Goal: Transaction & Acquisition: Purchase product/service

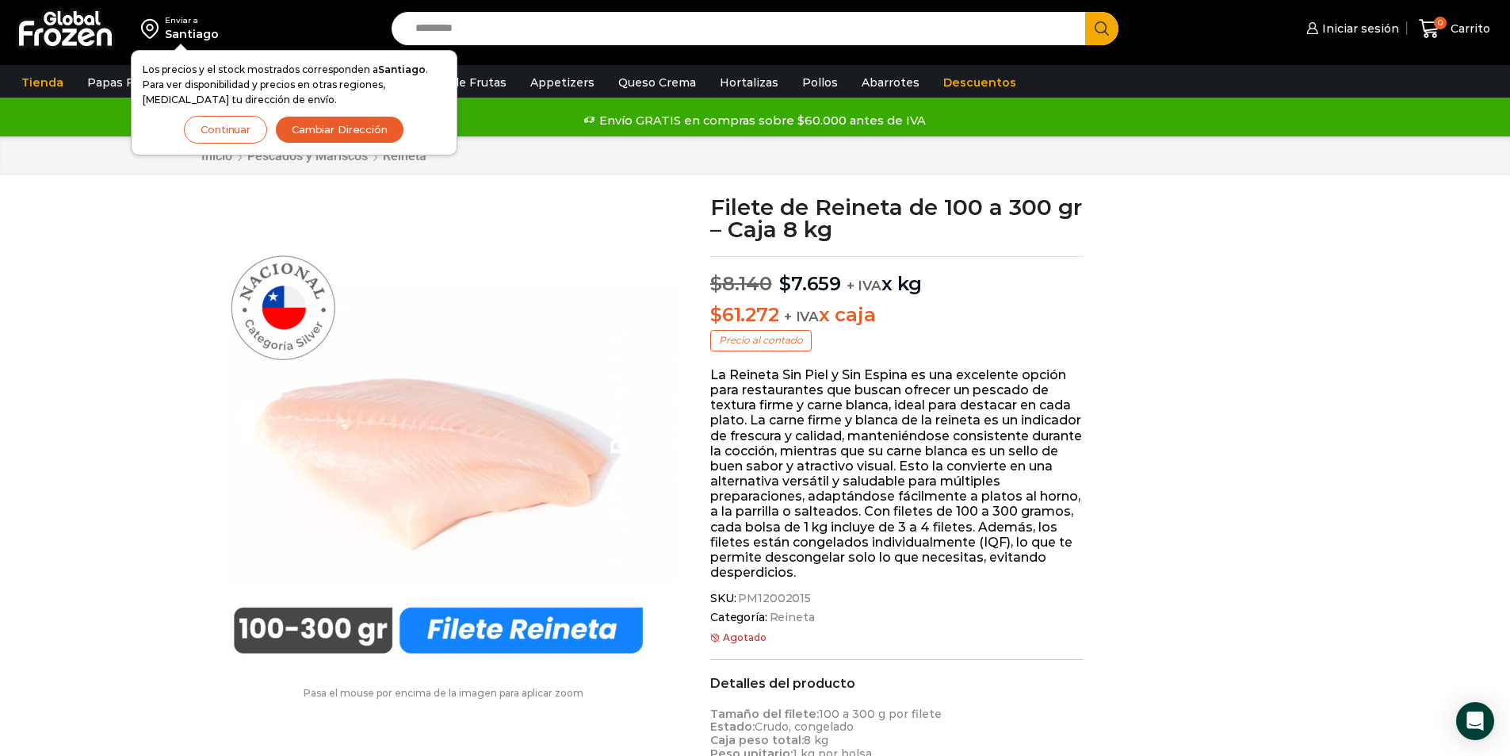
click at [208, 119] on button "Continuar" at bounding box center [225, 130] width 83 height 28
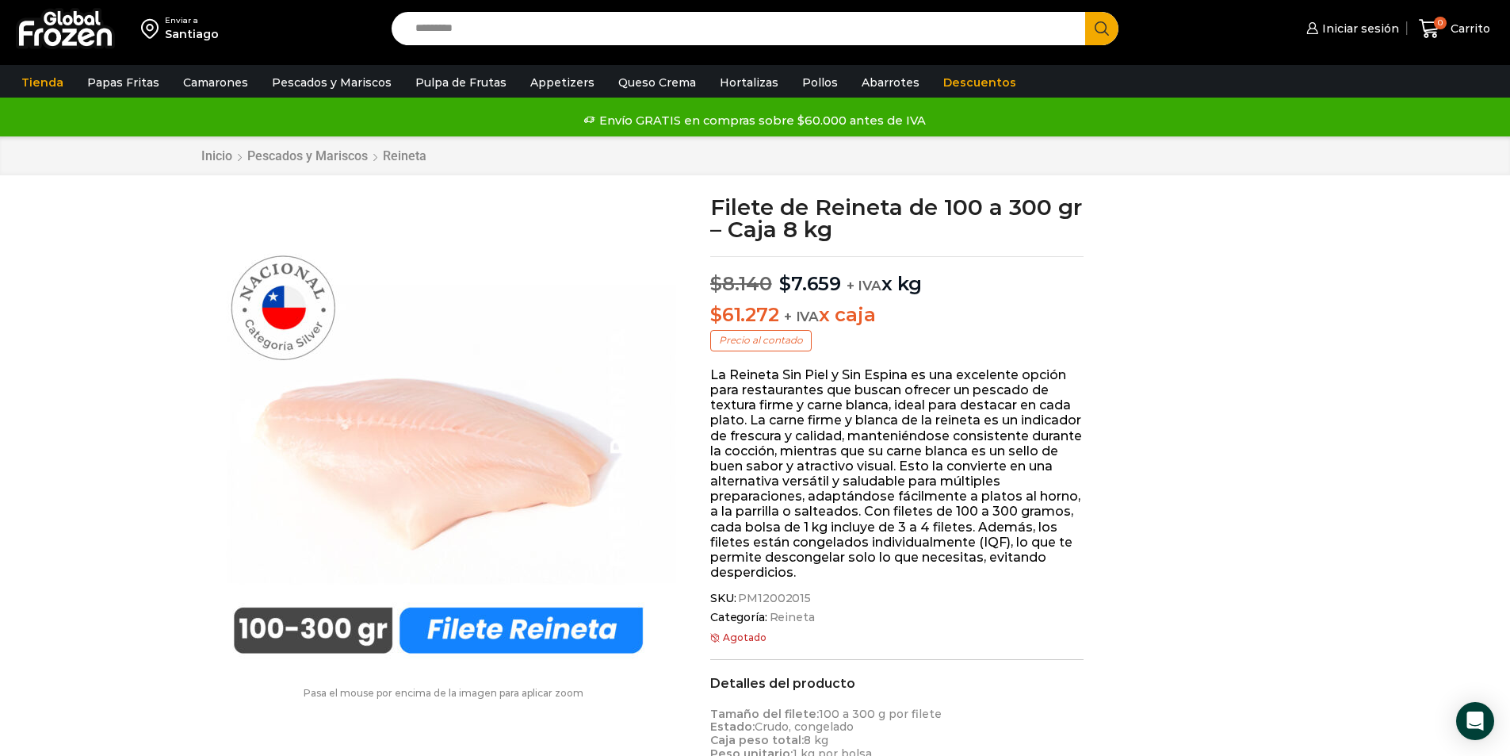
click at [166, 9] on div "Enviar a Santiago Los precios y el stock mostrados corresponden a Santiago . Pa…" at bounding box center [192, 28] width 368 height 57
click at [188, 30] on div "Santiago" at bounding box center [192, 34] width 54 height 16
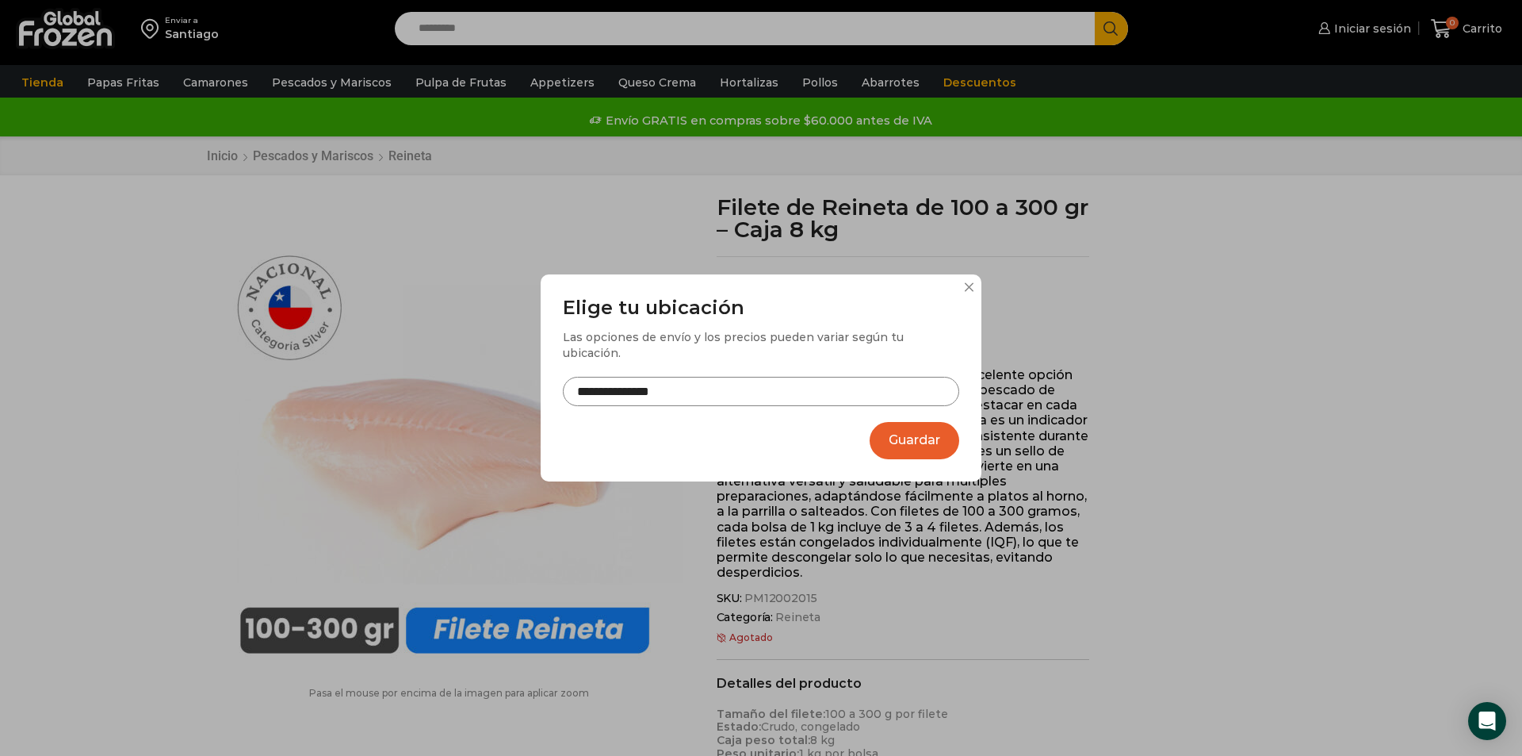
click at [630, 394] on input "**********" at bounding box center [761, 391] width 396 height 29
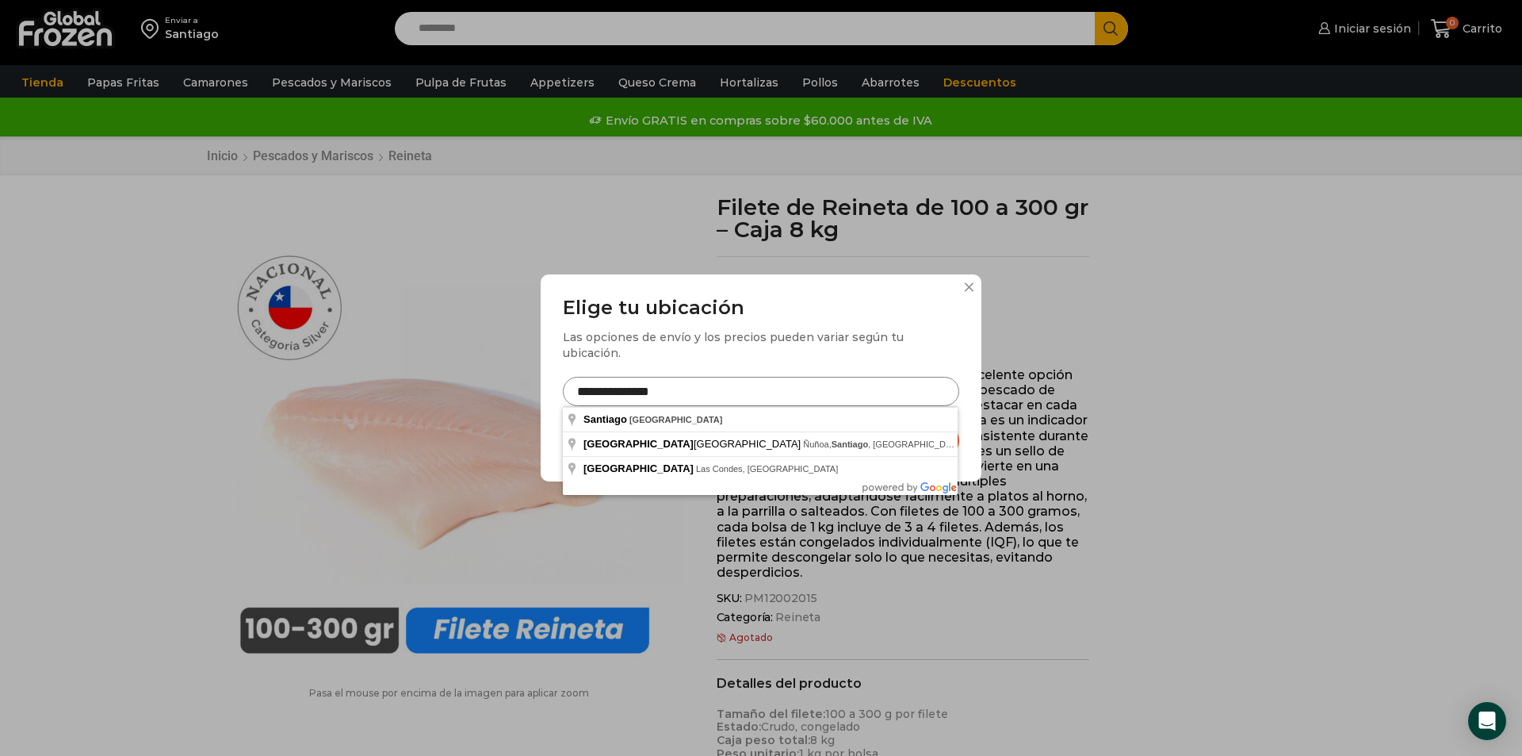
drag, startPoint x: 696, startPoint y: 392, endPoint x: 411, endPoint y: 383, distance: 285.6
click at [412, 383] on div "**********" at bounding box center [761, 378] width 1522 height 756
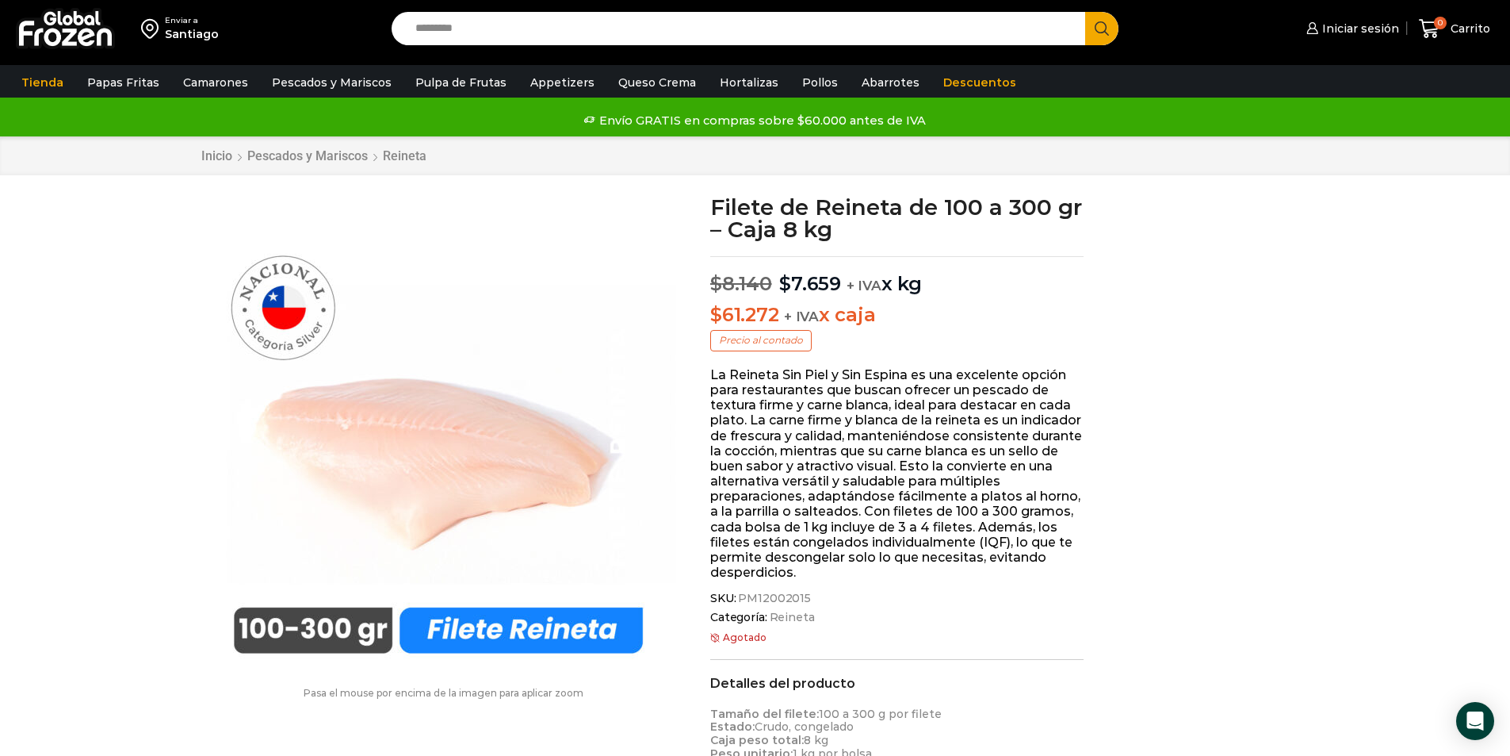
click at [171, 40] on div "Santiago" at bounding box center [192, 34] width 54 height 16
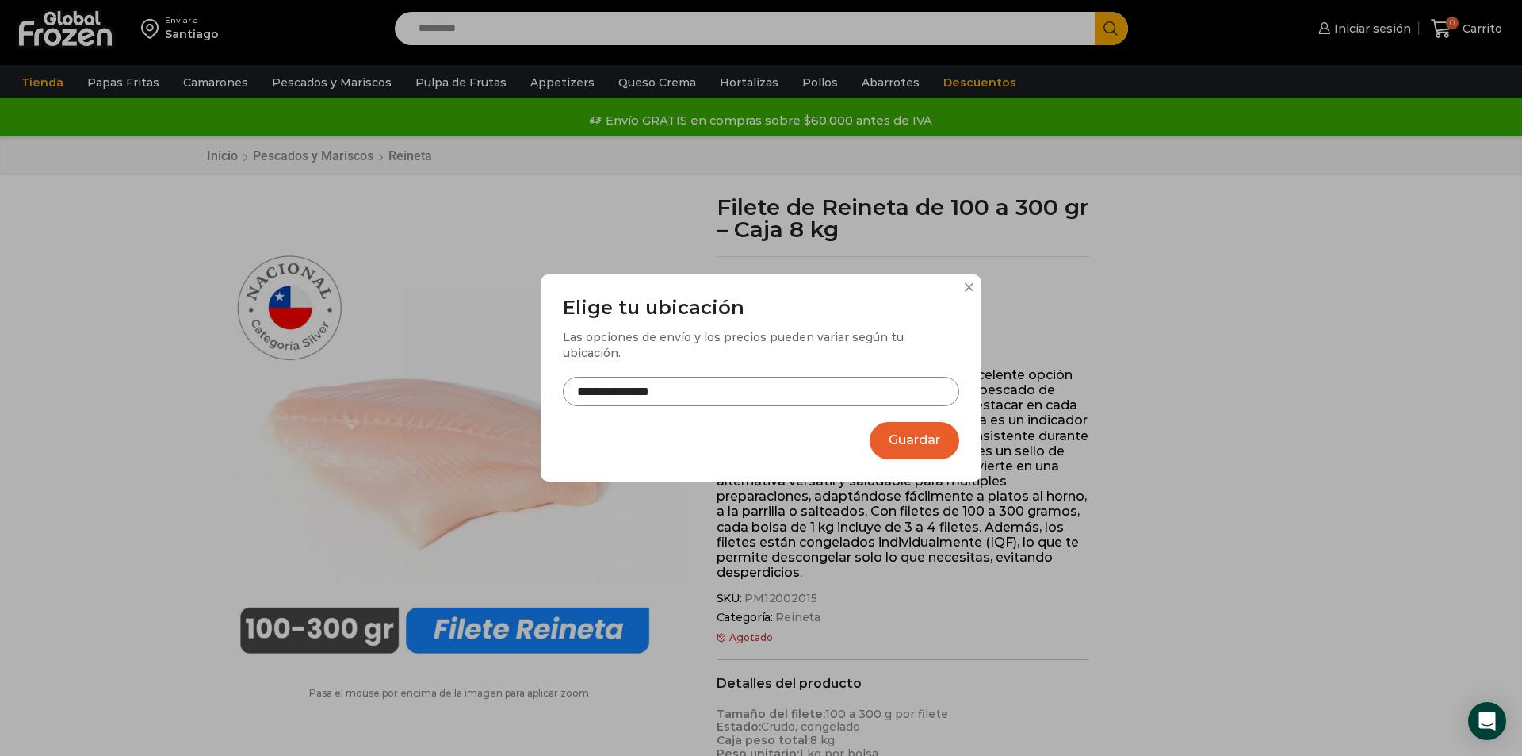
click at [676, 389] on input "**********" at bounding box center [761, 391] width 396 height 29
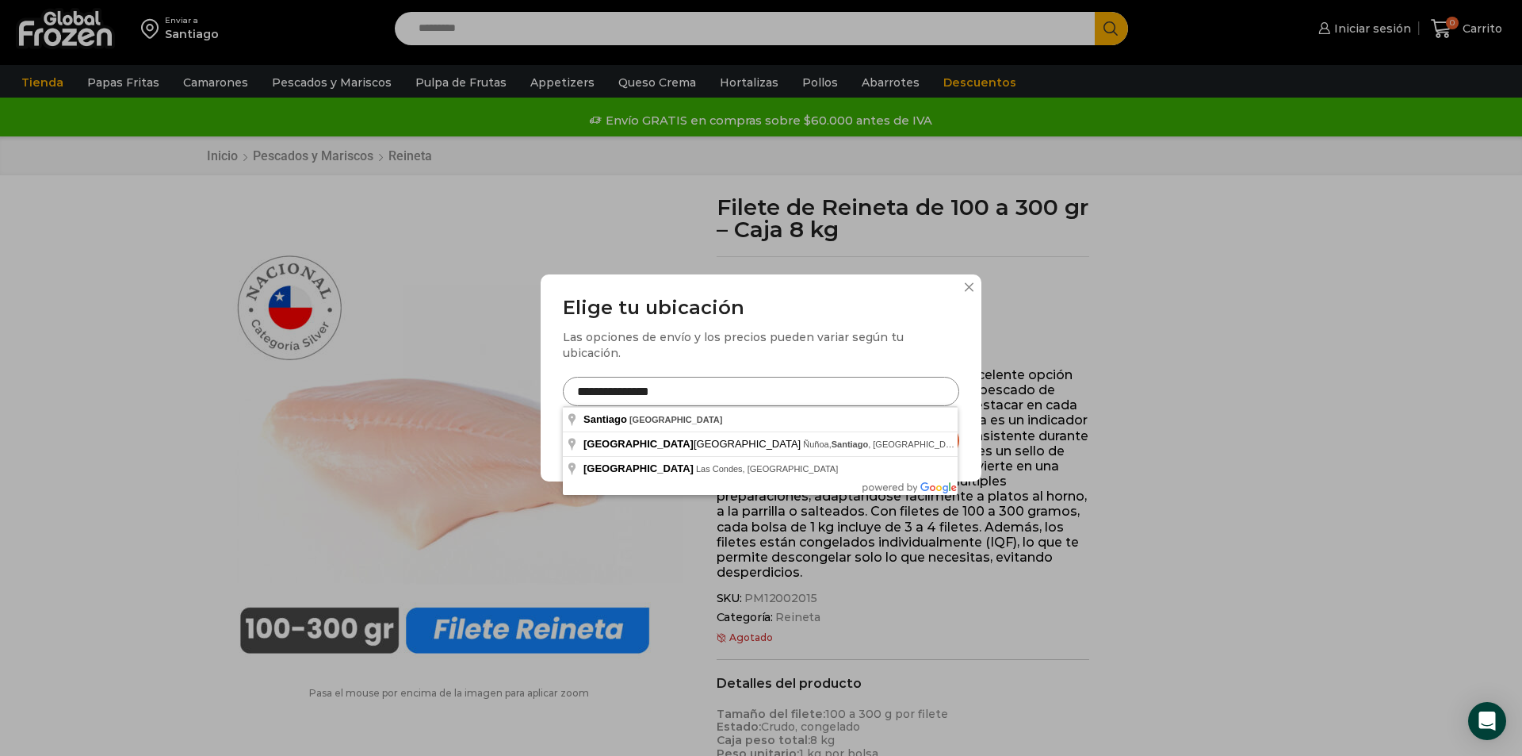
drag, startPoint x: 676, startPoint y: 389, endPoint x: 500, endPoint y: 387, distance: 176.0
click at [500, 387] on div "**********" at bounding box center [761, 378] width 1522 height 756
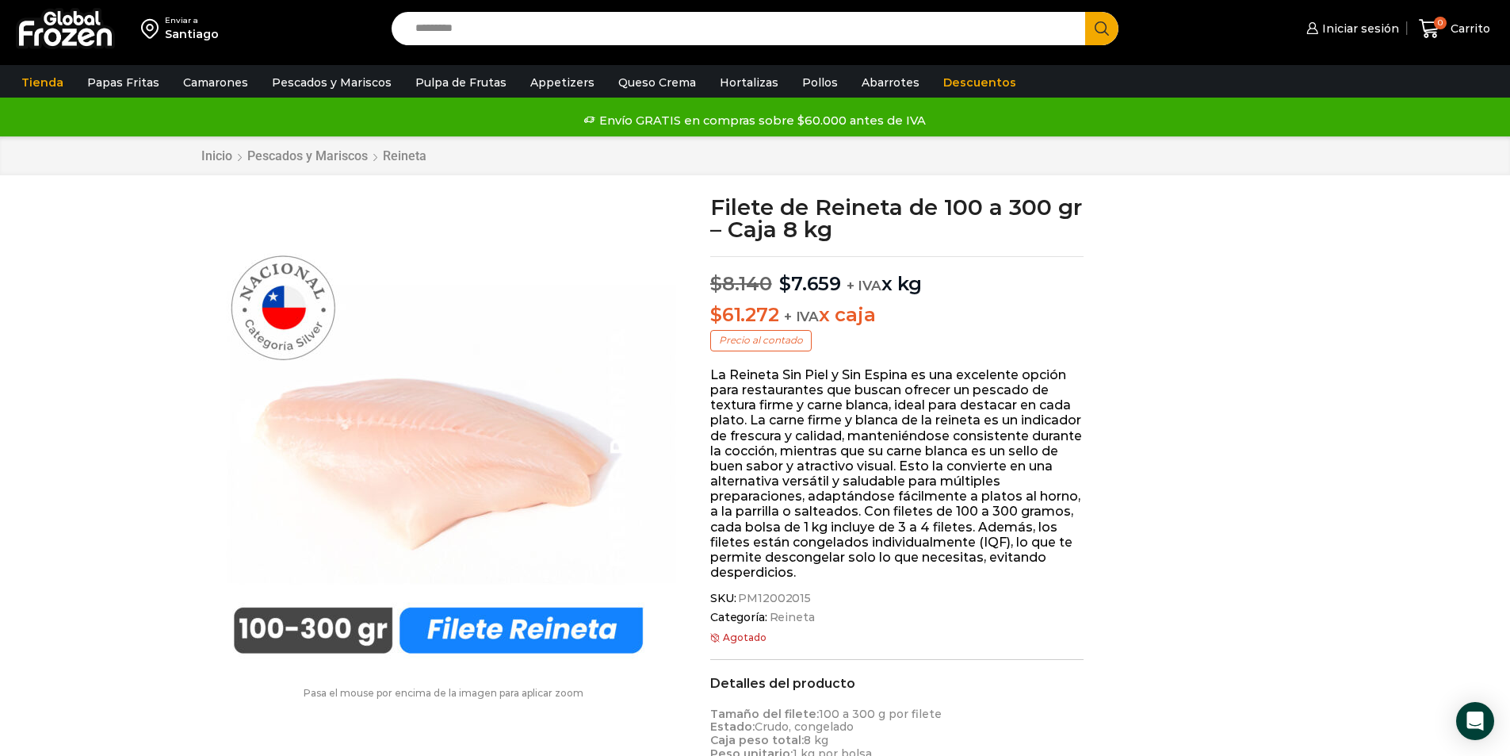
click at [193, 36] on div "Santiago" at bounding box center [192, 34] width 54 height 16
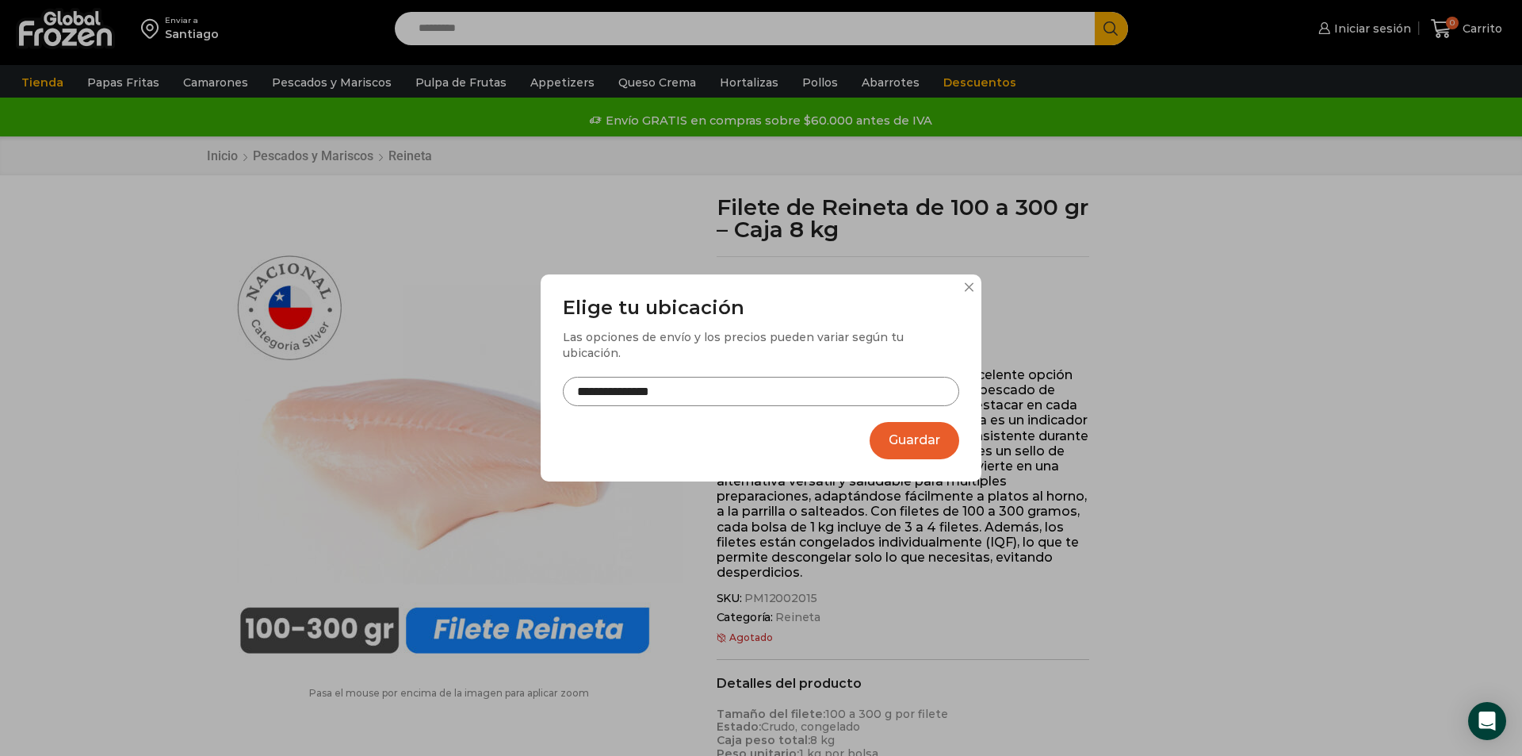
click at [714, 388] on input "**********" at bounding box center [761, 391] width 396 height 29
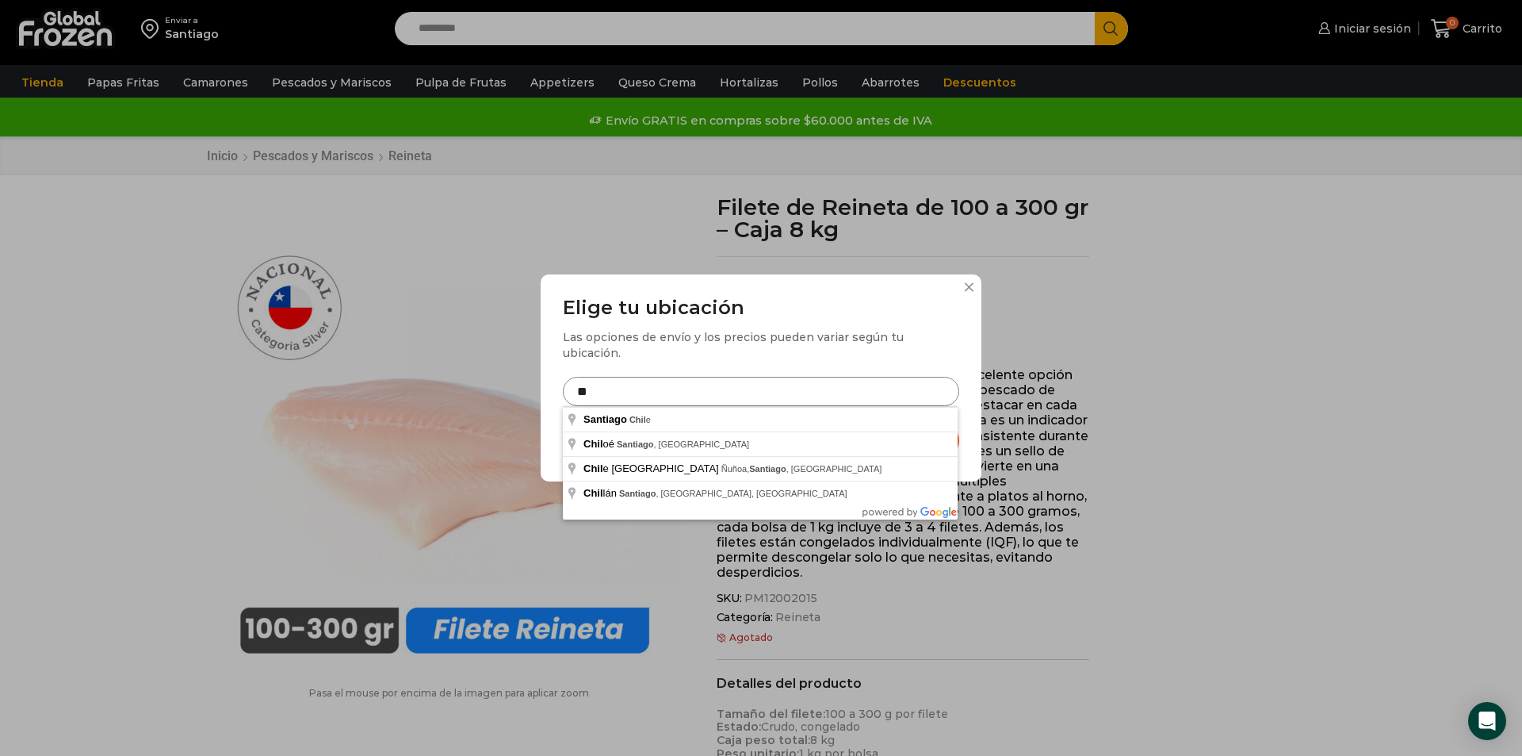
type input "*"
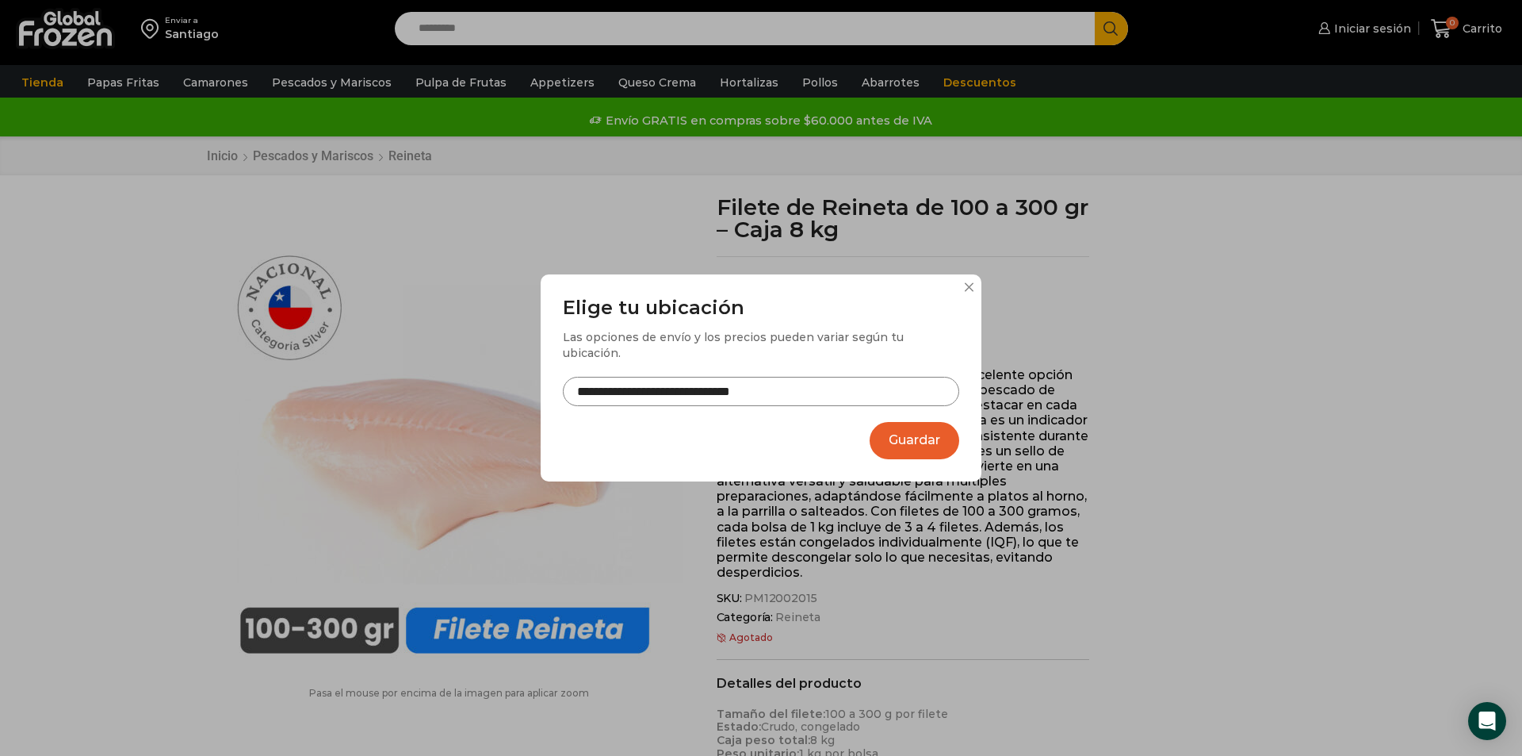
type input "**********"
click at [947, 430] on button "Guardar" at bounding box center [915, 440] width 90 height 37
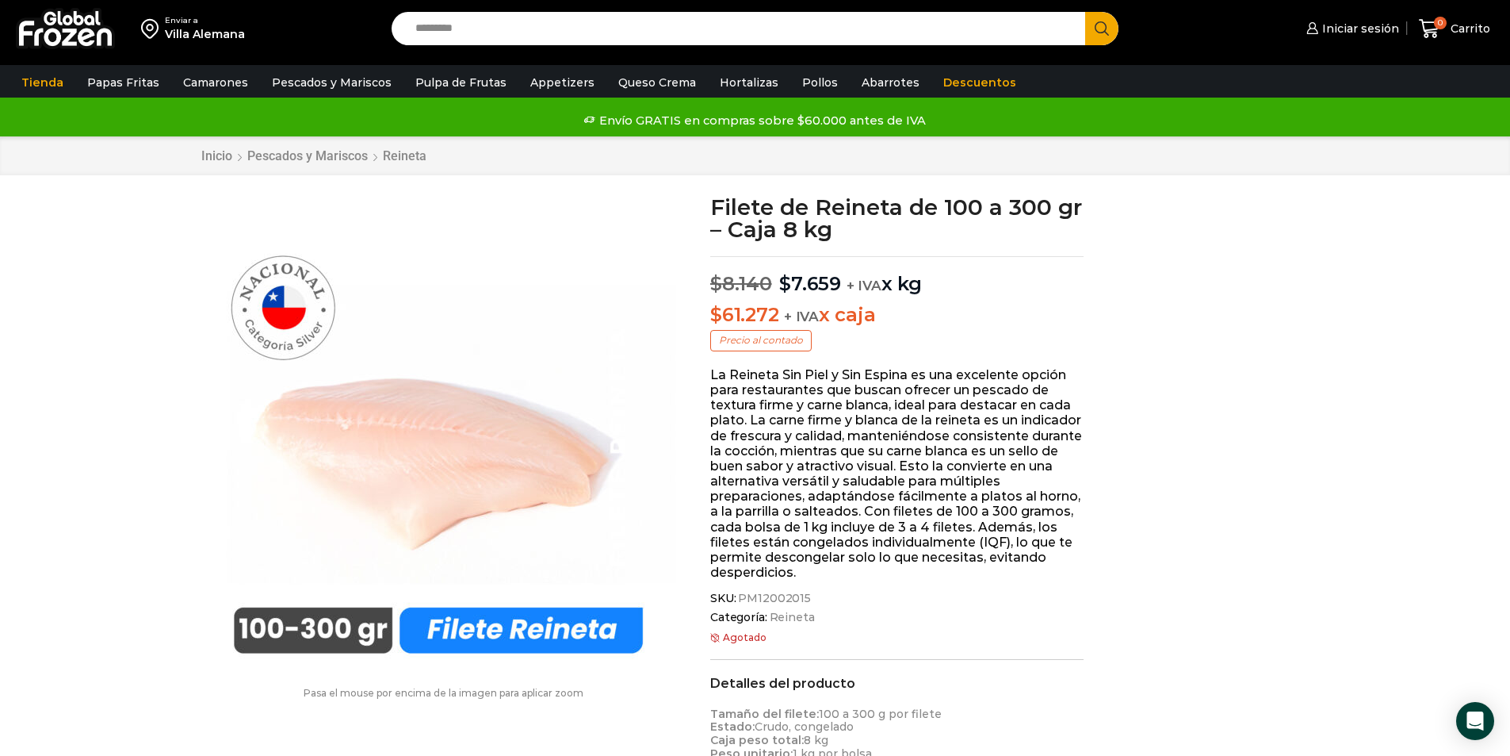
click at [766, 305] on bdi "$ 61.272" at bounding box center [744, 314] width 68 height 23
click at [775, 339] on p "Precio al contado" at bounding box center [760, 340] width 101 height 21
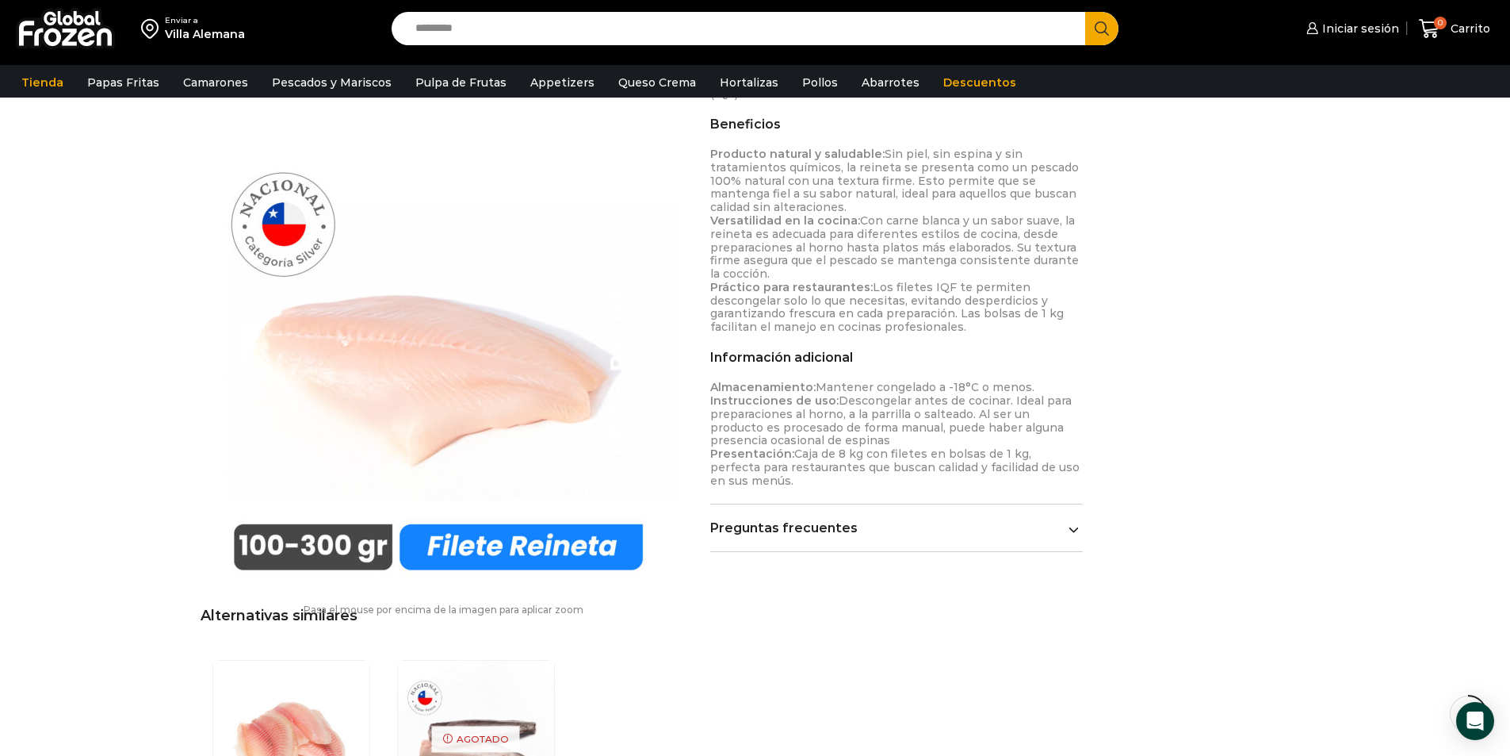
scroll to position [318, 0]
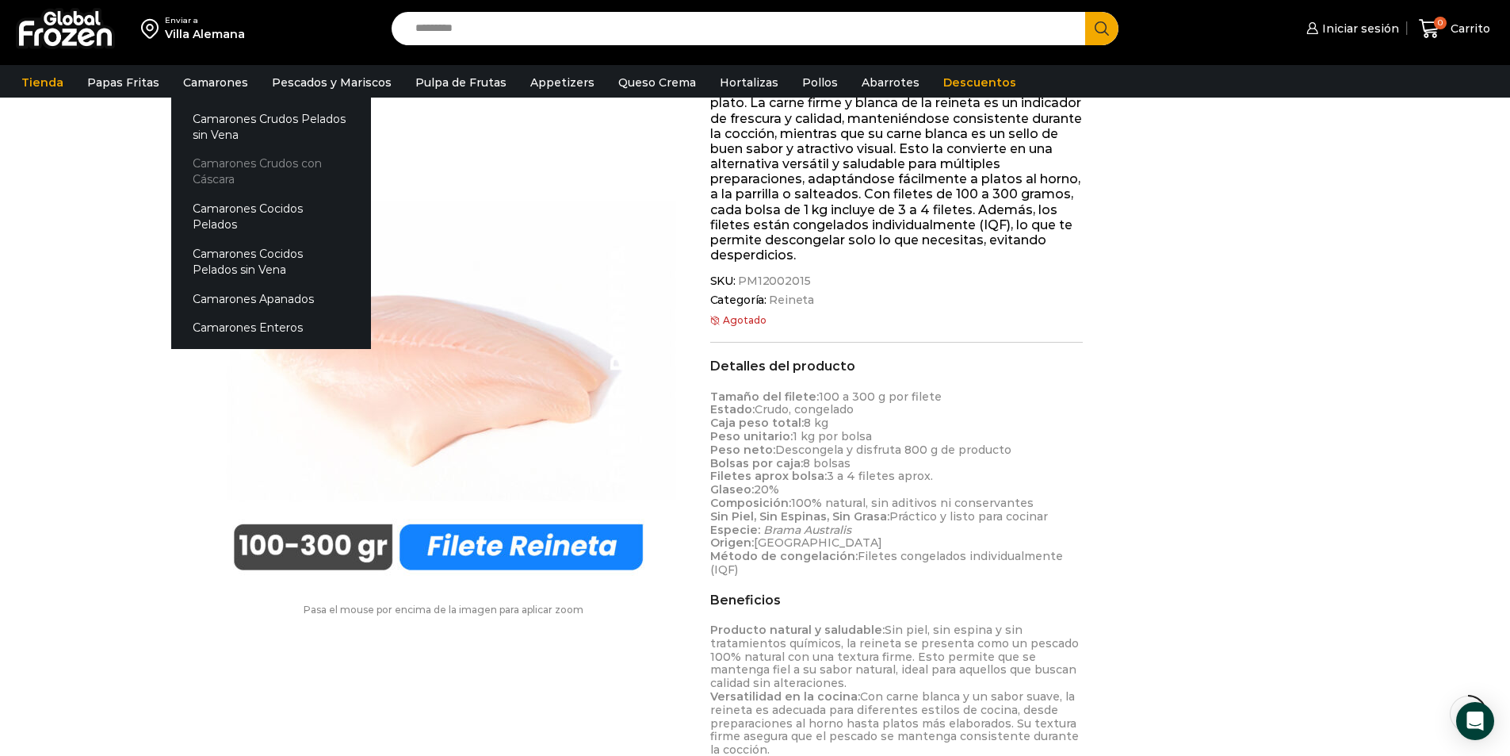
click at [231, 172] on link "Camarones Crudos con Cáscara" at bounding box center [271, 171] width 200 height 45
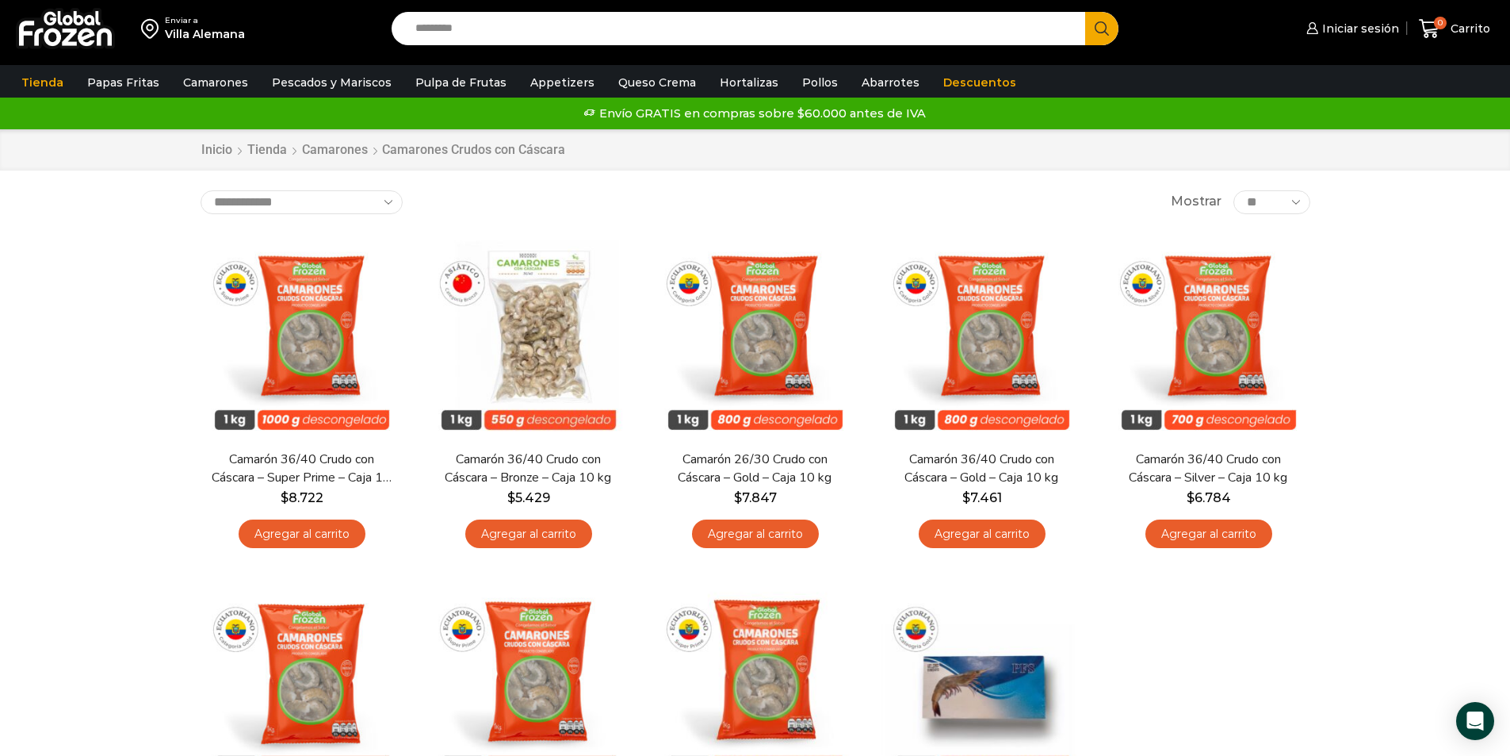
scroll to position [159, 0]
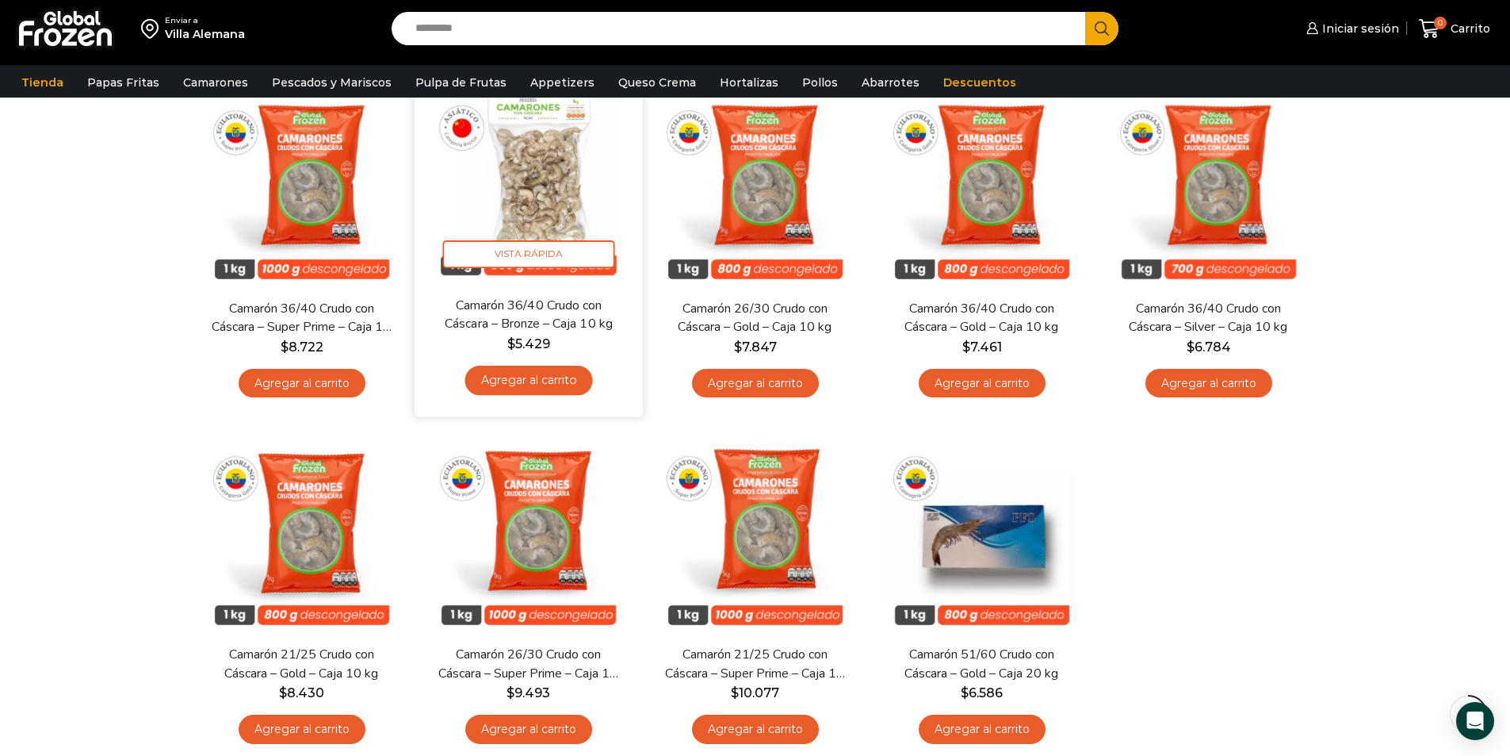
click at [545, 342] on bdi "$ 5.429" at bounding box center [528, 342] width 43 height 15
click at [548, 381] on link "Agregar al carrito" at bounding box center [529, 379] width 128 height 29
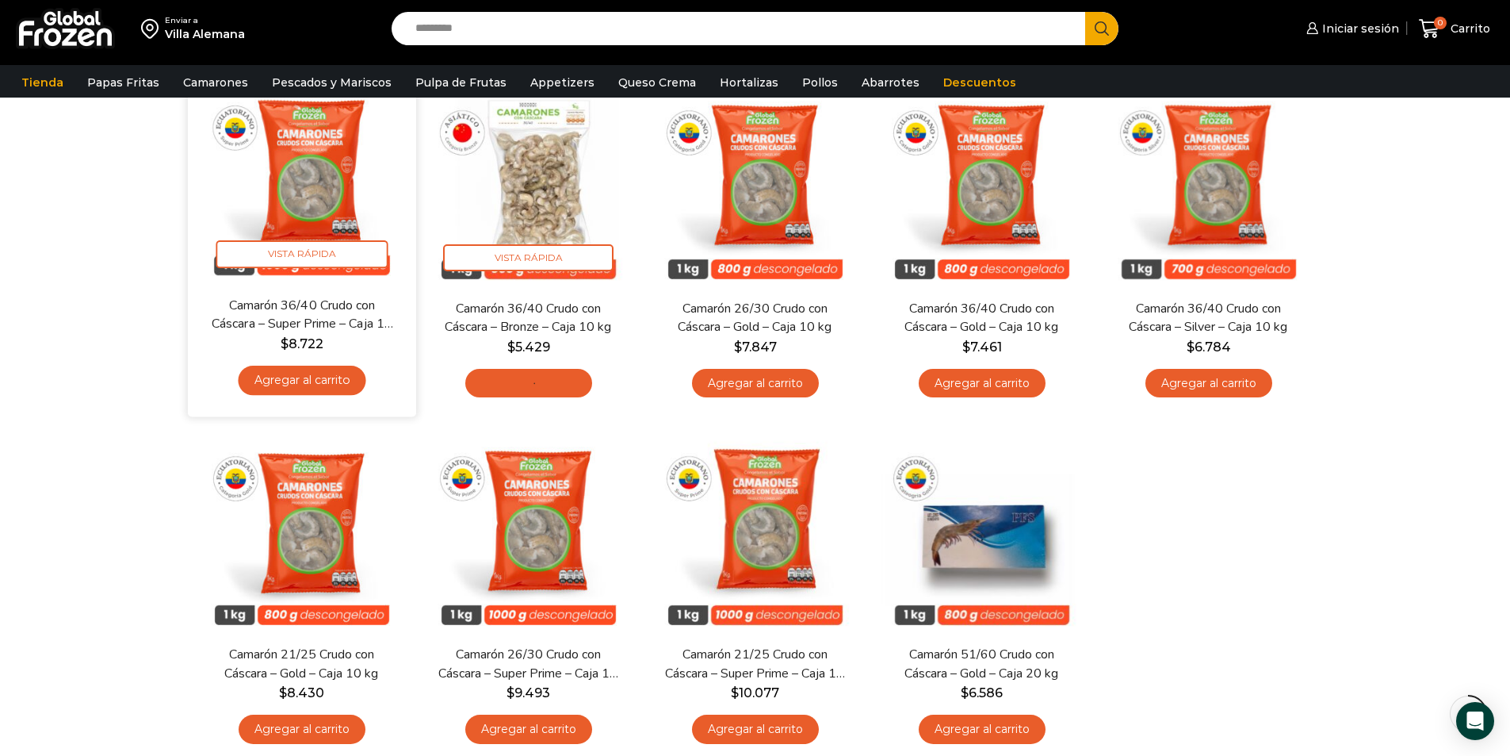
click at [314, 377] on div "Enviar a Villa Alemana Search input Search Iniciar sesión" at bounding box center [755, 369] width 1510 height 1056
click at [319, 381] on link "Agregar al carrito" at bounding box center [302, 379] width 128 height 29
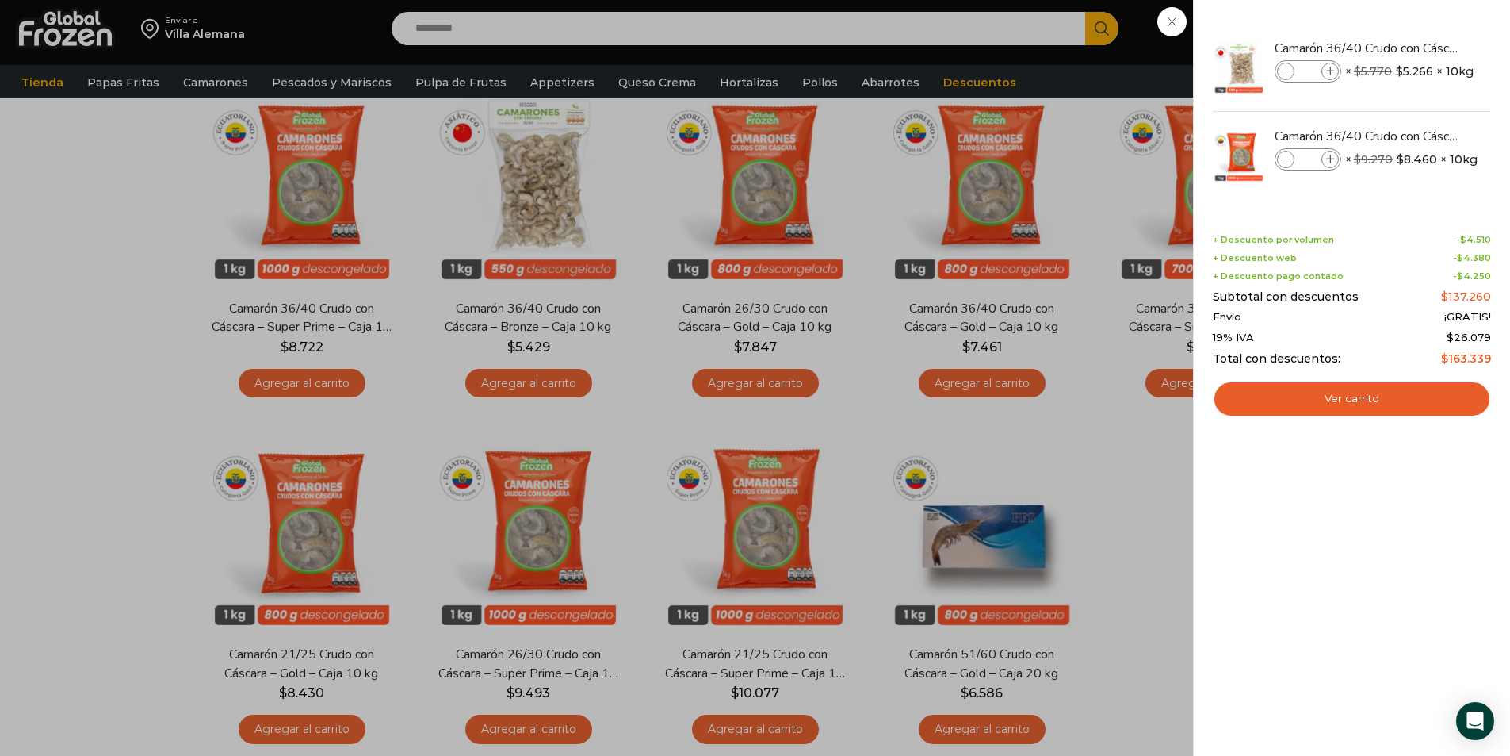
click at [1415, 48] on div "2 Carrito 2 2 Shopping Cart *" at bounding box center [1454, 28] width 79 height 37
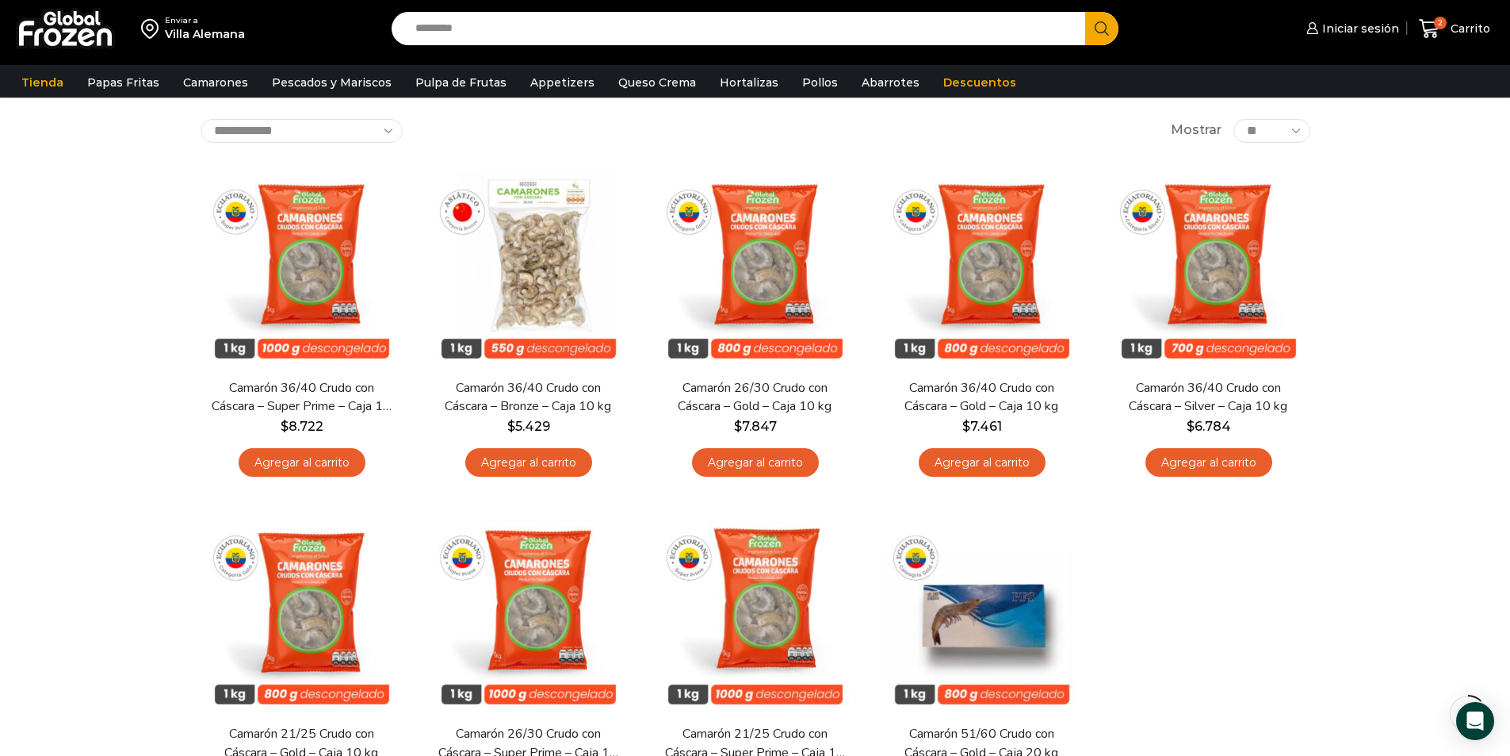
scroll to position [0, 0]
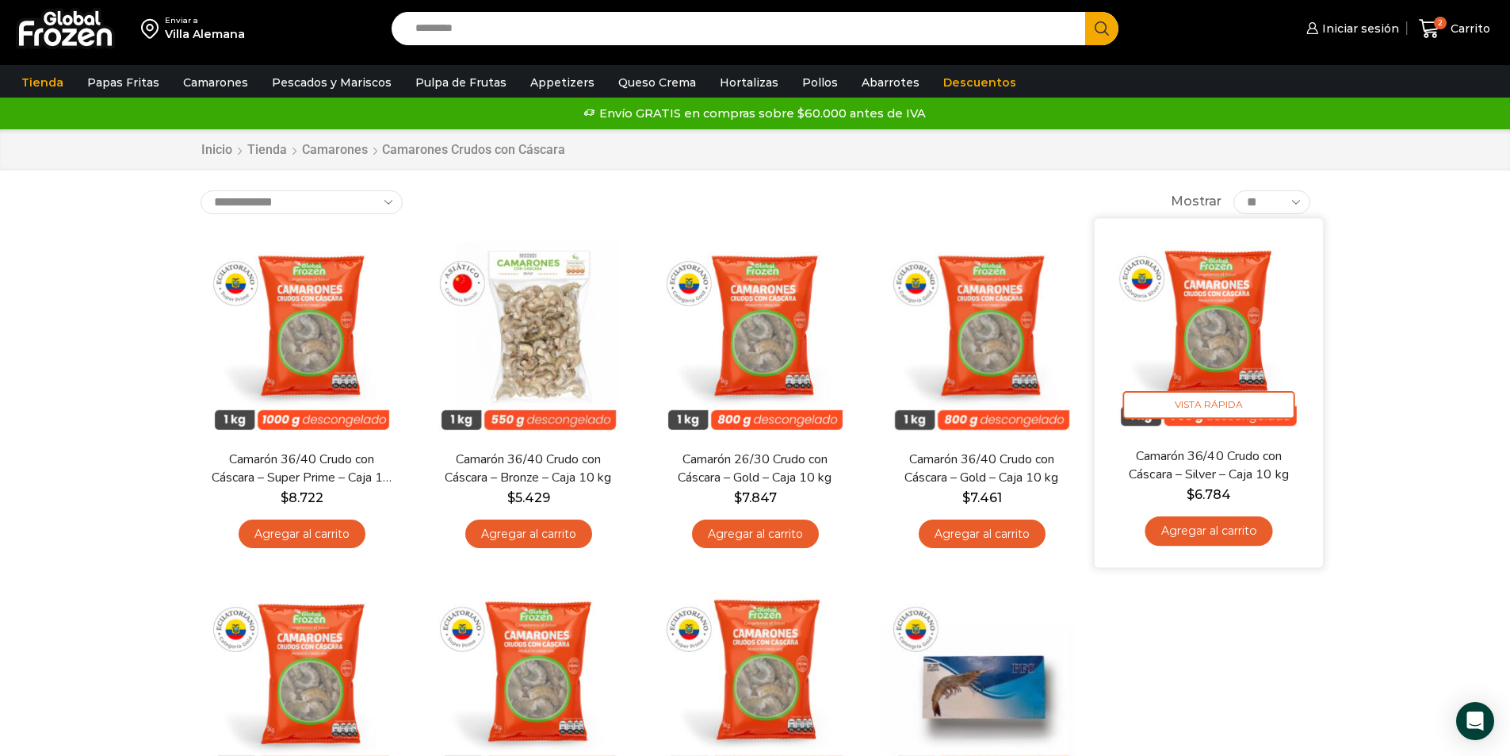
click at [1218, 539] on link "Agregar al carrito" at bounding box center [1209, 530] width 128 height 29
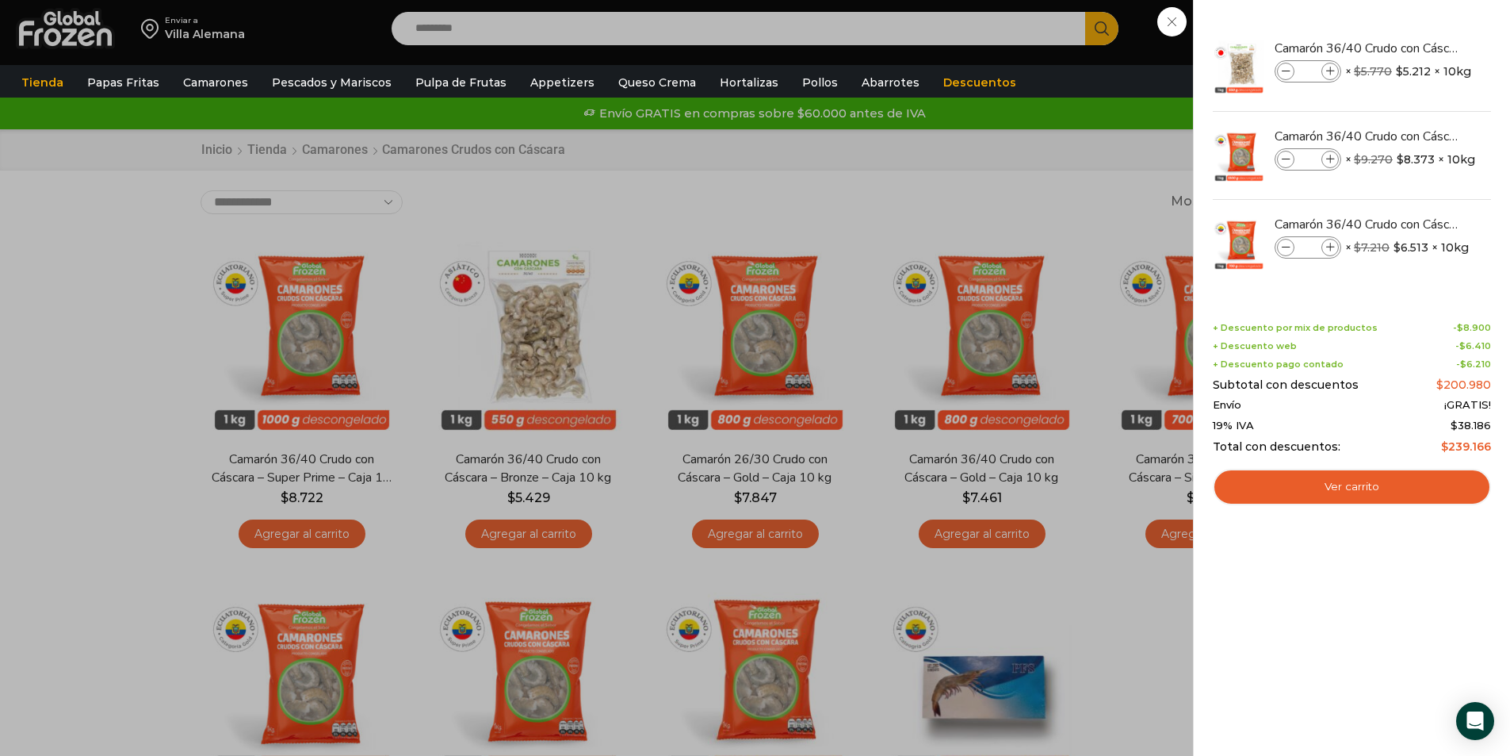
click at [1415, 48] on div "3 Carrito 3 3 Shopping Cart *" at bounding box center [1454, 28] width 79 height 37
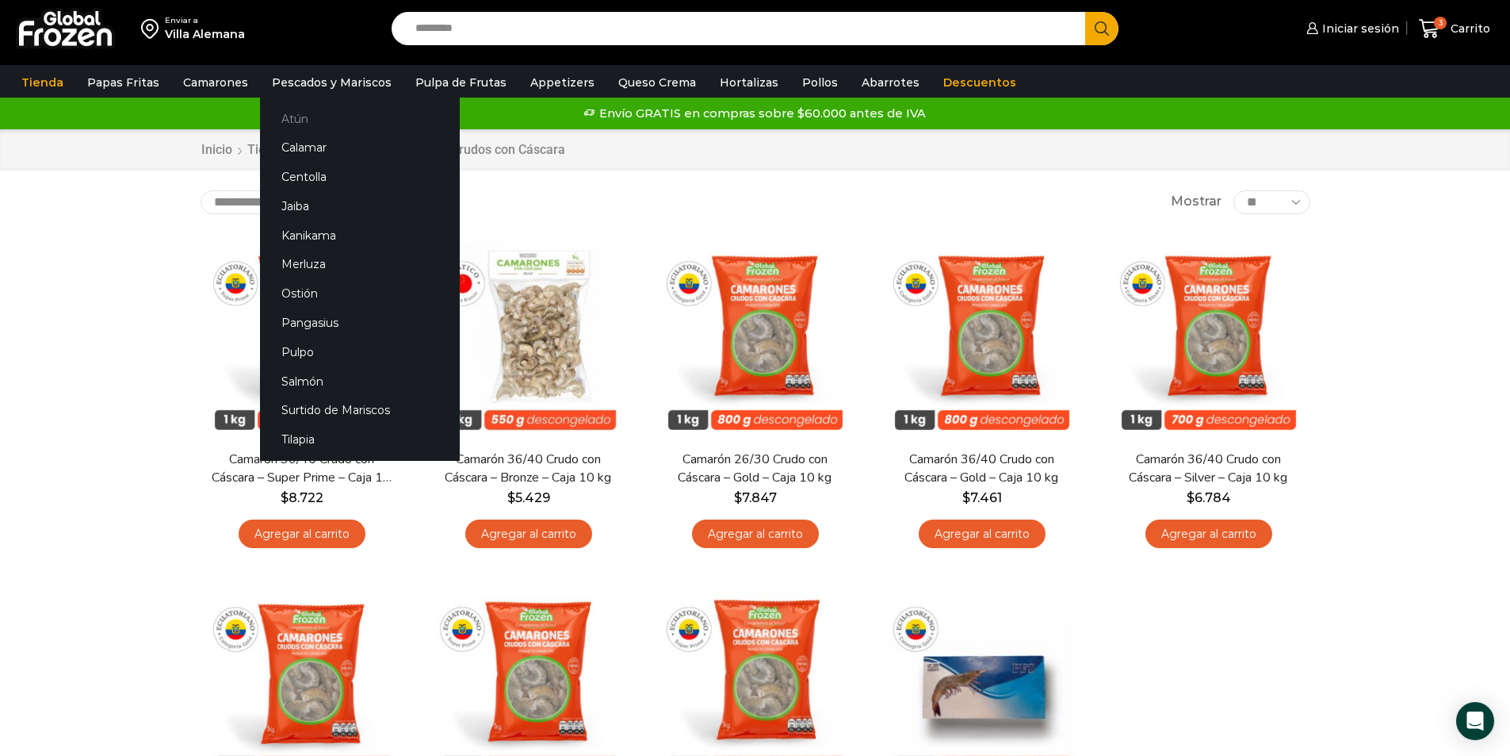
click at [306, 118] on link "Atún" at bounding box center [360, 118] width 200 height 29
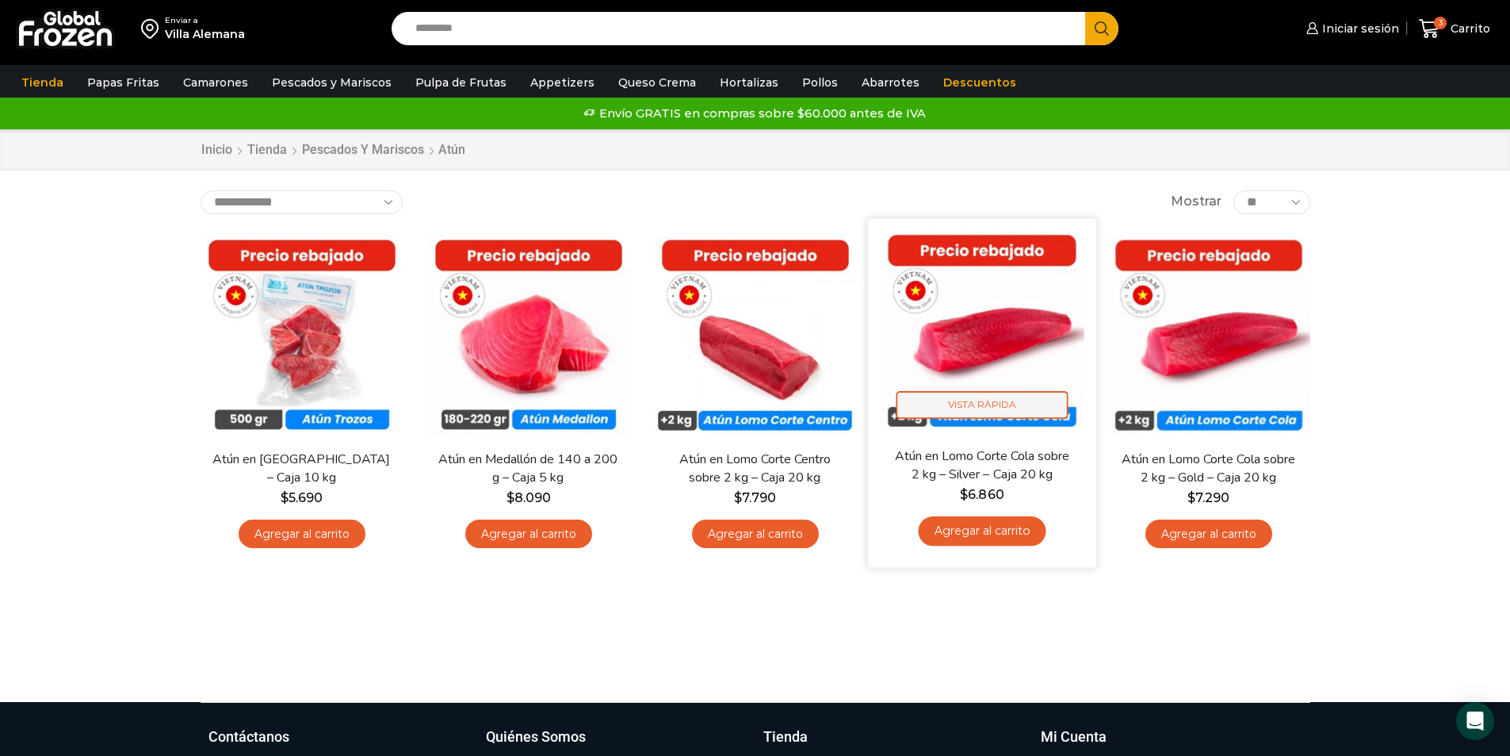
click at [981, 403] on span "Vista Rápida" at bounding box center [982, 405] width 172 height 28
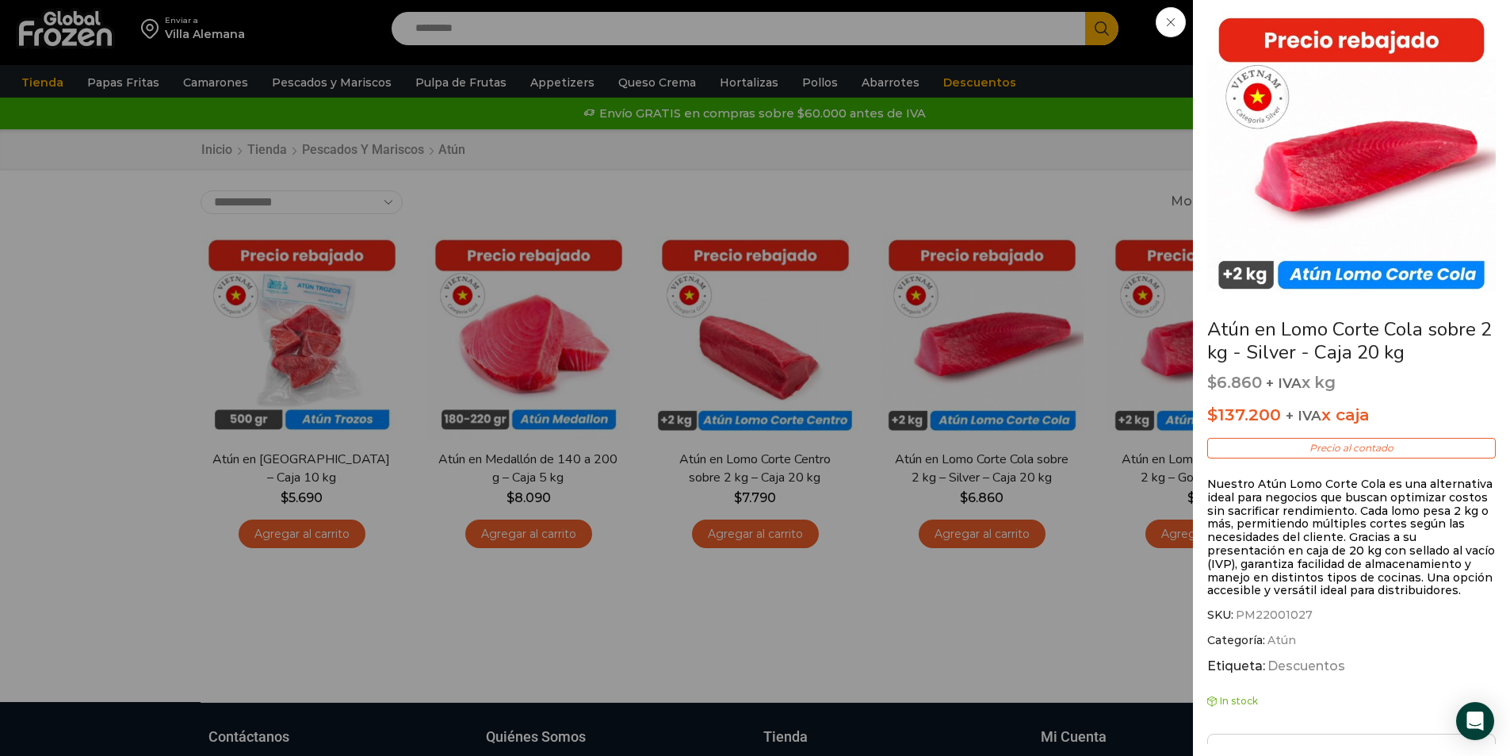
click at [1001, 0] on div "Atún en Lomo Corte Cola sobre 2 kg - Silver - Caja 20 kg $ 6.860 + IVA x kg $ 1…" at bounding box center [755, 0] width 1510 height 0
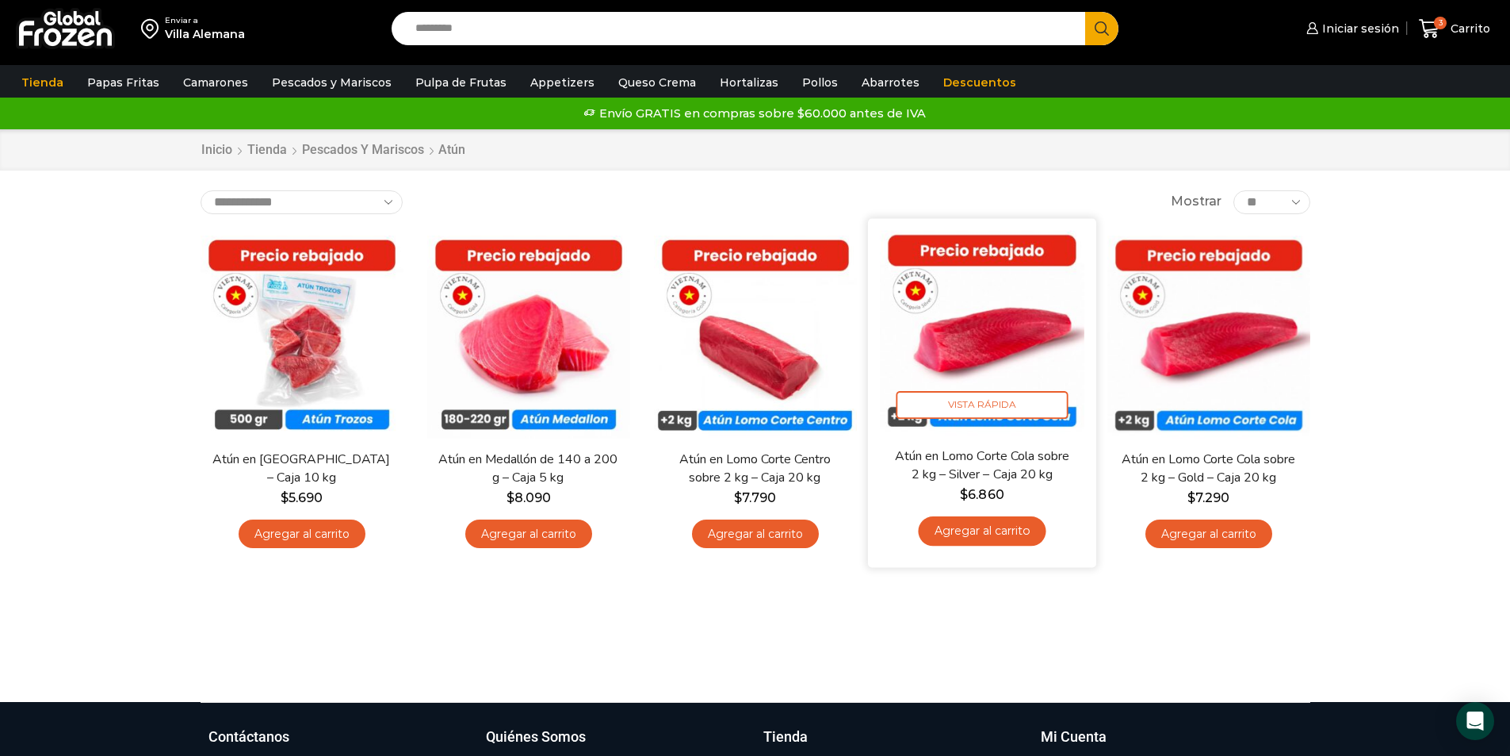
click at [978, 534] on link "Agregar al carrito" at bounding box center [982, 530] width 128 height 29
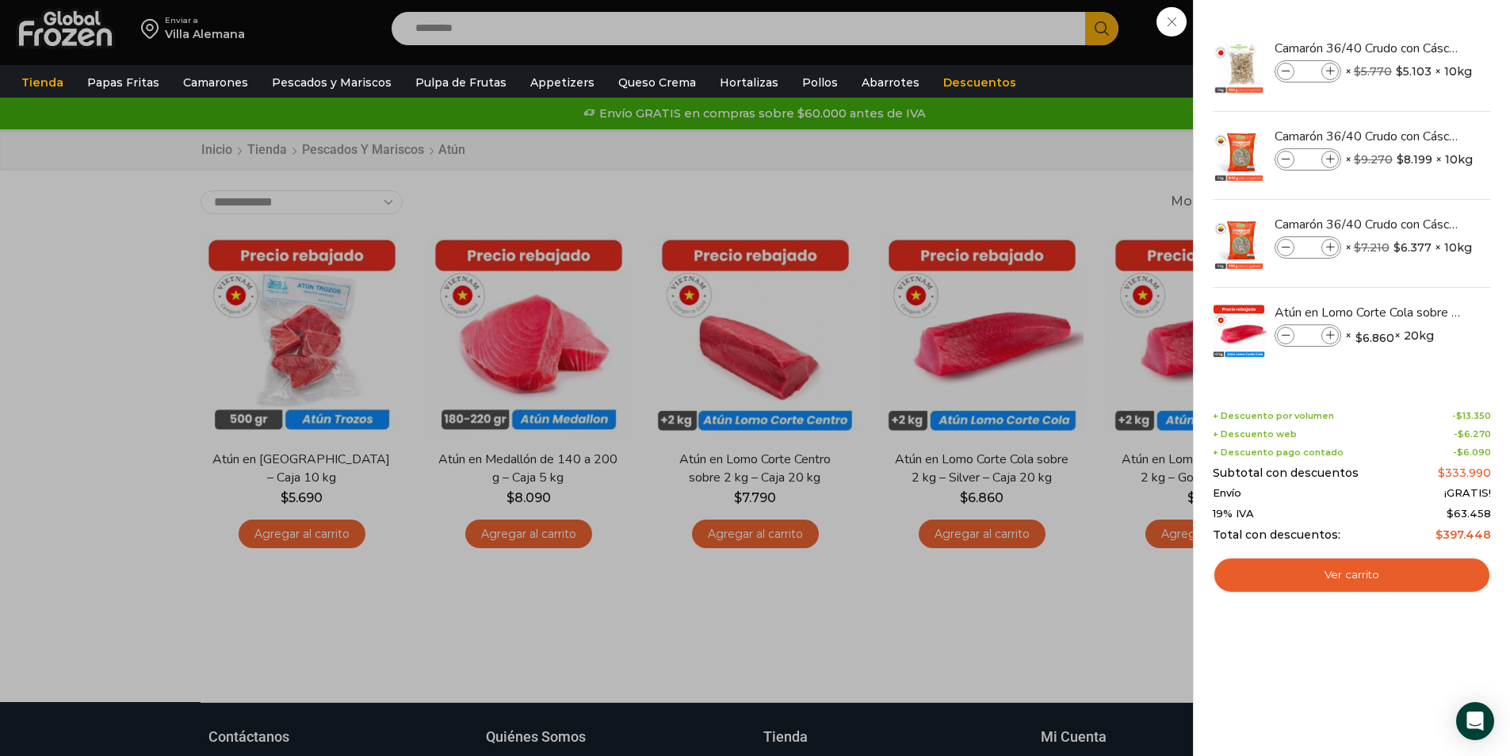
click at [1415, 48] on div "4 Carrito 4 4 Shopping Cart *" at bounding box center [1454, 28] width 79 height 37
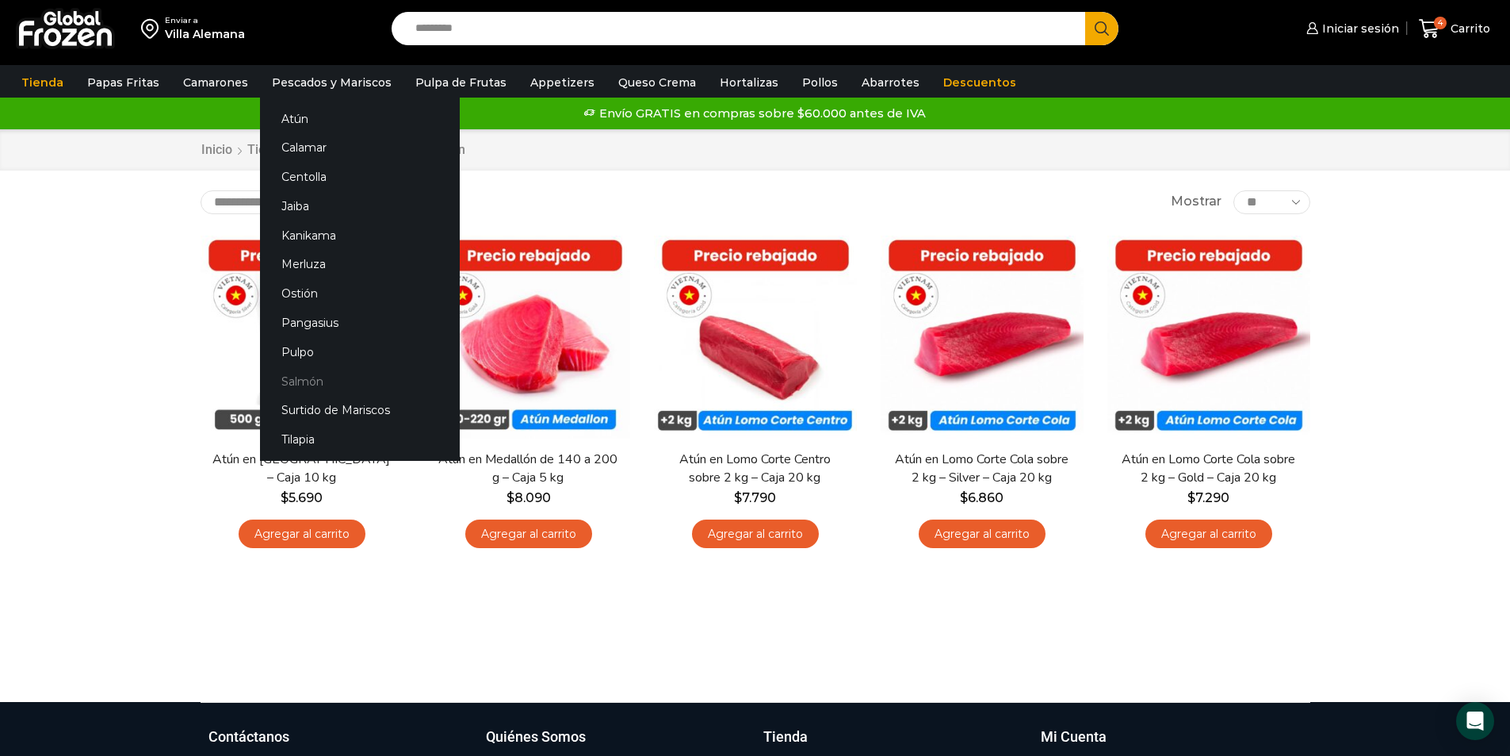
click at [291, 388] on link "Salmón" at bounding box center [360, 380] width 200 height 29
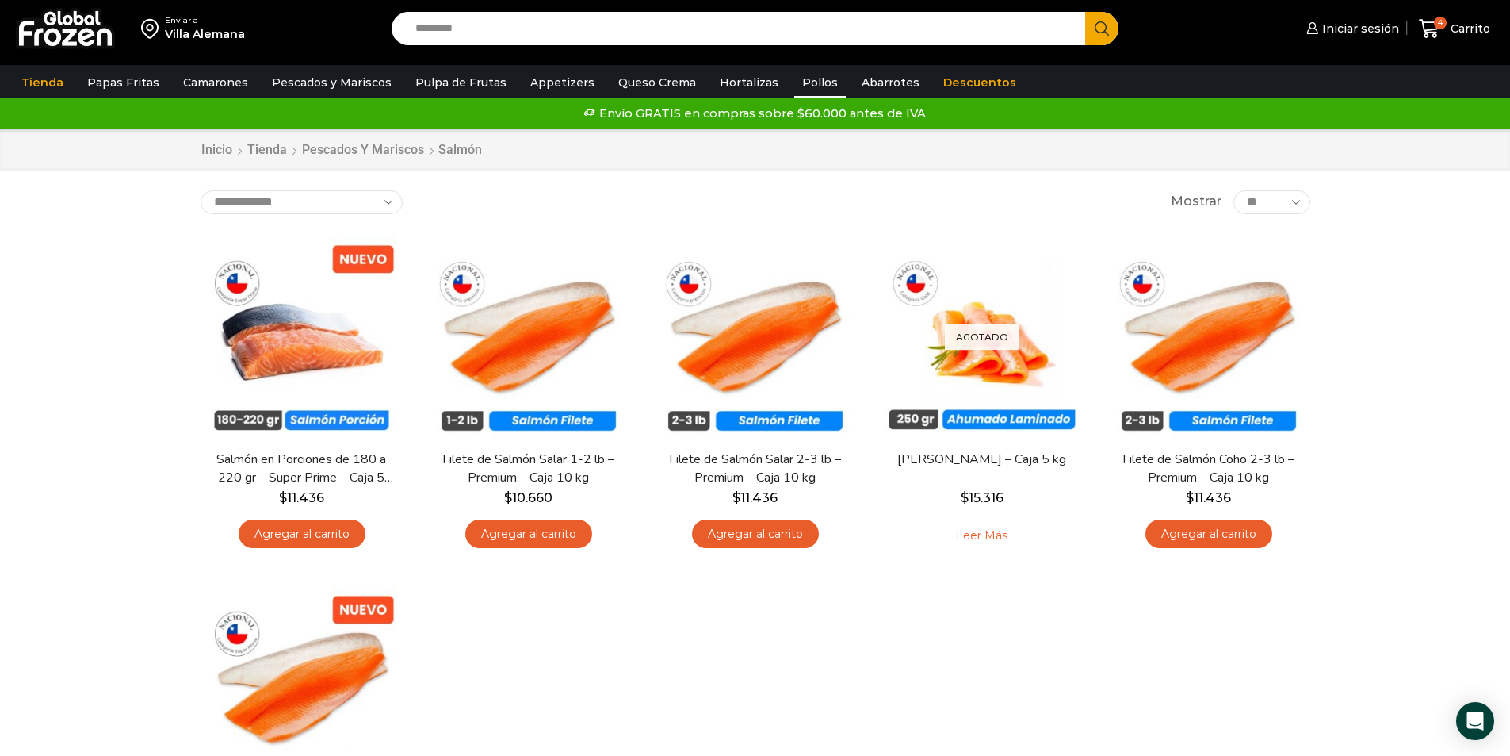
click at [805, 90] on link "Pollos" at bounding box center [820, 82] width 52 height 30
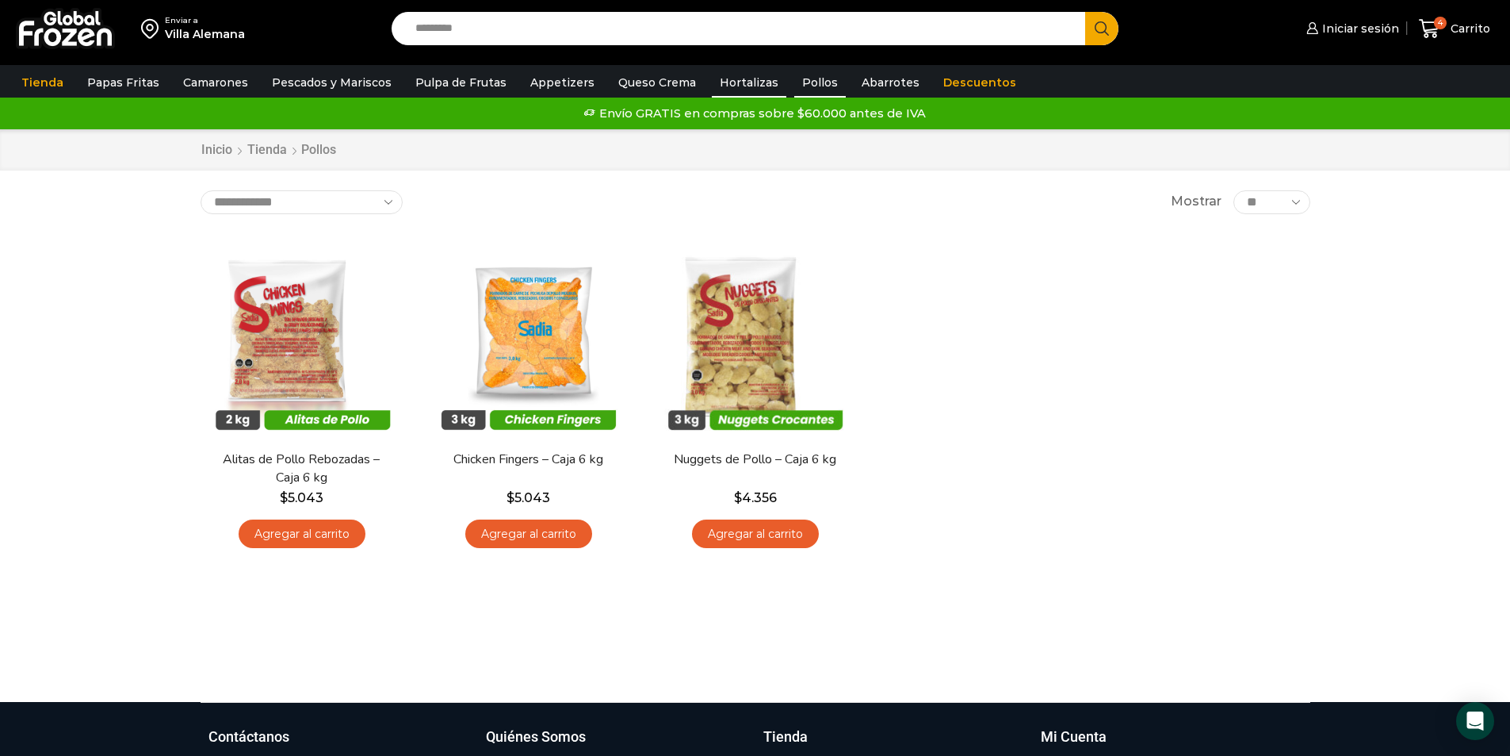
click at [751, 90] on link "Hortalizas" at bounding box center [749, 82] width 75 height 30
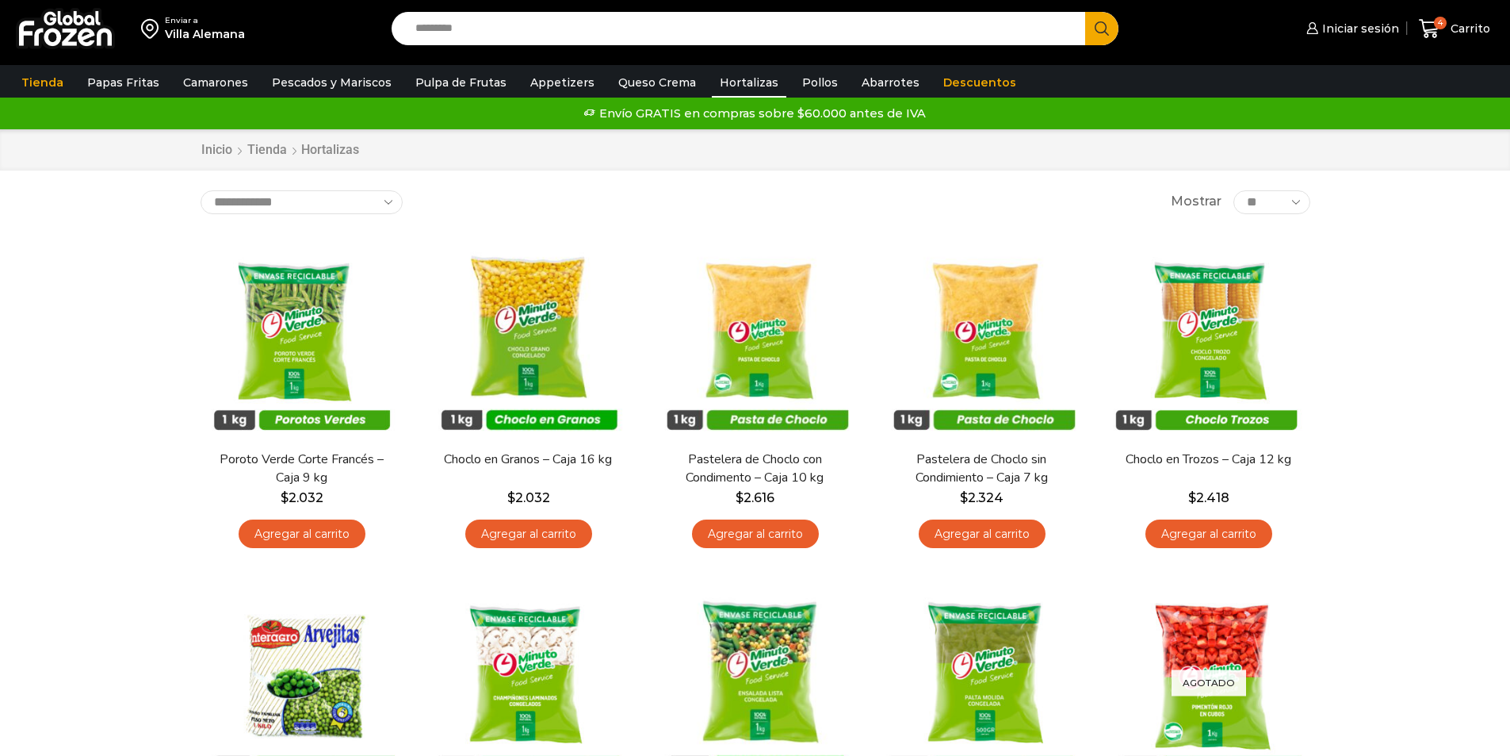
click at [665, 86] on link "Queso Crema" at bounding box center [657, 82] width 94 height 30
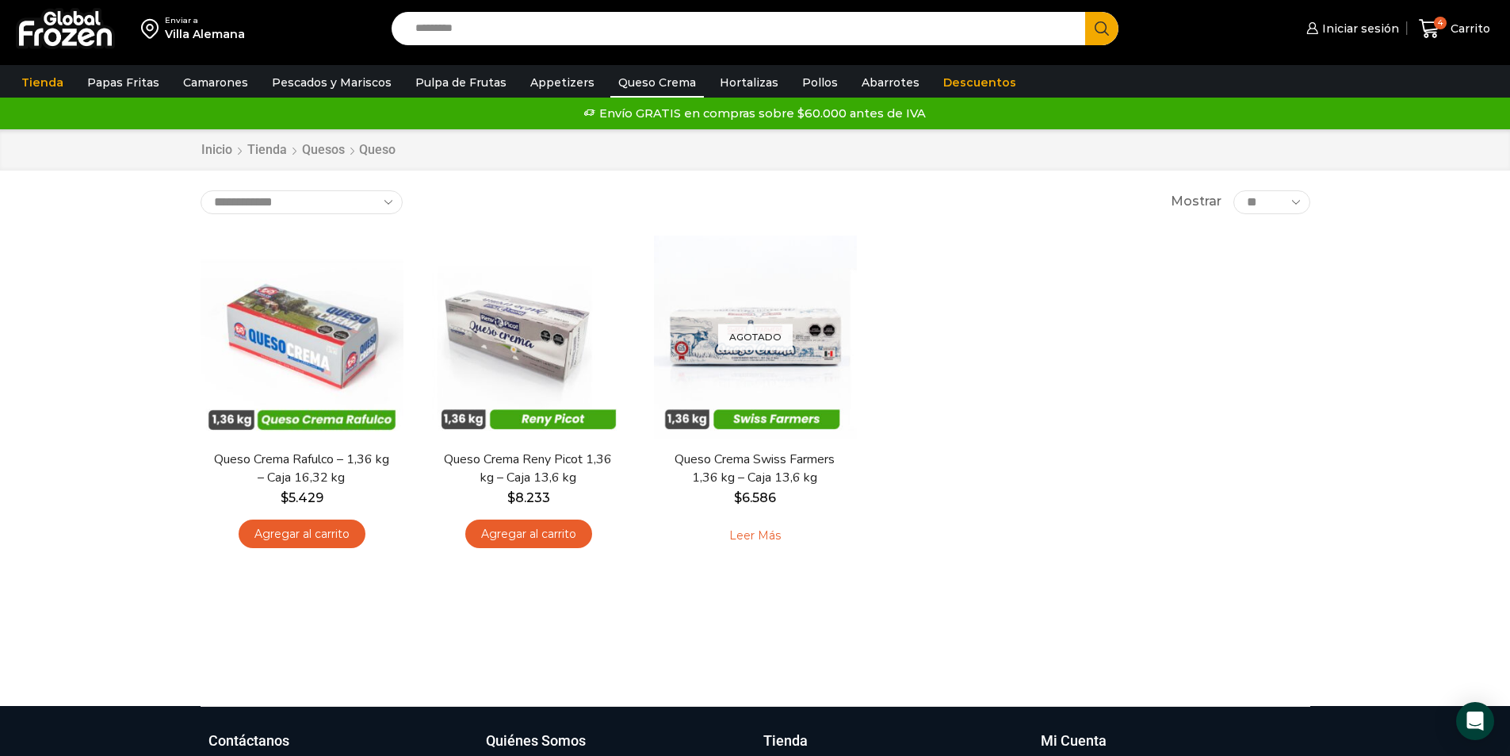
click at [453, 574] on div "En stock Vista Rápida Queso Crema Rafulco – 1,36 kg – Caja 16,32 kg $ 5.429 Agr…" at bounding box center [756, 399] width 1134 height 350
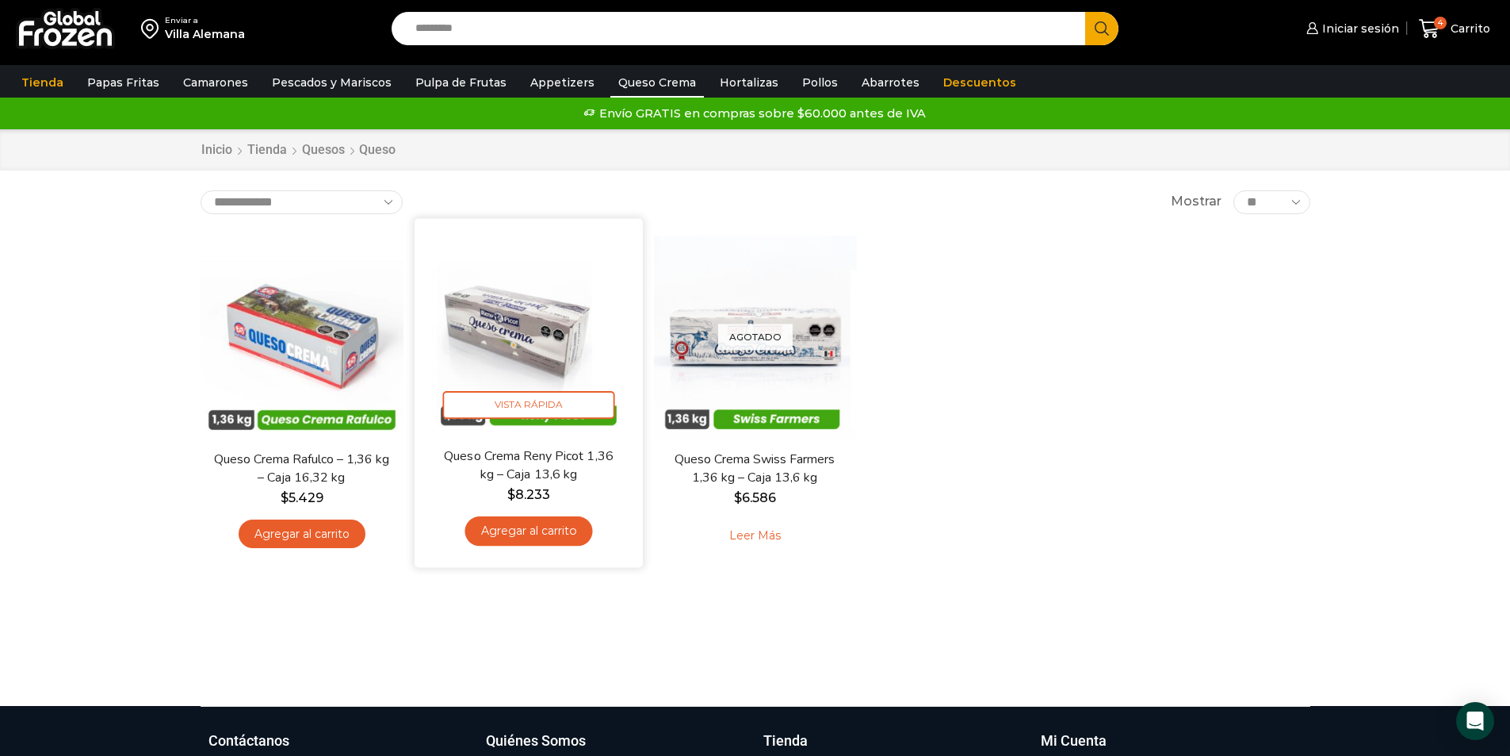
click at [522, 524] on link "Agregar al carrito" at bounding box center [529, 530] width 128 height 29
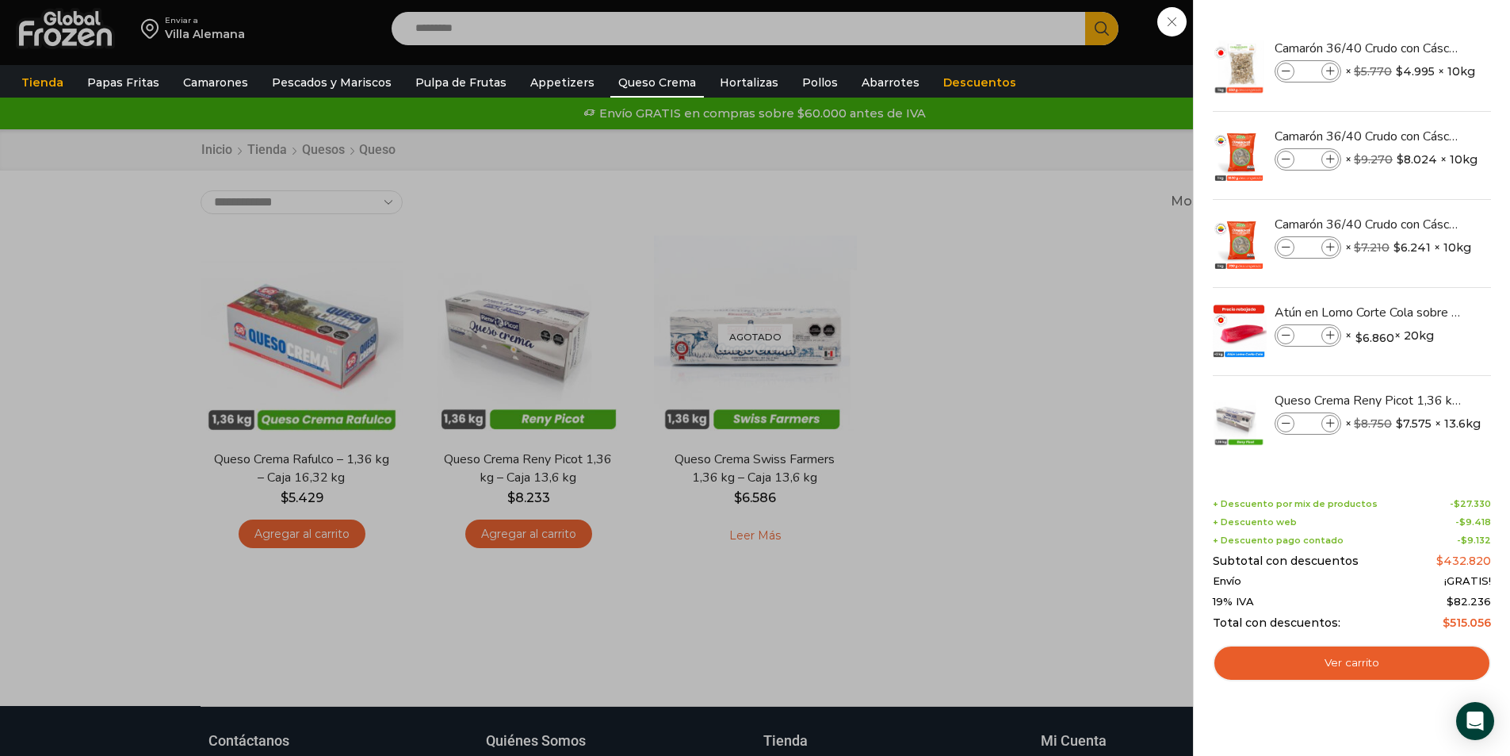
click at [1415, 48] on div "5 Carrito 5 5 Shopping Cart *" at bounding box center [1454, 28] width 79 height 37
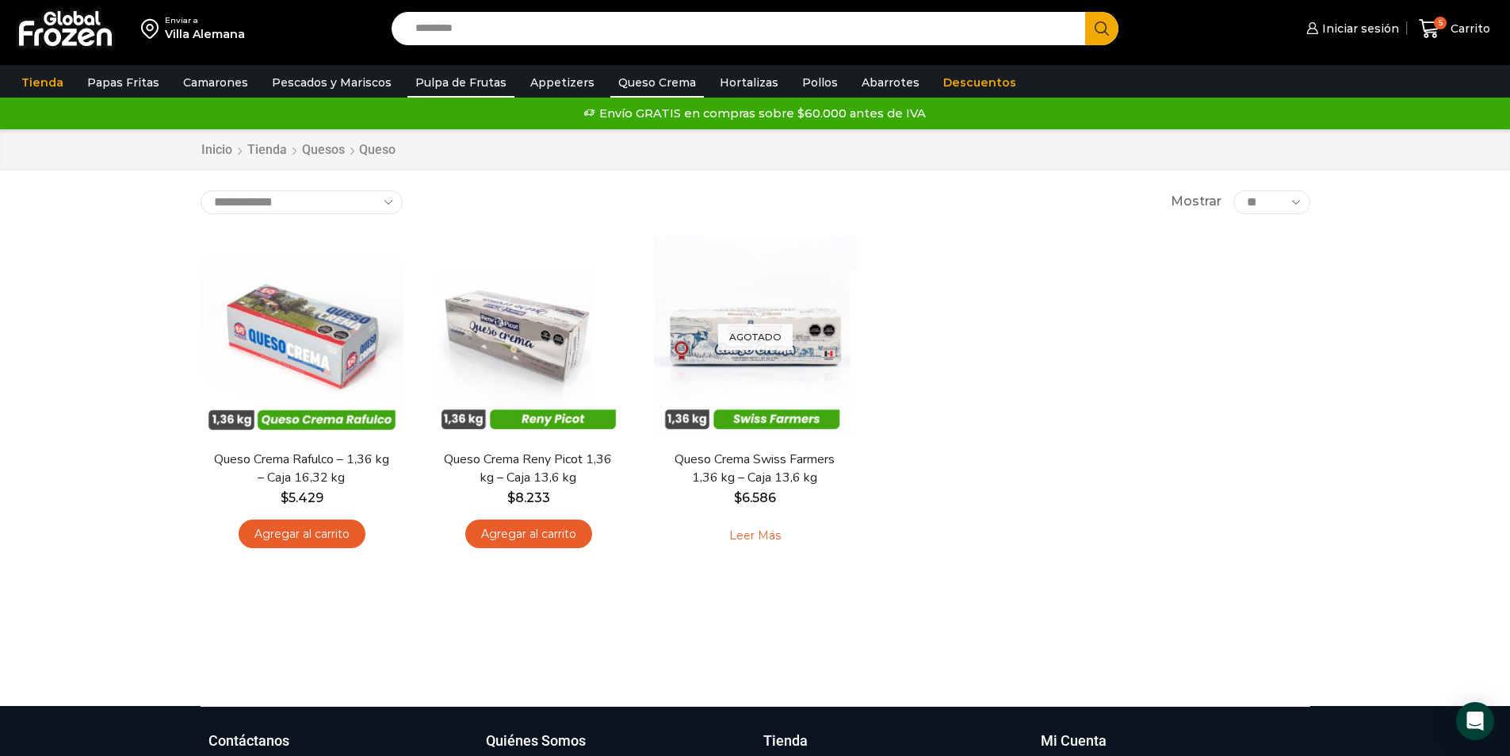
click at [468, 84] on link "Pulpa de Frutas" at bounding box center [461, 82] width 107 height 30
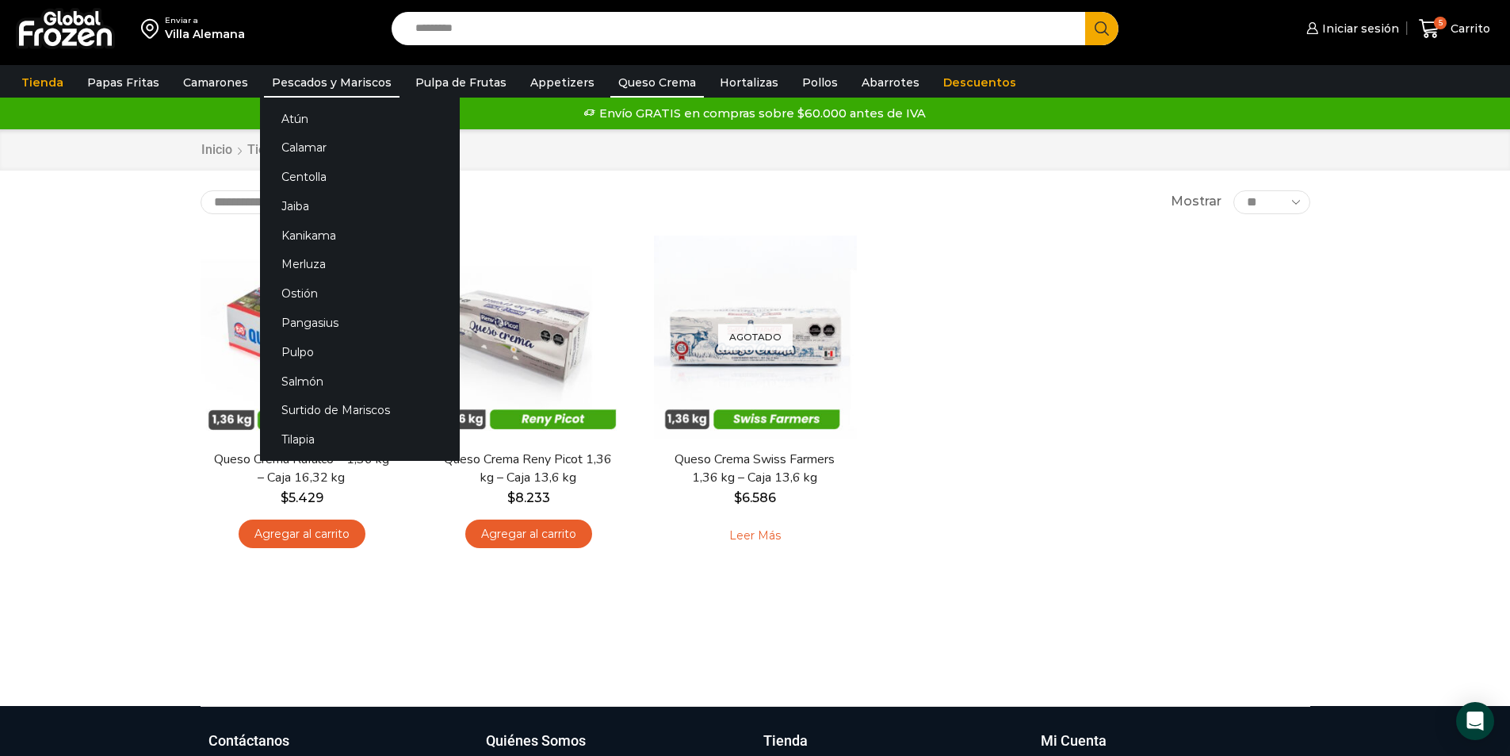
click at [339, 90] on link "Pescados y Mariscos" at bounding box center [332, 82] width 136 height 30
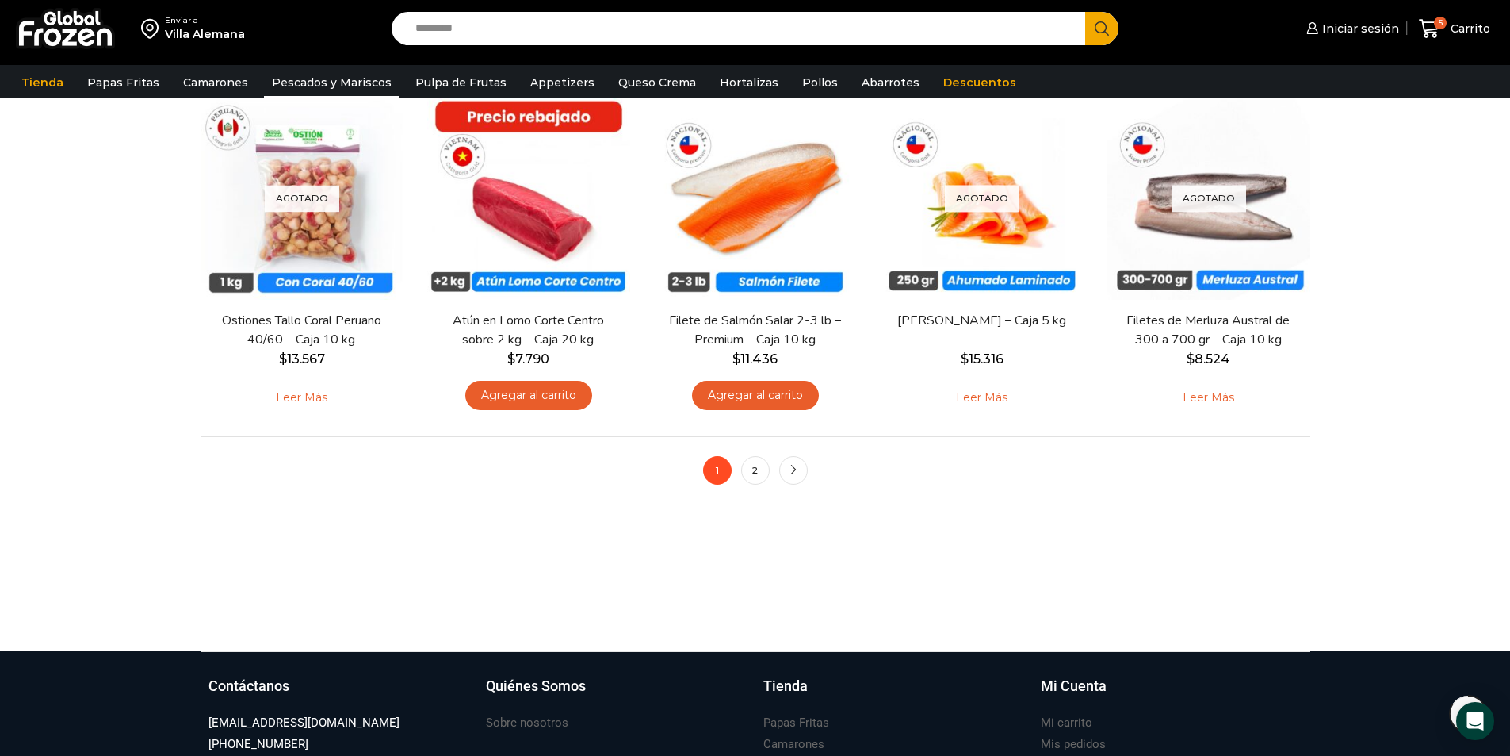
scroll to position [1269, 0]
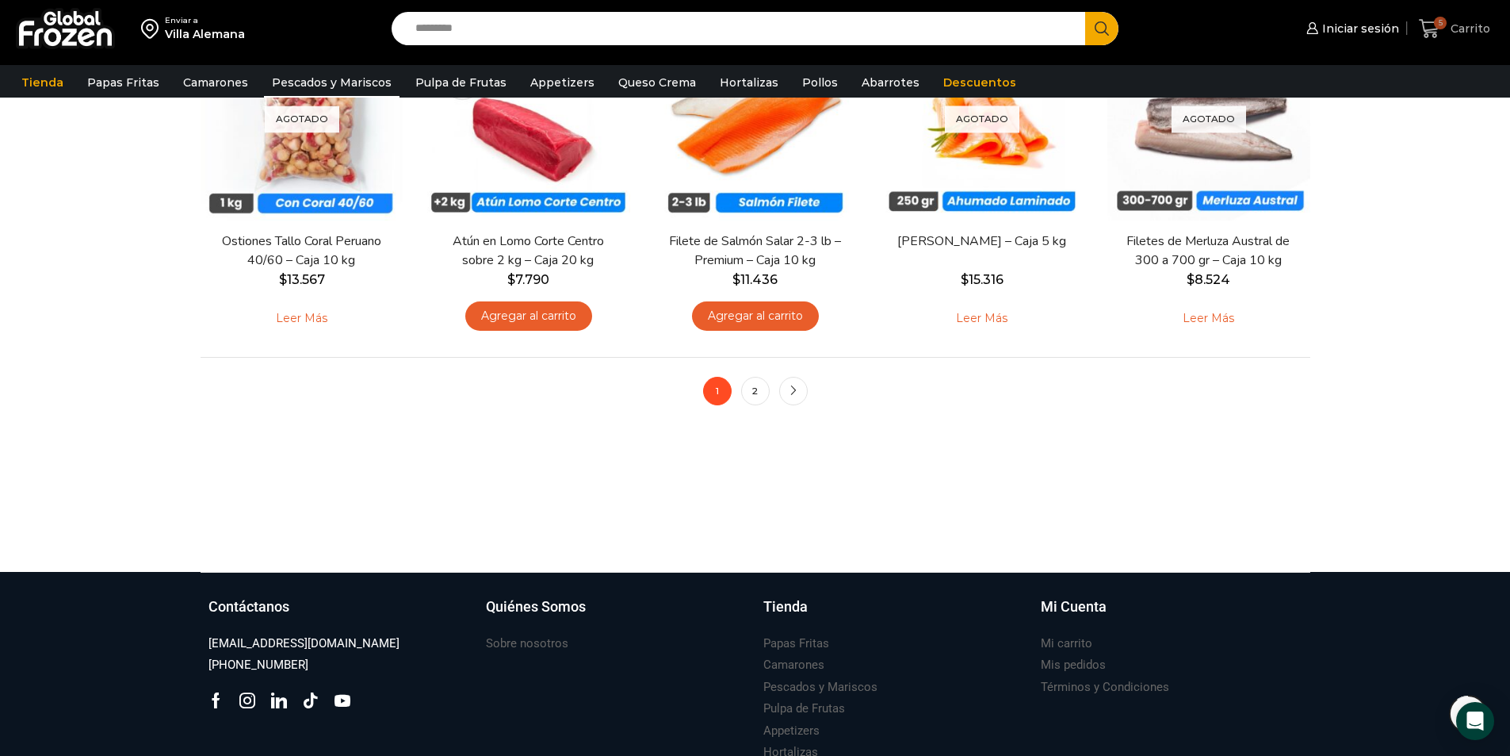
click at [1433, 29] on icon at bounding box center [1429, 28] width 21 height 21
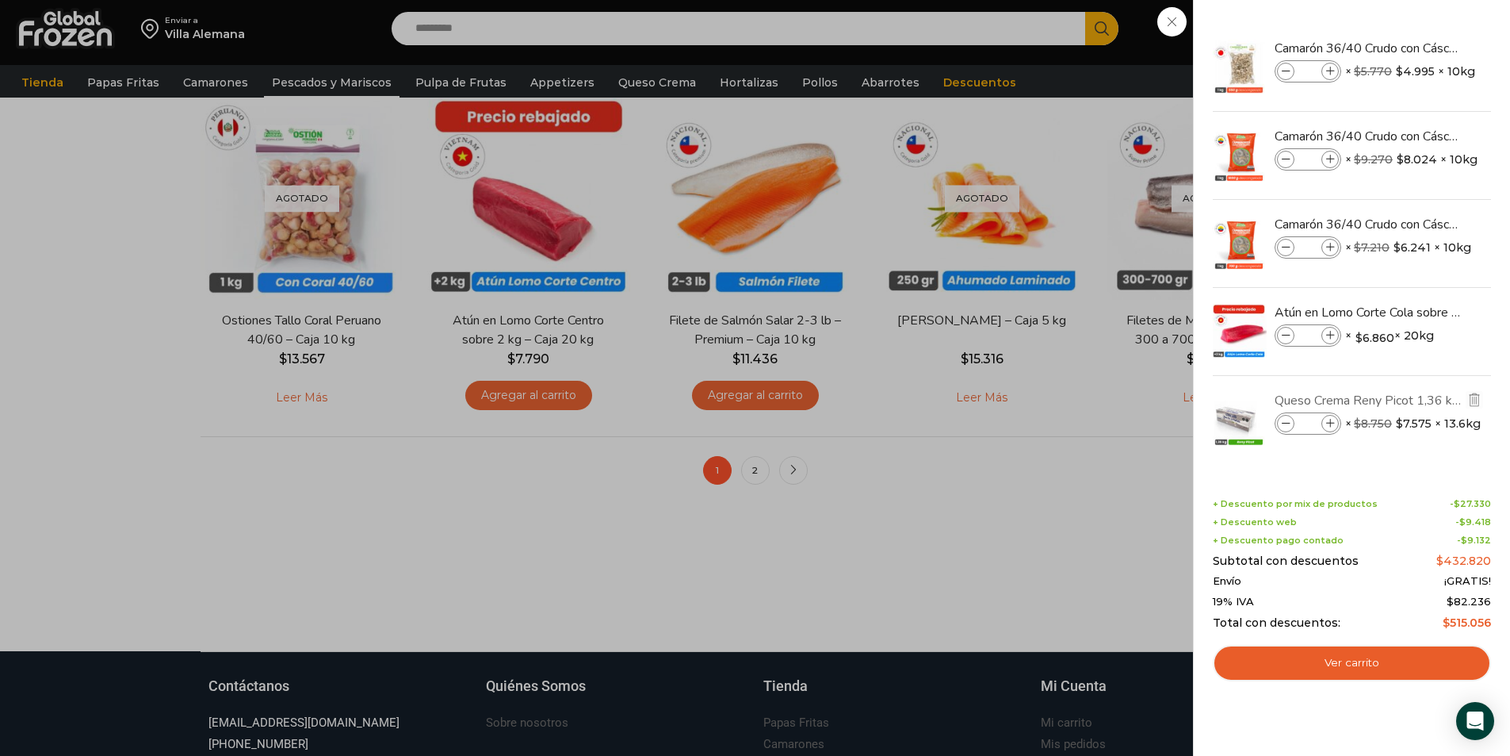
scroll to position [1110, 0]
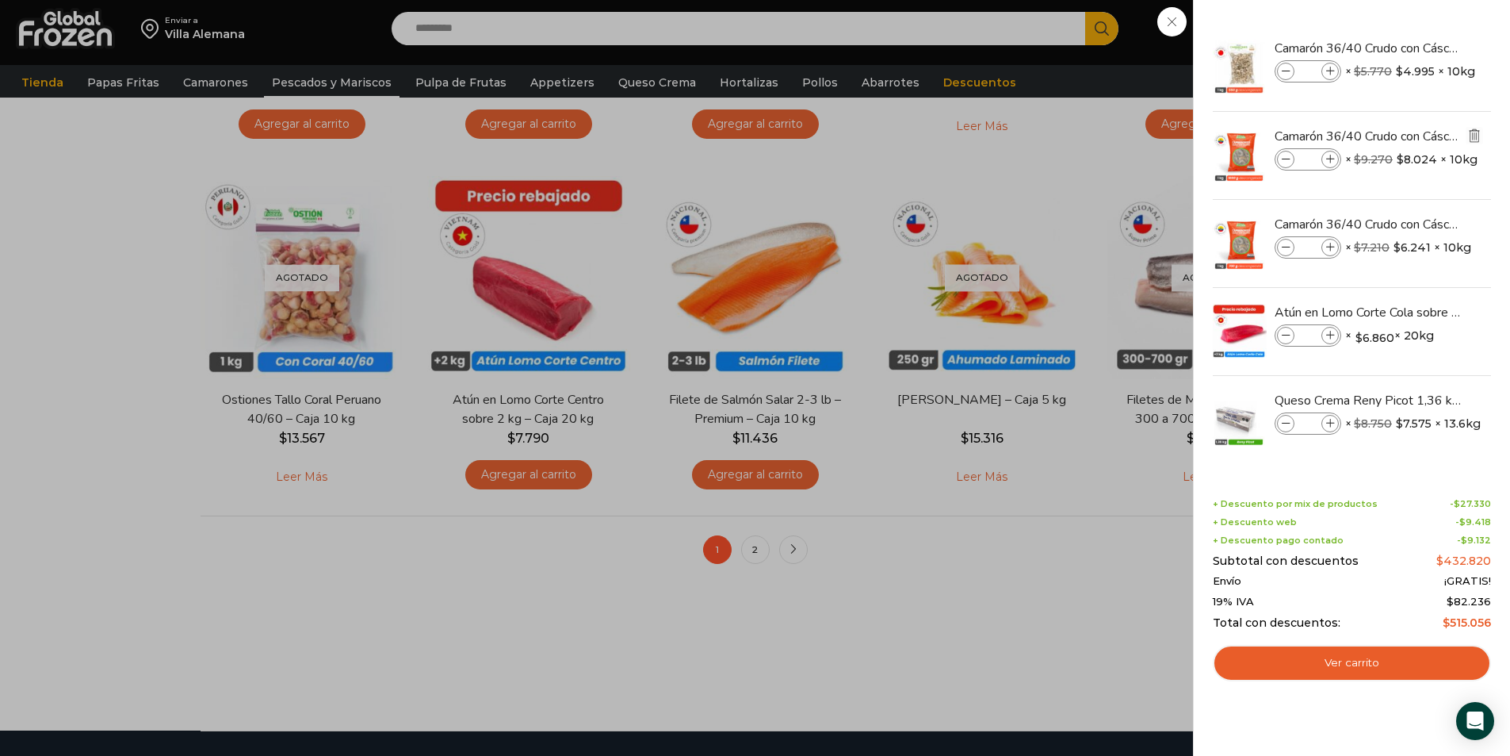
click at [1474, 140] on img "Eliminar Camarón 36/40 Crudo con Cáscara - Super Prime - Caja 10 kg del carrito" at bounding box center [1475, 135] width 14 height 14
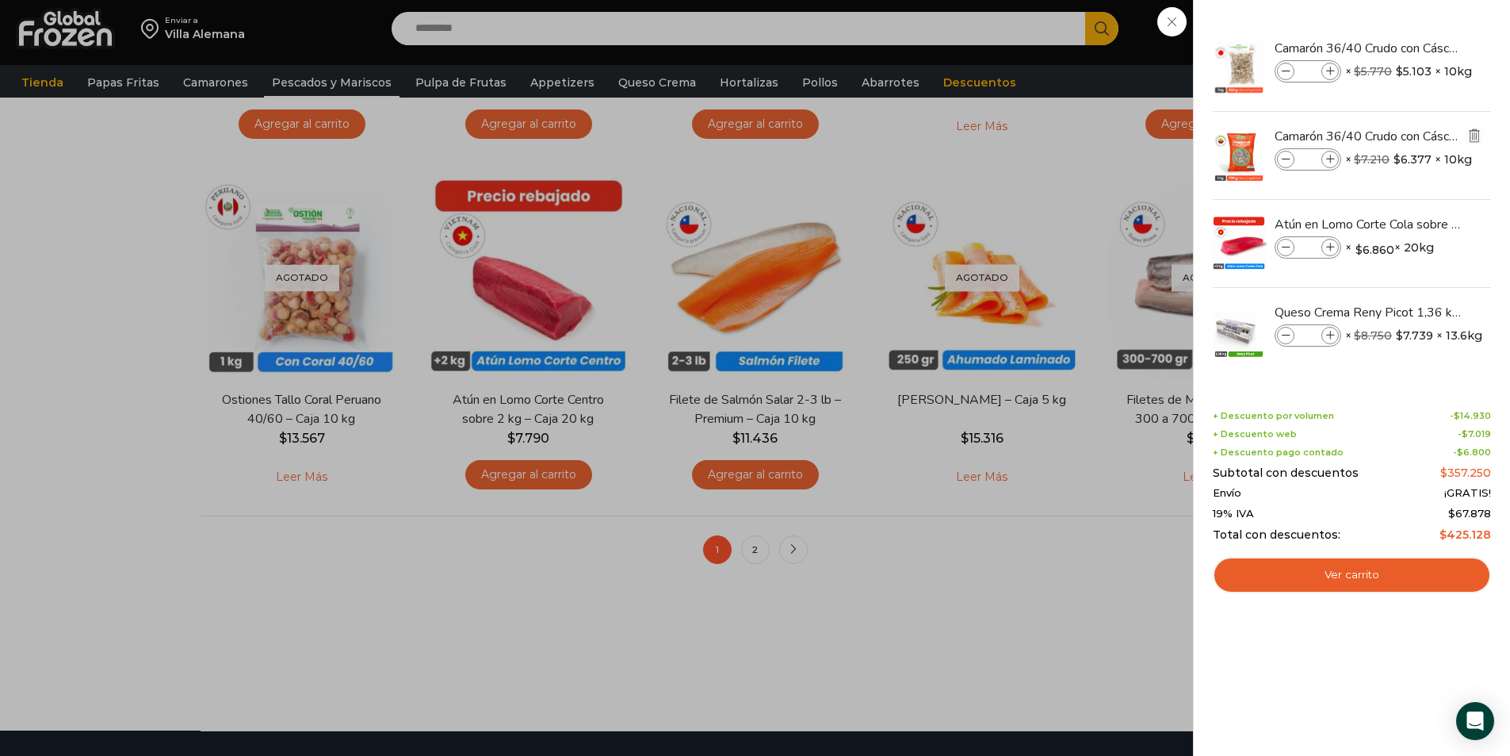
click at [1477, 140] on img "Eliminar Camarón 36/40 Crudo con Cáscara - Silver - Caja 10 kg del carrito" at bounding box center [1475, 135] width 14 height 14
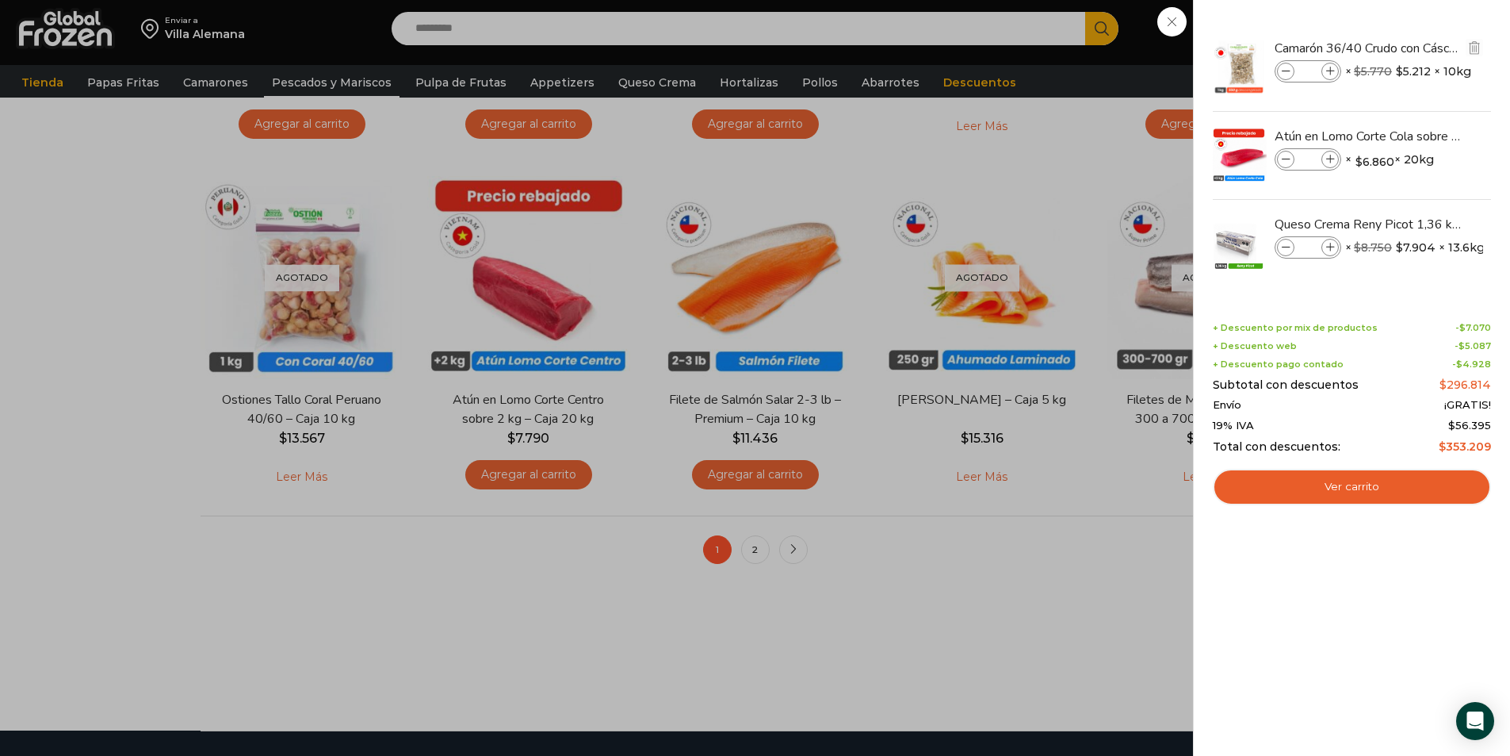
click at [1333, 78] on span at bounding box center [1330, 71] width 17 height 17
type input "*"
click at [1330, 247] on icon at bounding box center [1330, 247] width 9 height 9
type input "*"
click at [1473, 227] on img "Eliminar Queso Crema Reny Picot 1,36 kg - Caja 13,6 kg del carrito" at bounding box center [1475, 223] width 14 height 14
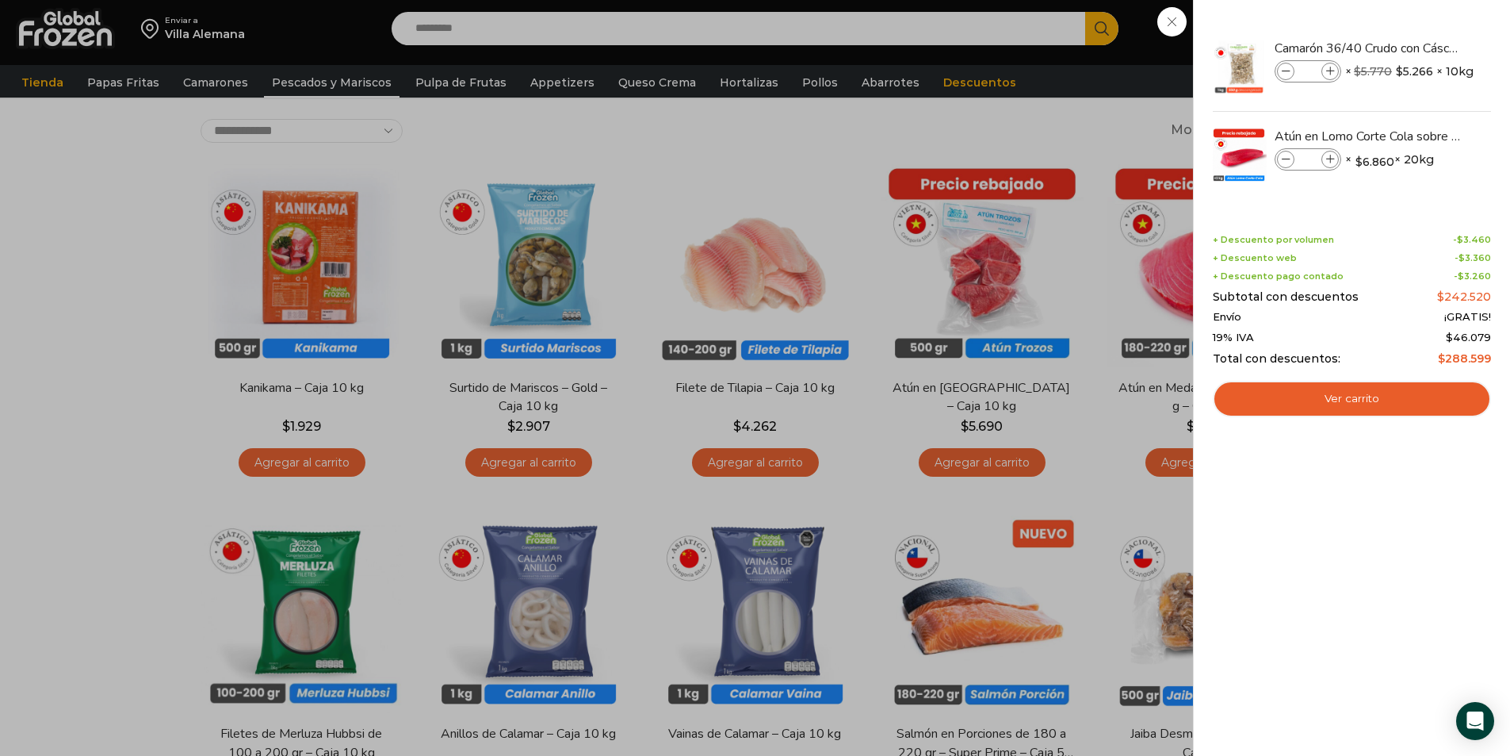
scroll to position [0, 0]
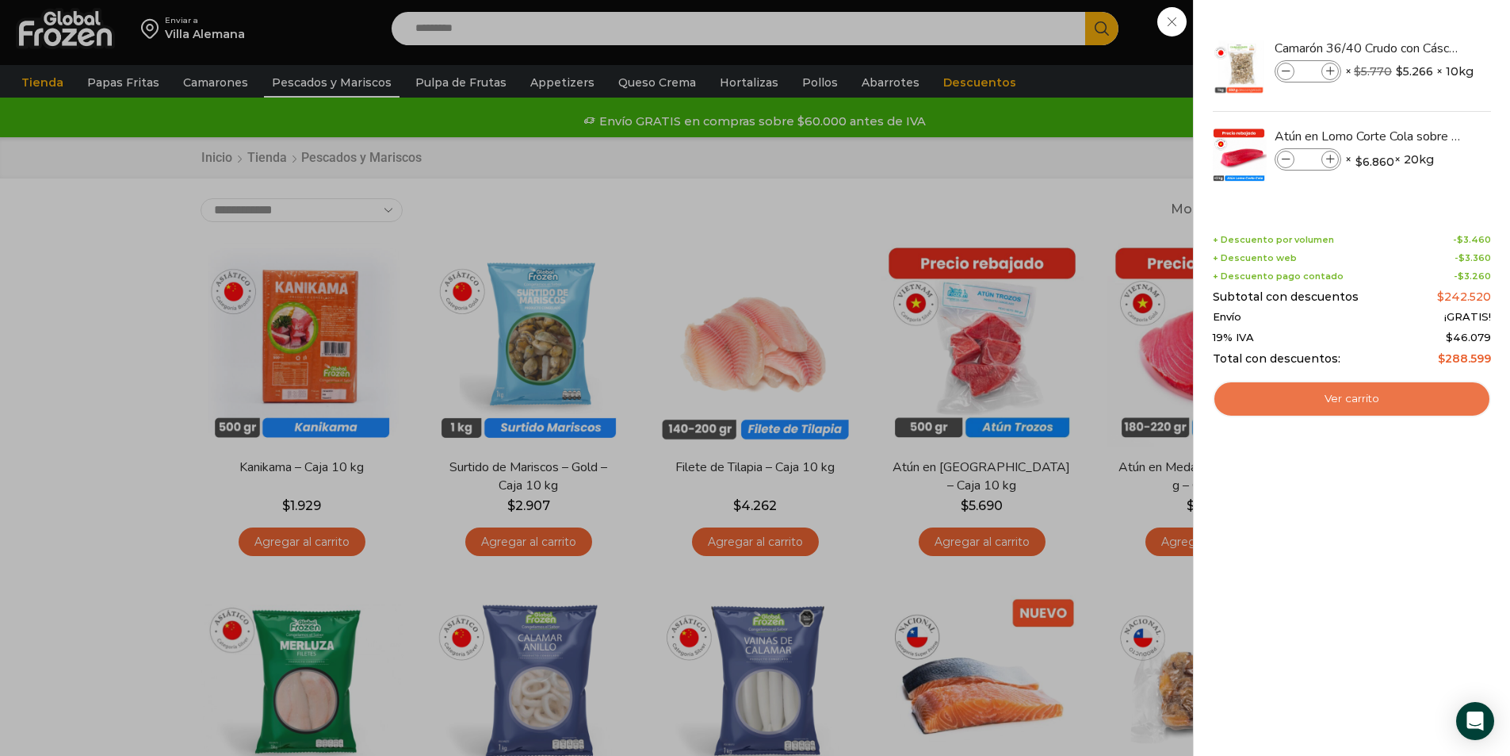
click at [1380, 409] on link "Ver carrito" at bounding box center [1352, 399] width 278 height 36
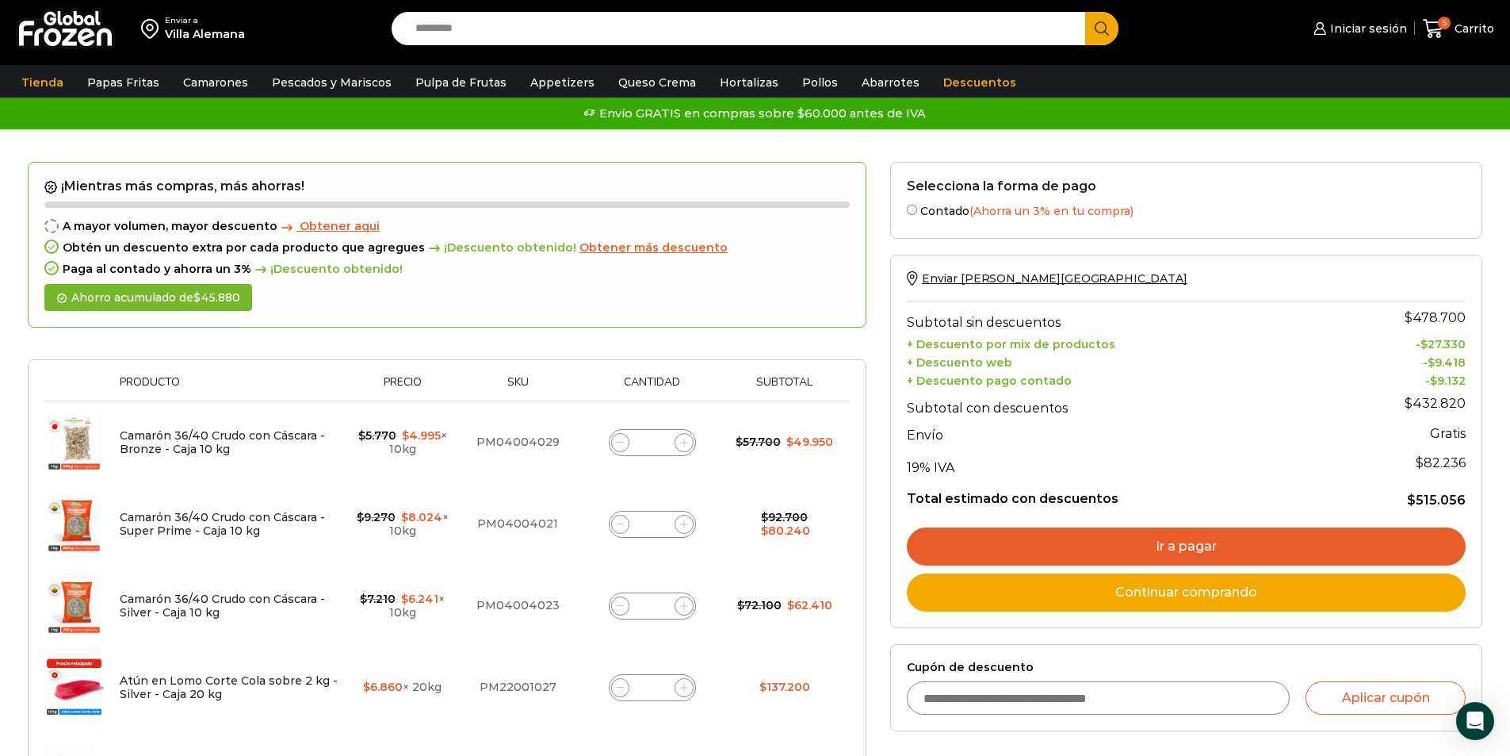
click at [334, 225] on span "Obtener aqui" at bounding box center [340, 226] width 80 height 14
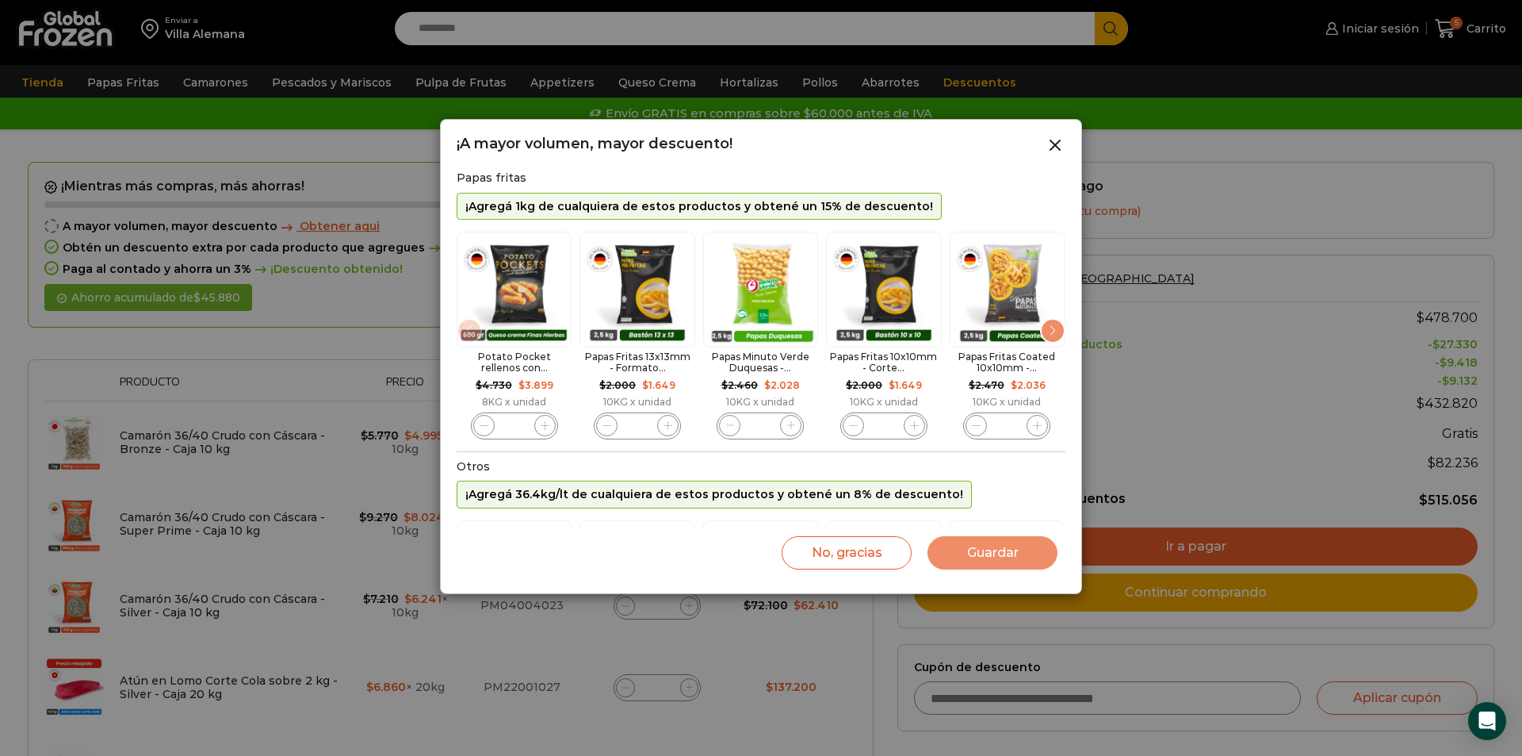
scroll to position [235, 0]
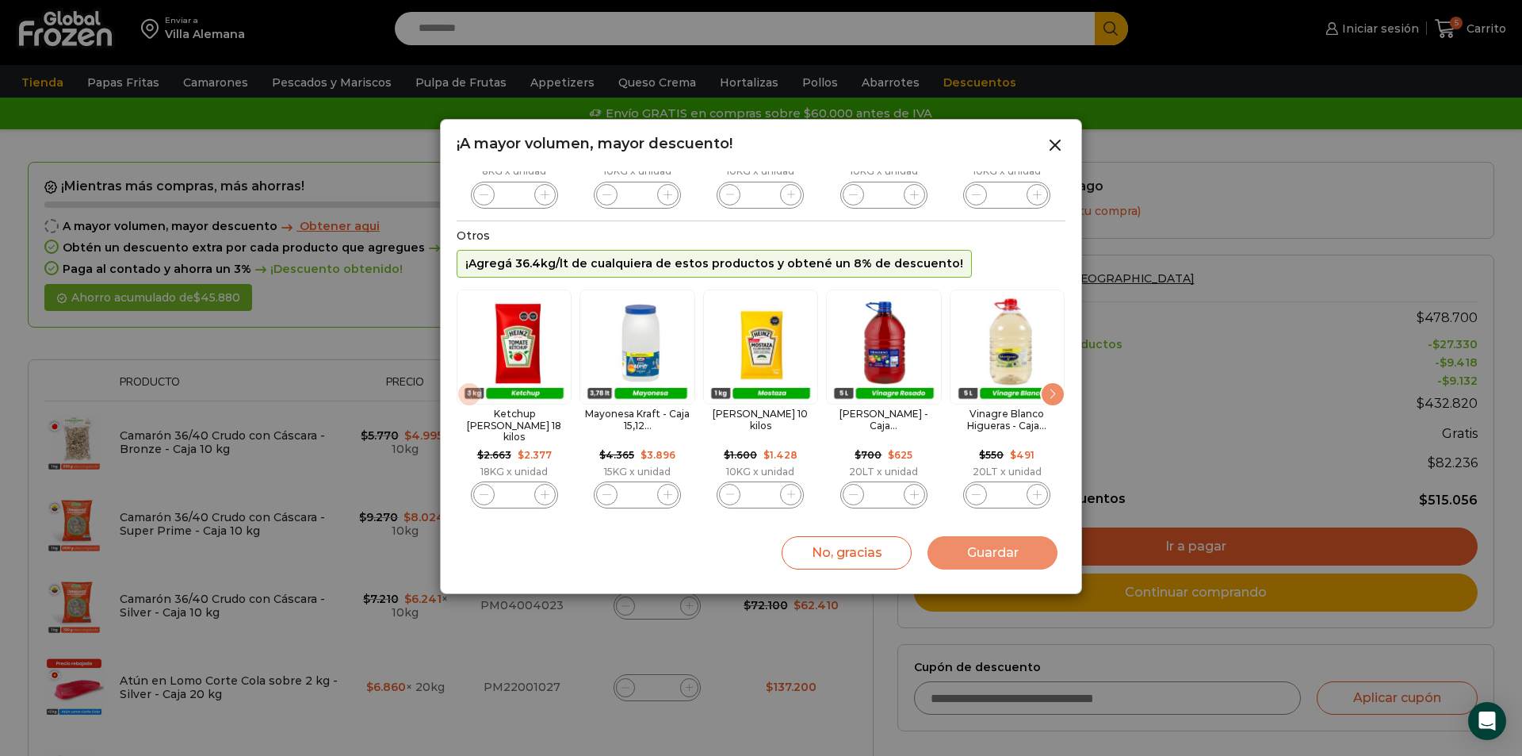
click at [1051, 395] on div "Next slide" at bounding box center [1052, 393] width 25 height 25
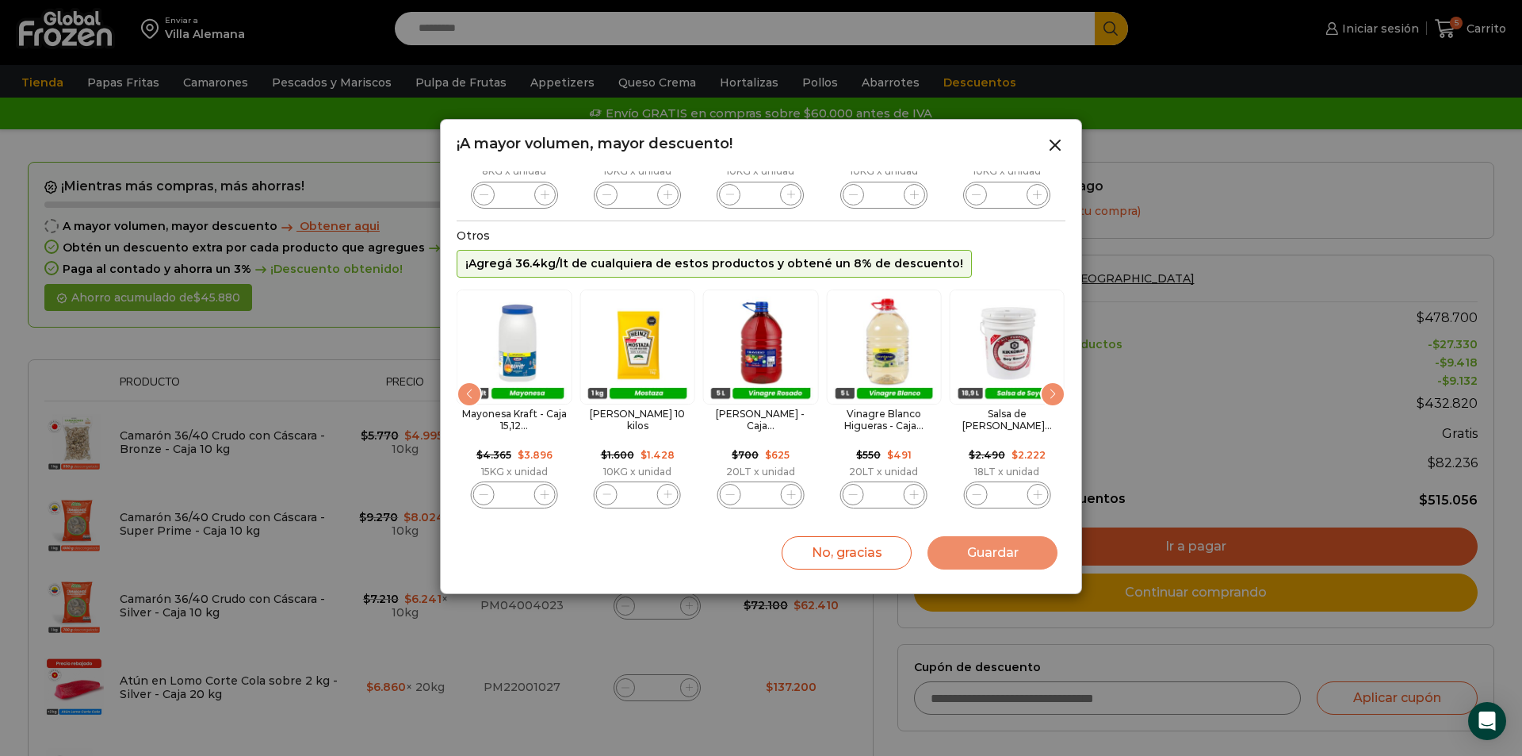
click at [1051, 395] on div "Next slide" at bounding box center [1052, 393] width 25 height 25
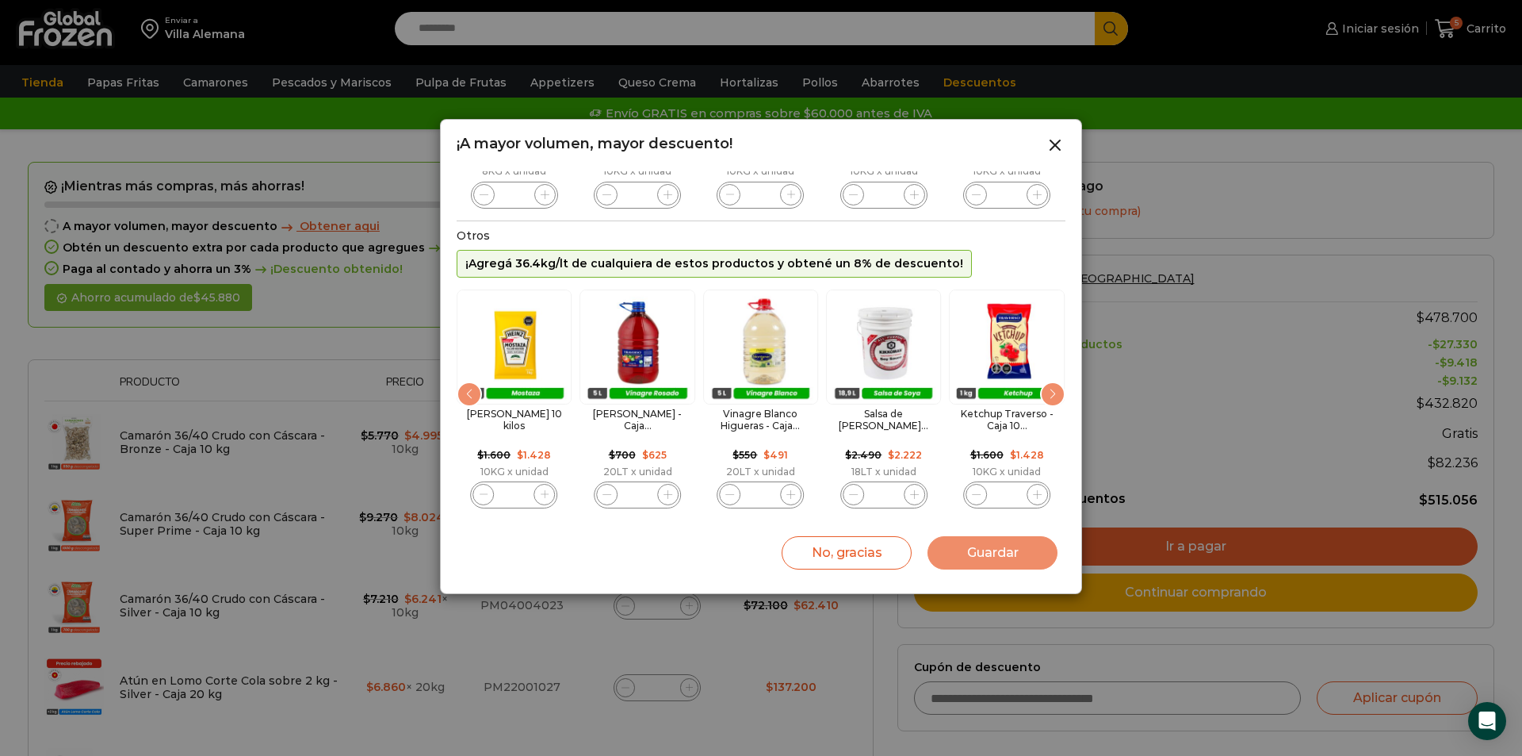
click at [1051, 395] on div "Next slide" at bounding box center [1052, 393] width 25 height 25
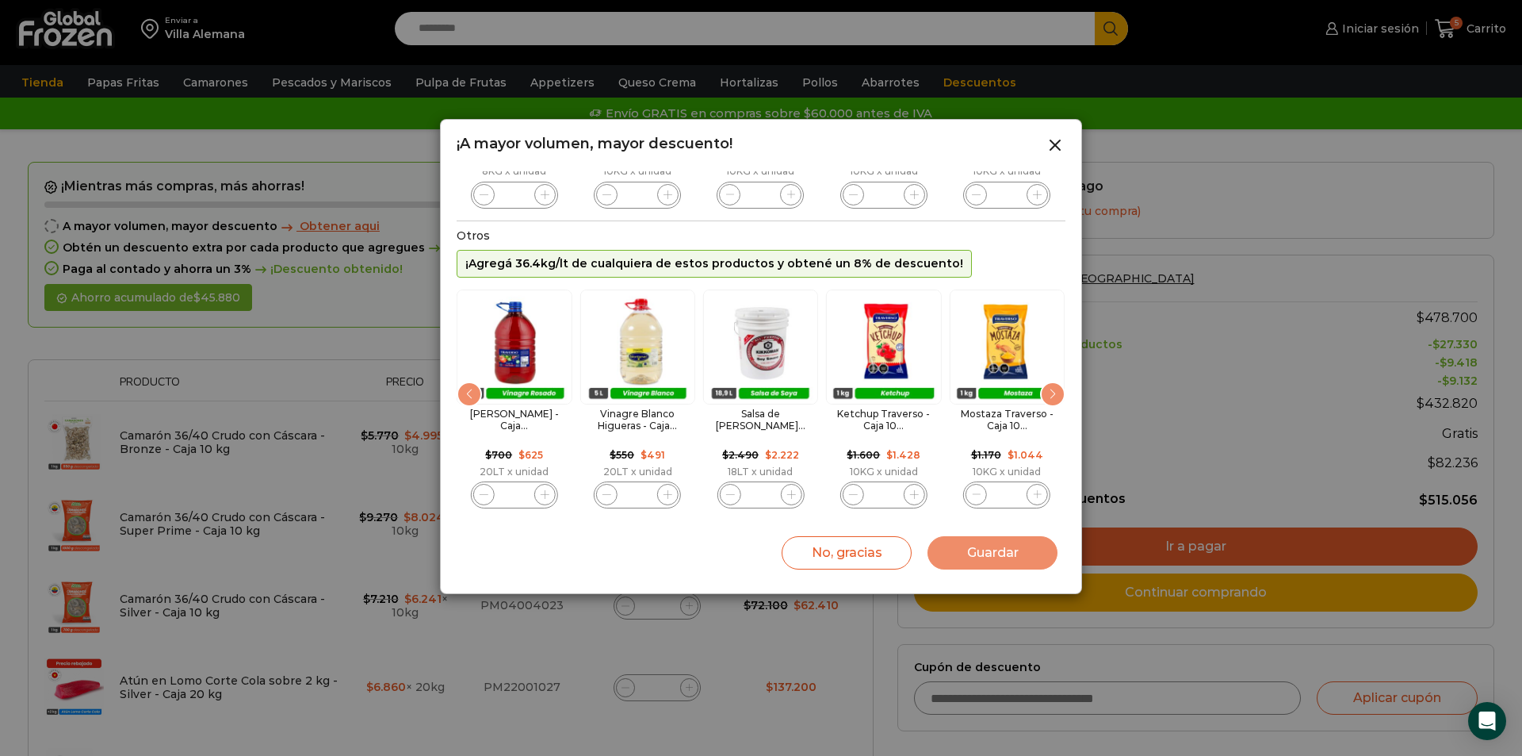
click at [1051, 395] on div "Next slide" at bounding box center [1052, 393] width 25 height 25
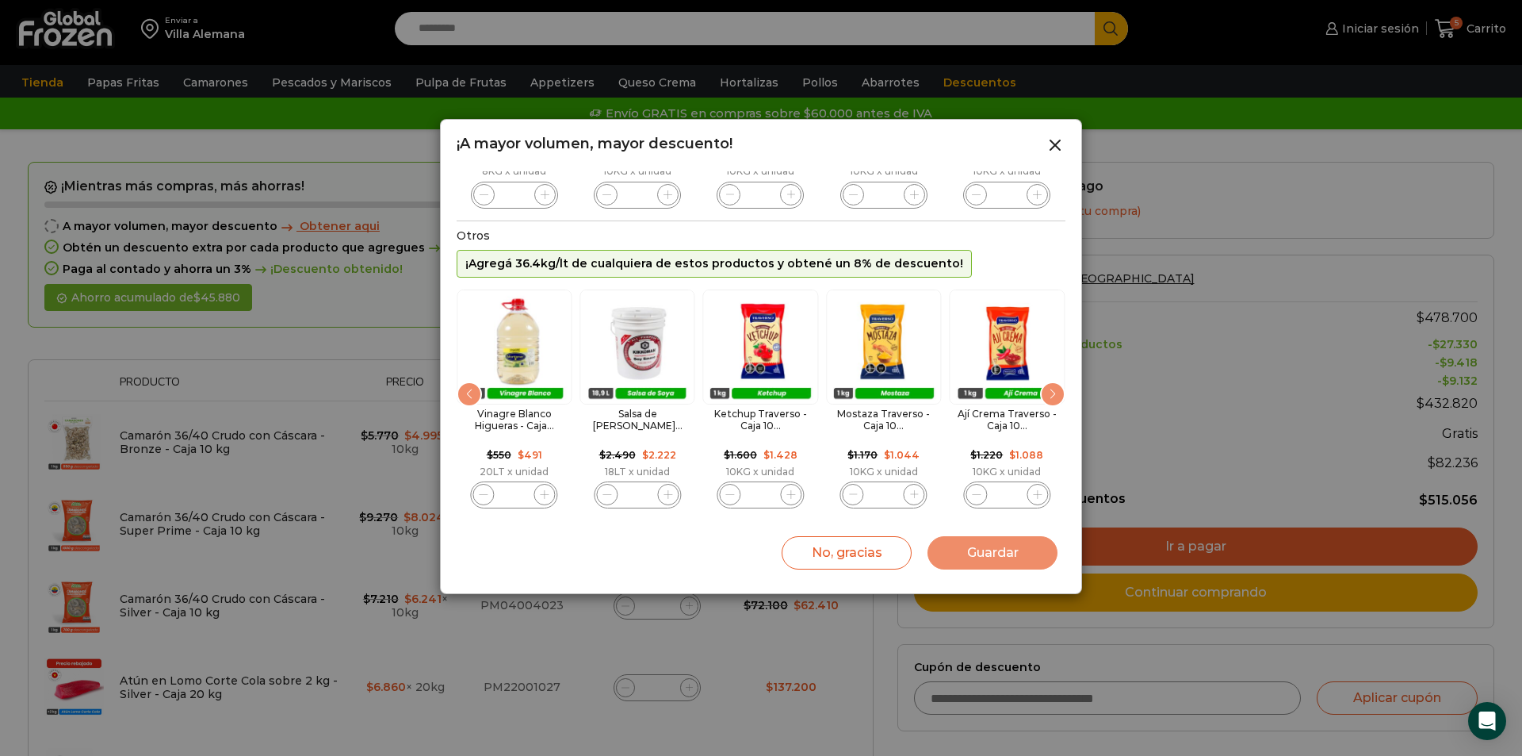
click at [1051, 395] on div "Next slide" at bounding box center [1052, 393] width 25 height 25
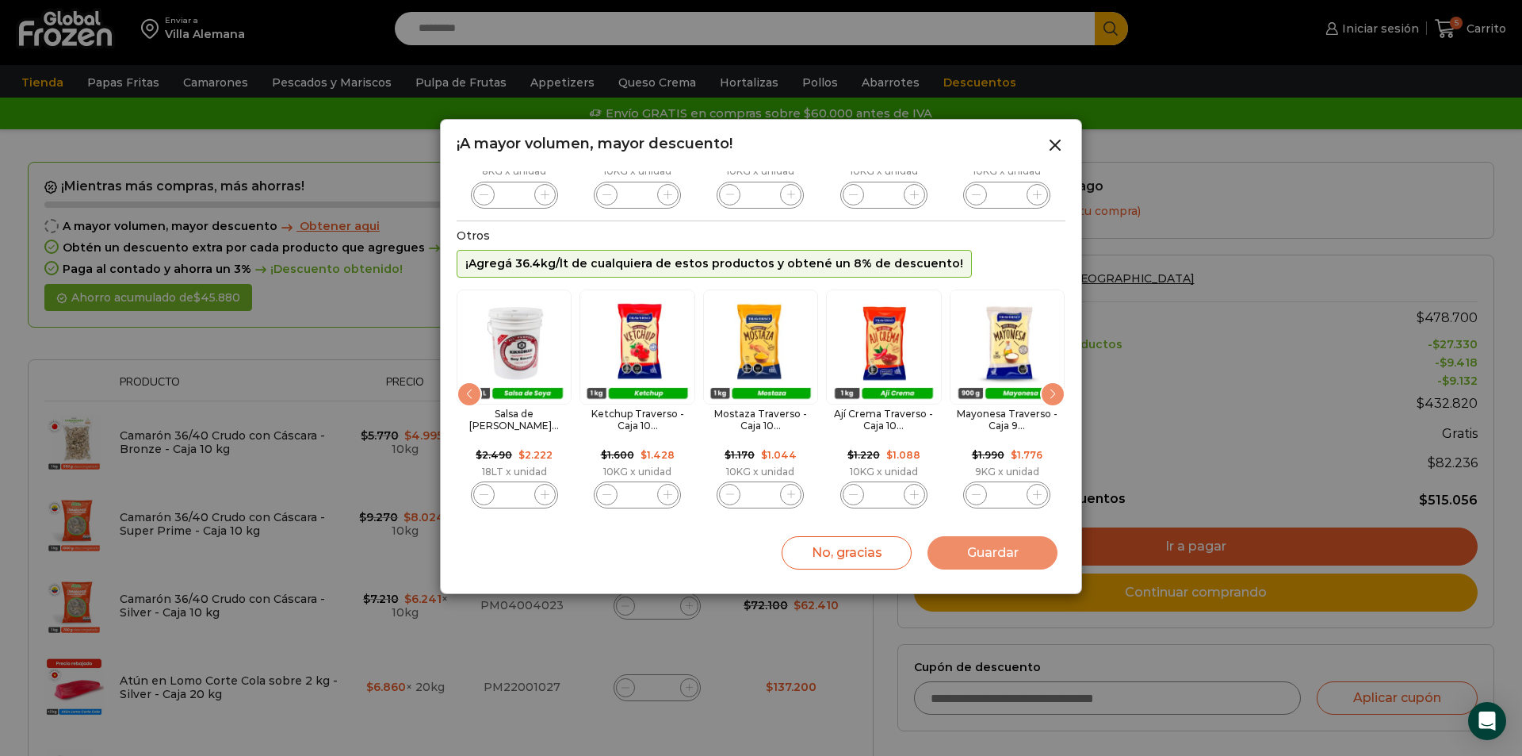
click at [547, 490] on icon "6 / 83" at bounding box center [545, 494] width 9 height 9
type input "*"
click at [1047, 394] on div "Next slide" at bounding box center [1052, 393] width 25 height 25
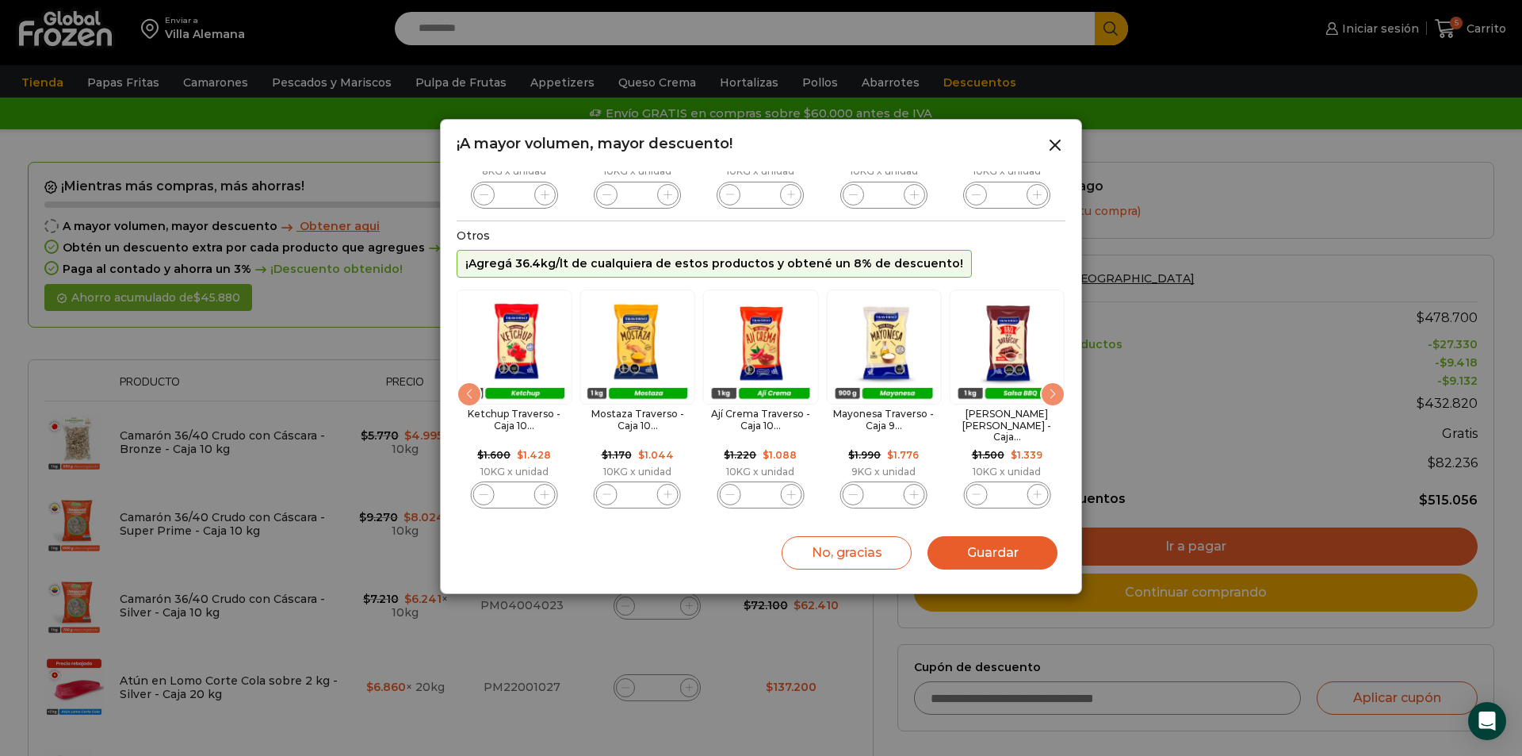
click at [1047, 394] on div "Next slide" at bounding box center [1052, 393] width 25 height 25
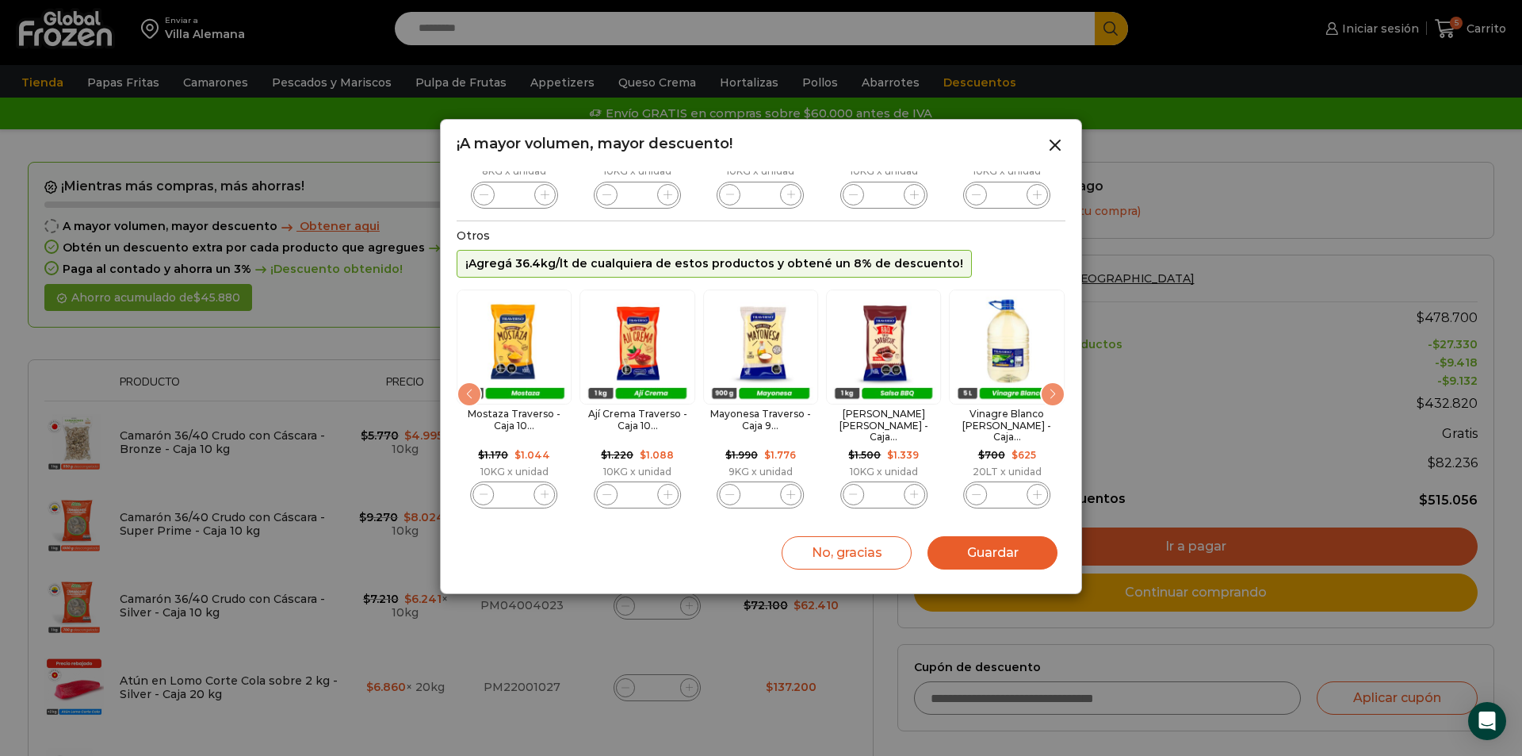
click at [1047, 394] on div "Next slide" at bounding box center [1052, 393] width 25 height 25
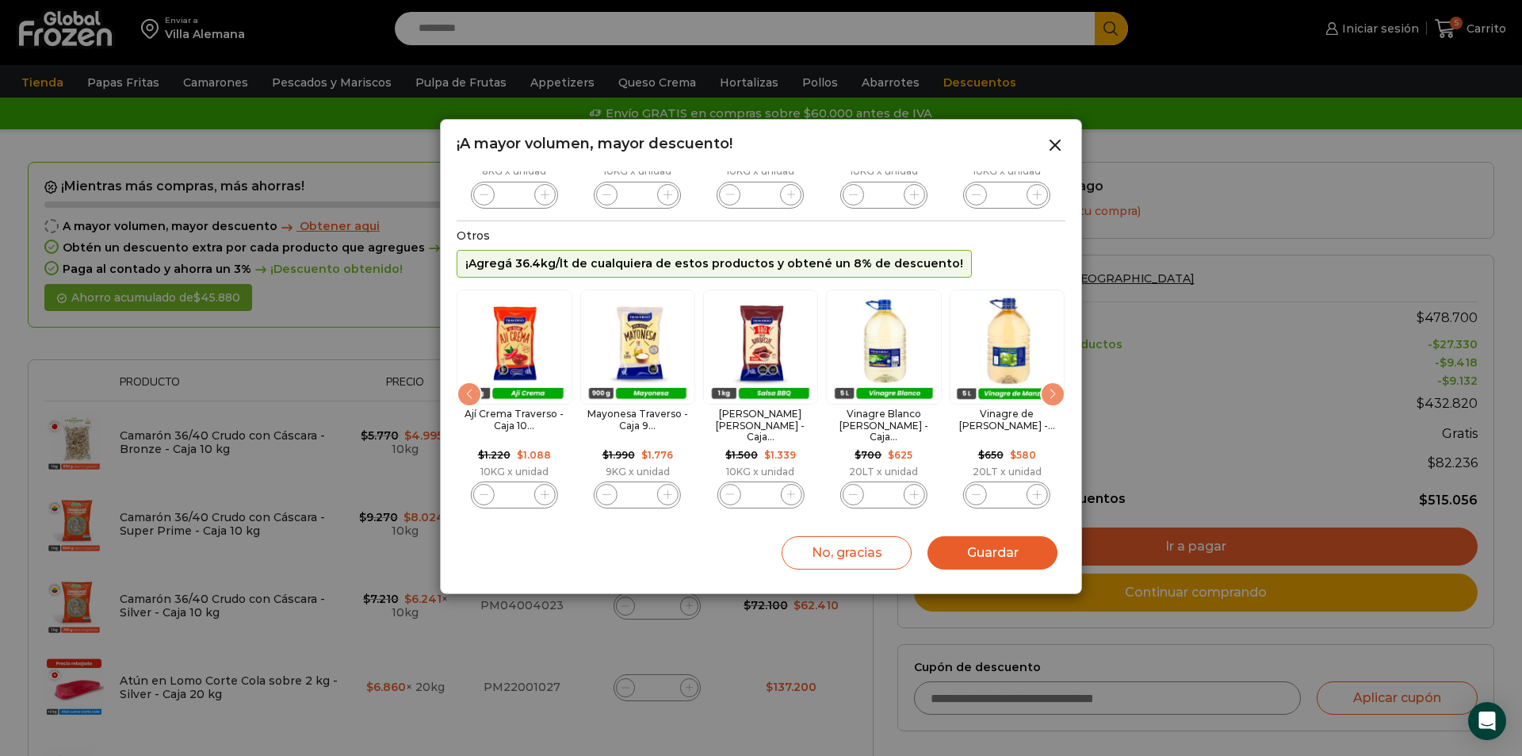
click at [1047, 394] on div "Next slide" at bounding box center [1052, 393] width 25 height 25
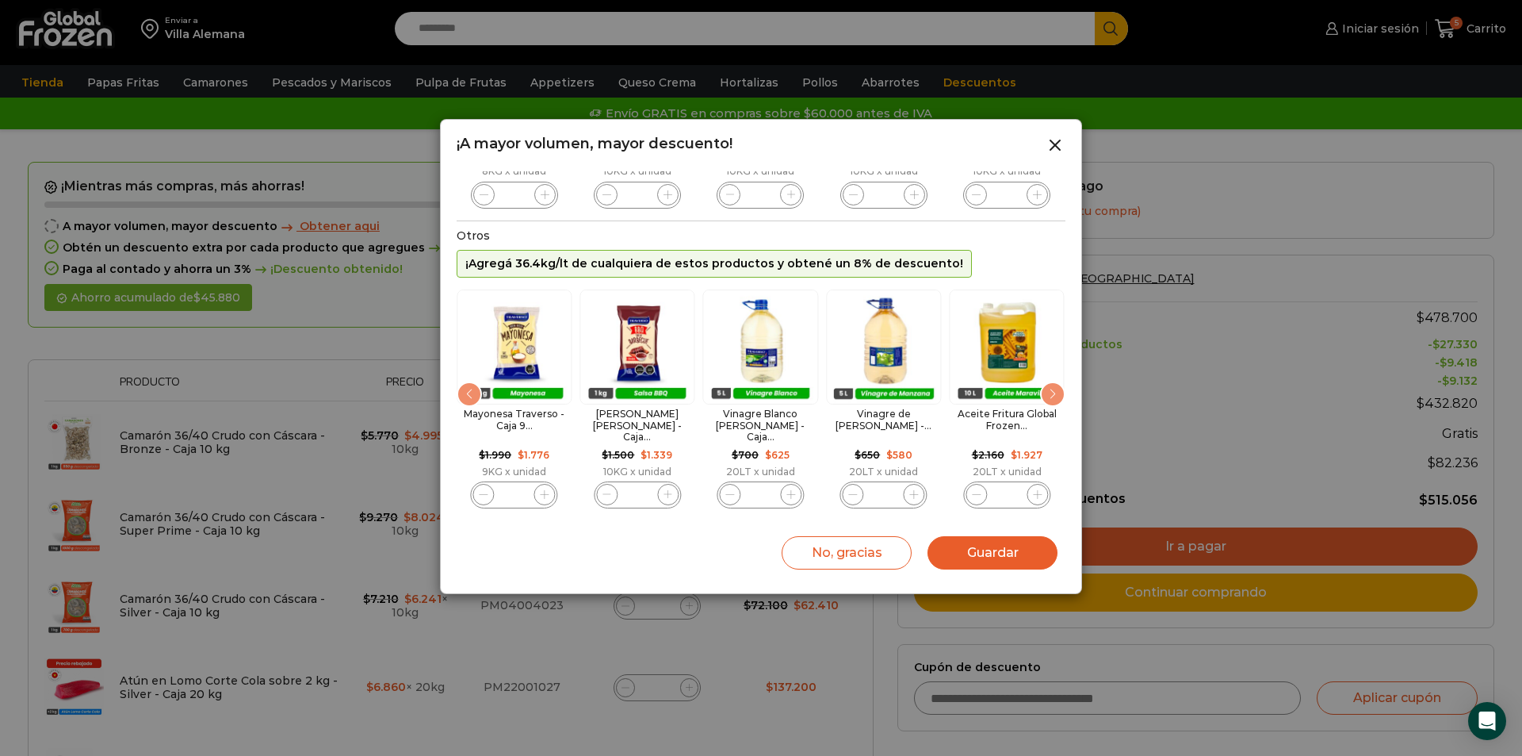
click at [1047, 394] on div "Next slide" at bounding box center [1052, 393] width 25 height 25
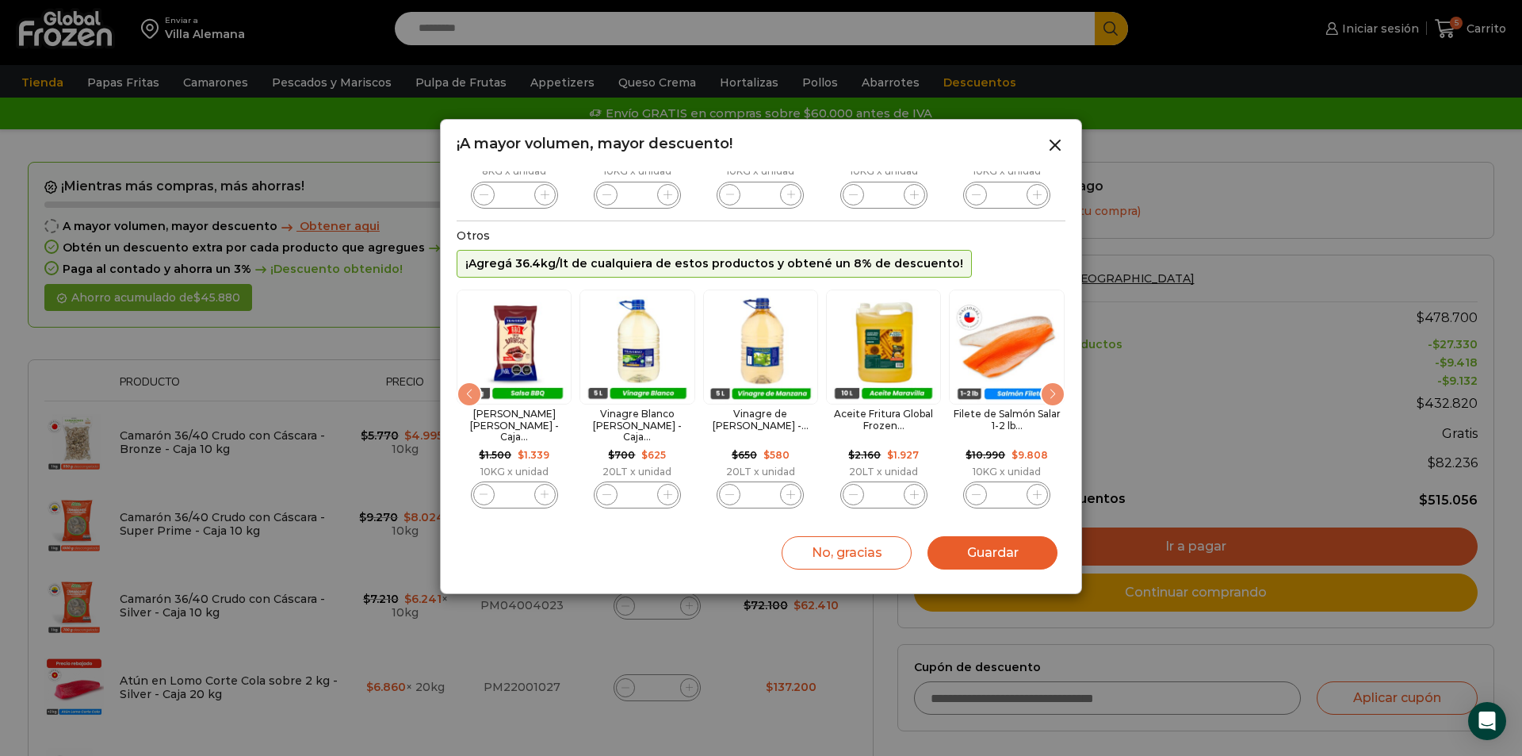
click at [1047, 394] on div "Next slide" at bounding box center [1052, 393] width 25 height 25
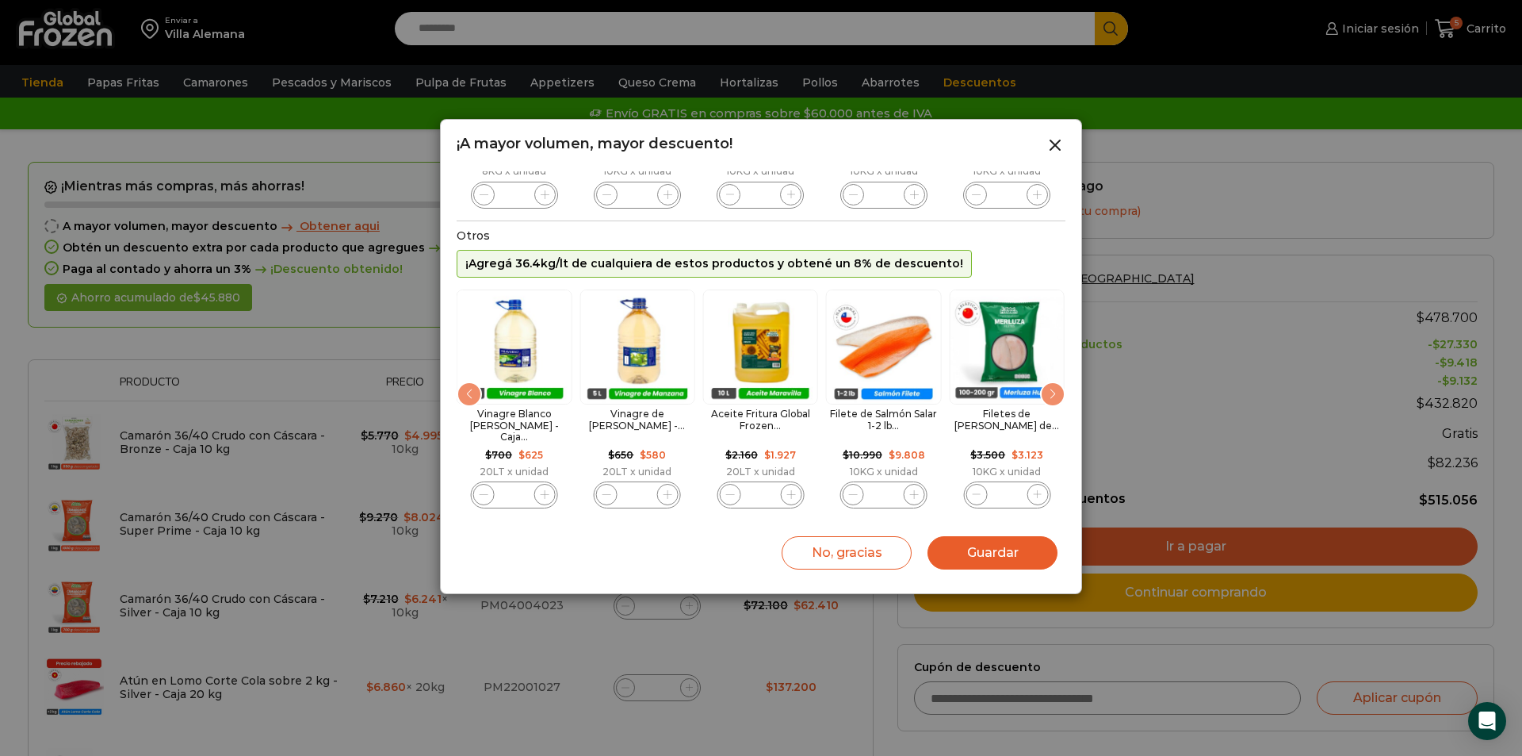
click at [1047, 394] on div "Next slide" at bounding box center [1052, 393] width 25 height 25
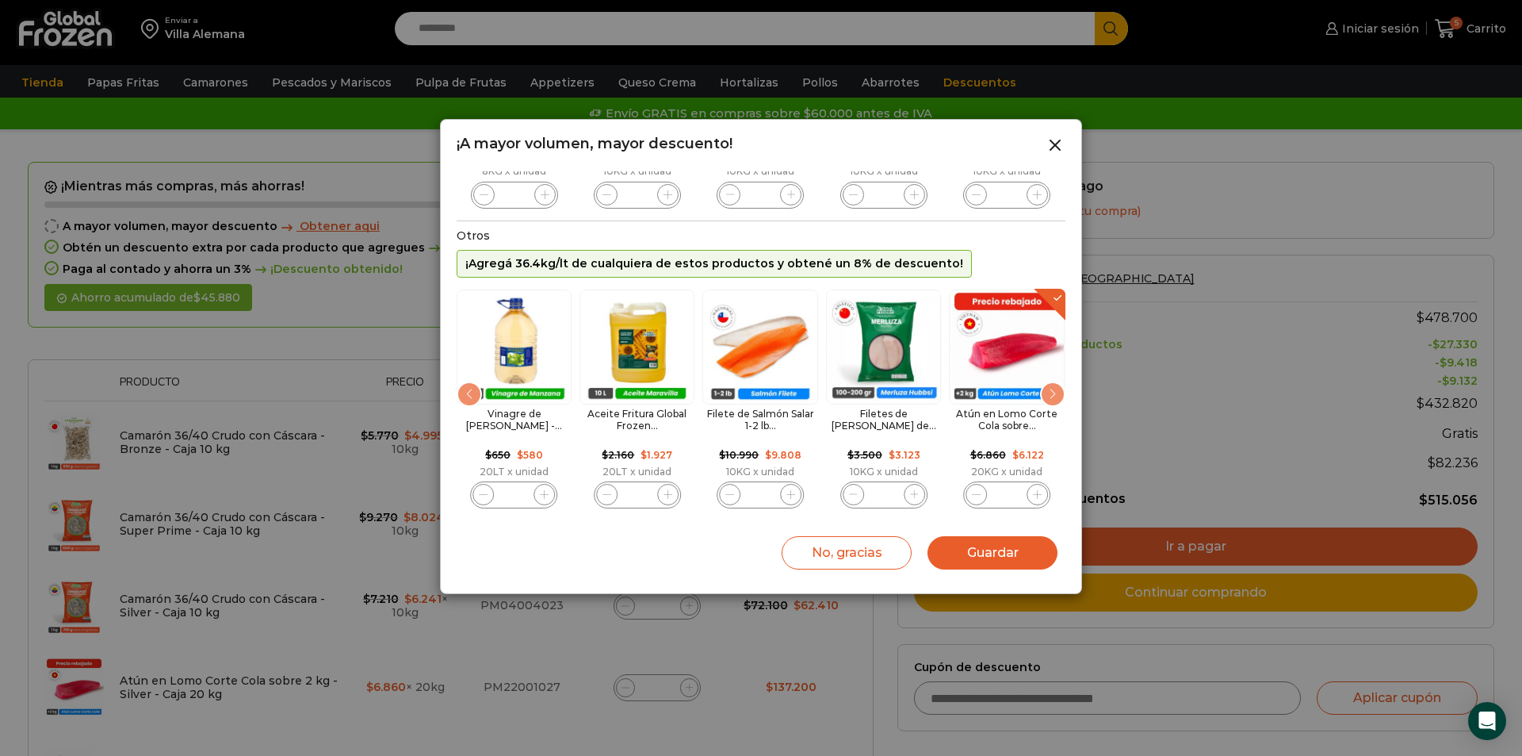
click at [1047, 394] on div "Next slide" at bounding box center [1052, 393] width 25 height 25
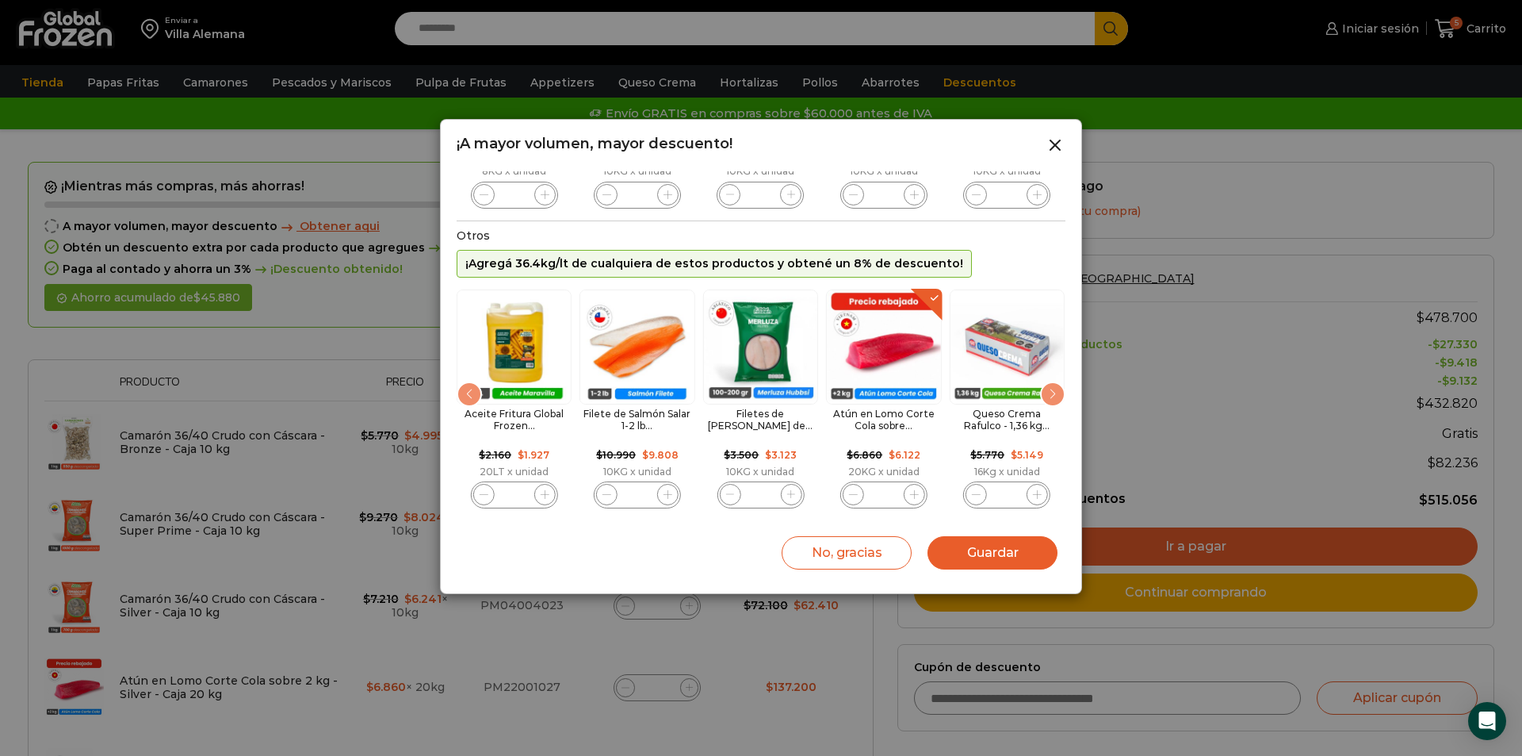
click at [1047, 394] on div "Next slide" at bounding box center [1052, 393] width 25 height 25
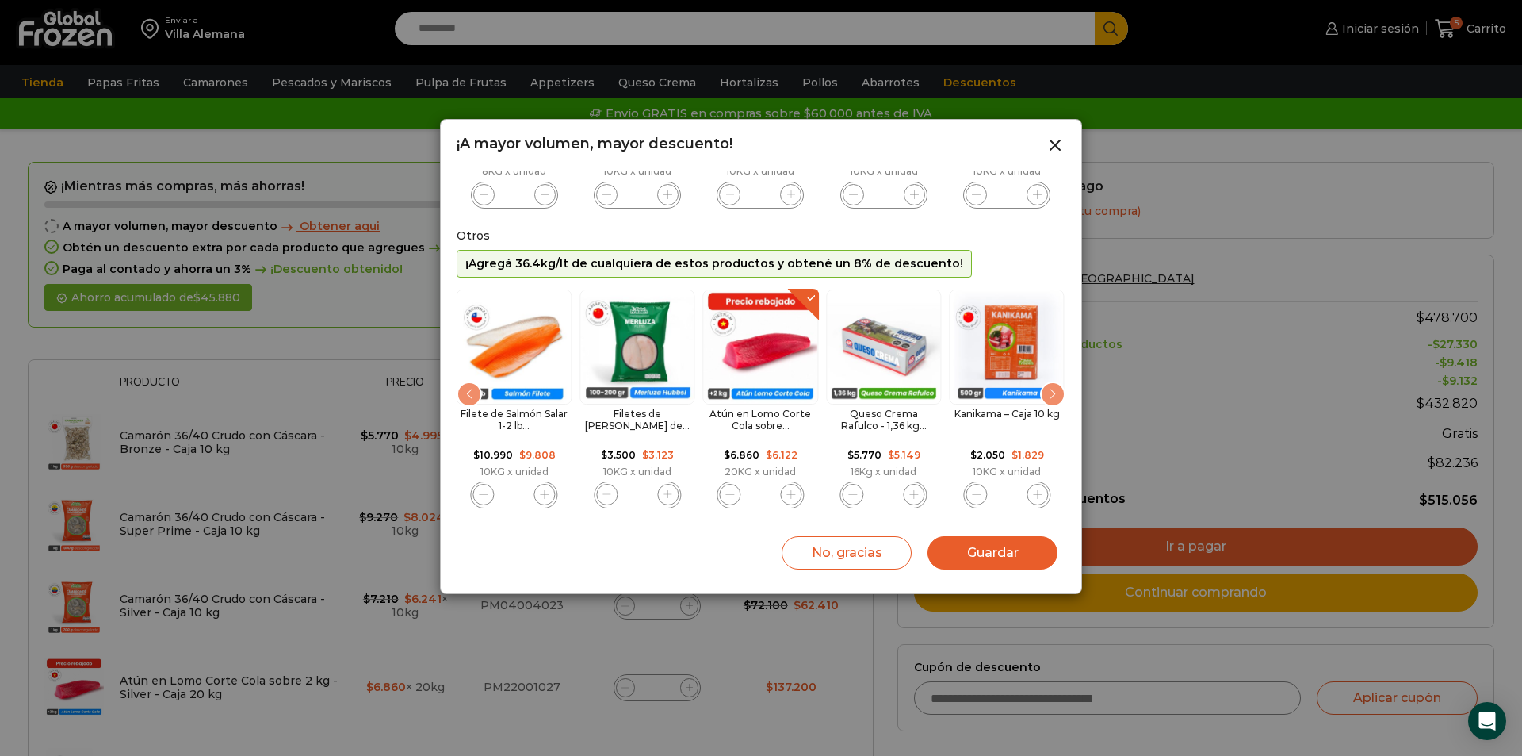
click at [1047, 394] on div "Next slide" at bounding box center [1052, 393] width 25 height 25
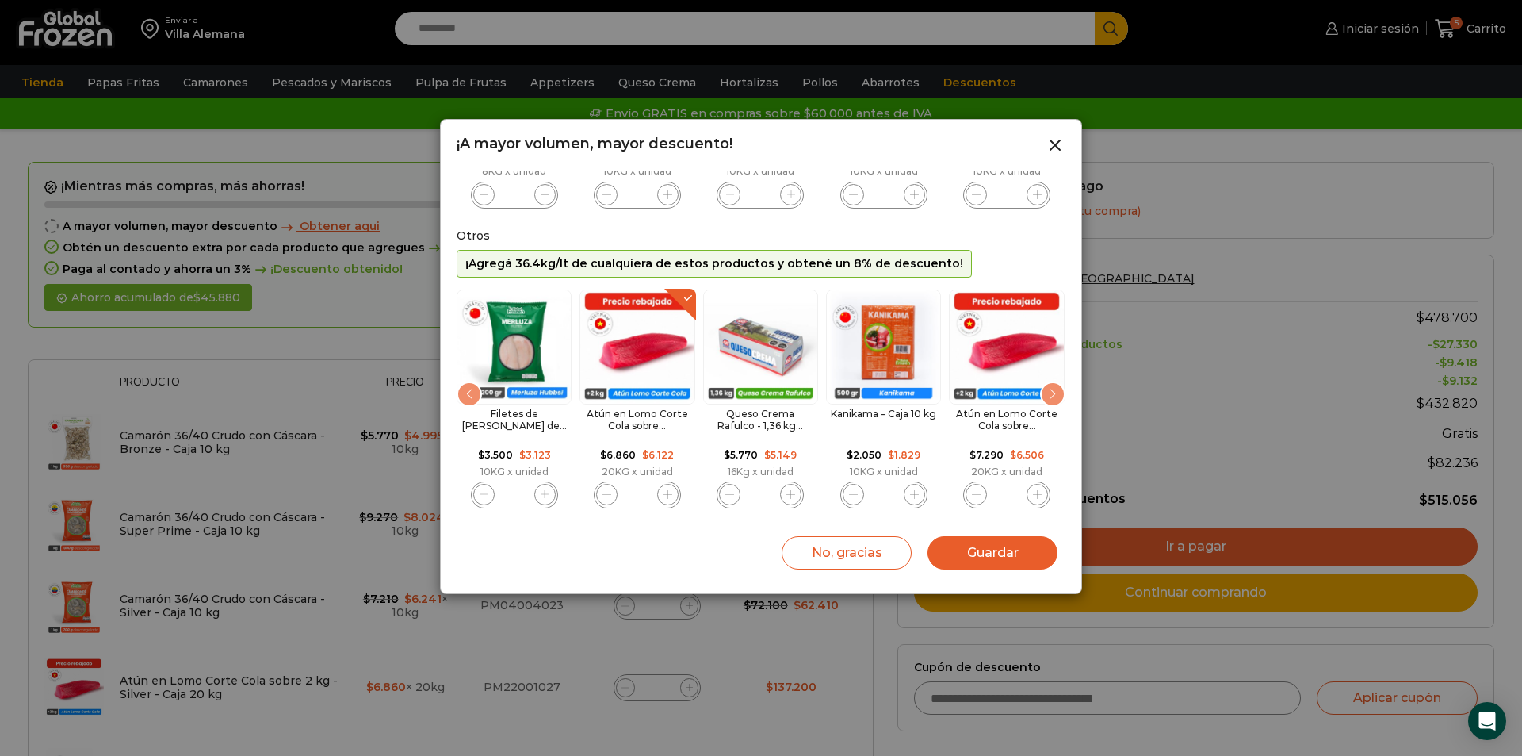
click at [1047, 394] on div "Next slide" at bounding box center [1052, 393] width 25 height 25
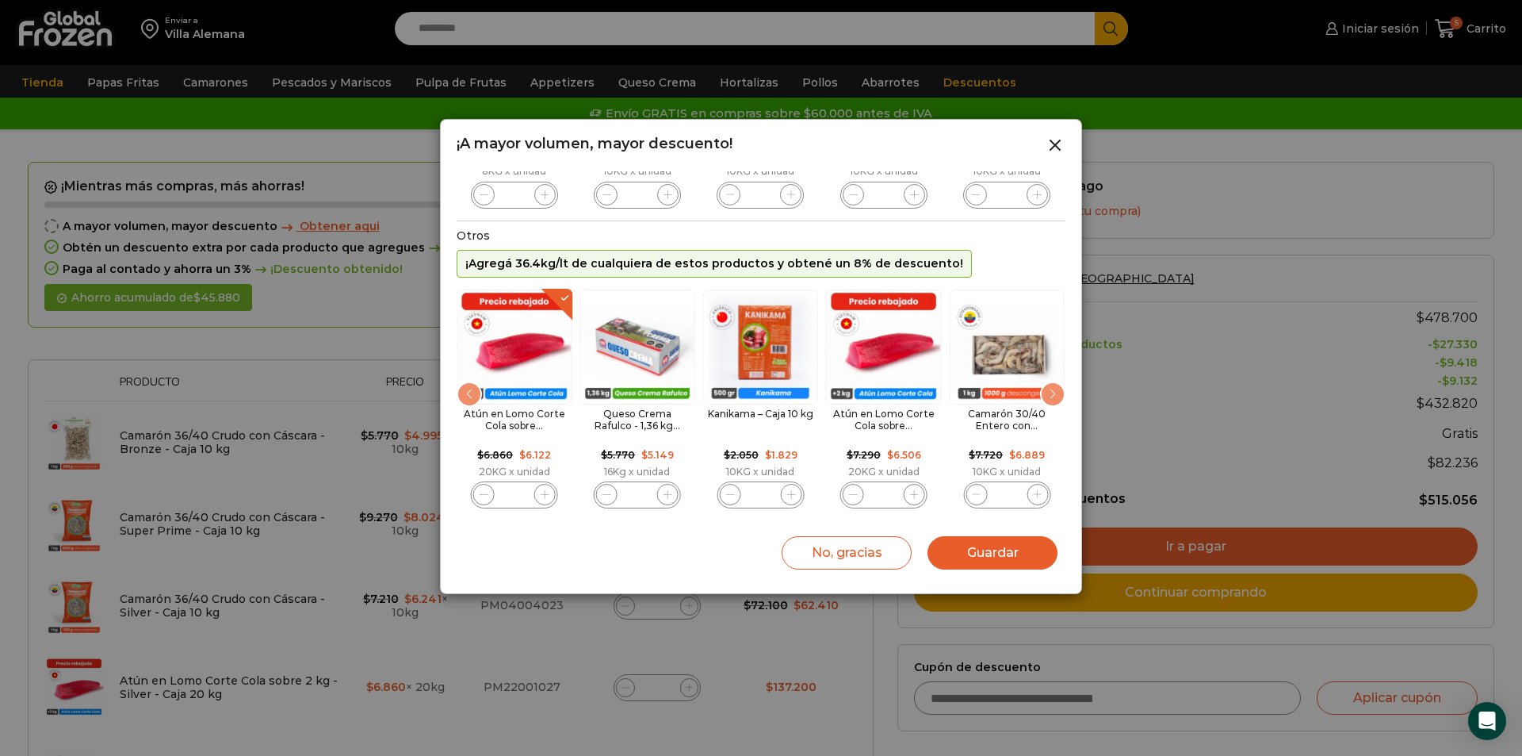
click at [1047, 394] on div "Next slide" at bounding box center [1052, 393] width 25 height 25
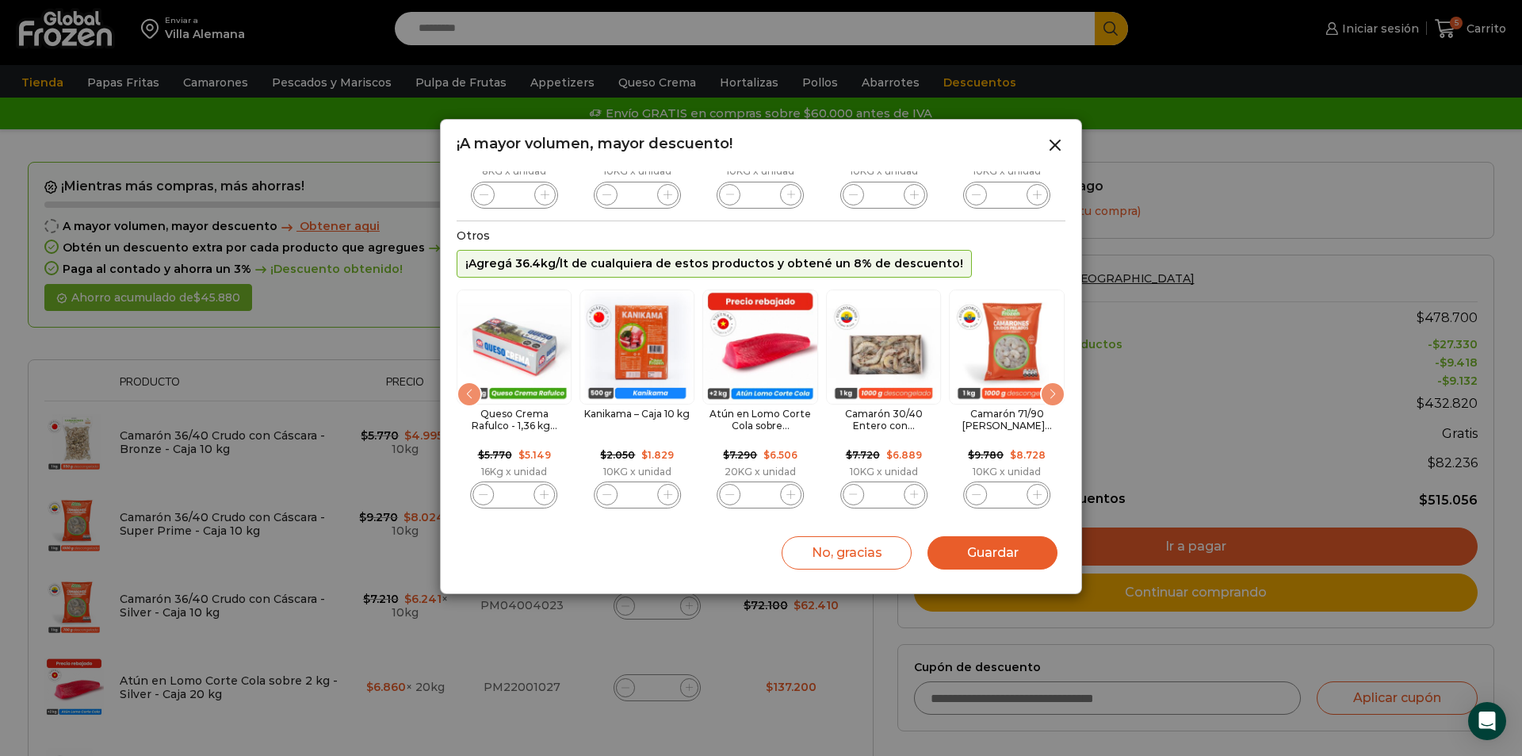
click at [1047, 394] on div "Next slide" at bounding box center [1052, 393] width 25 height 25
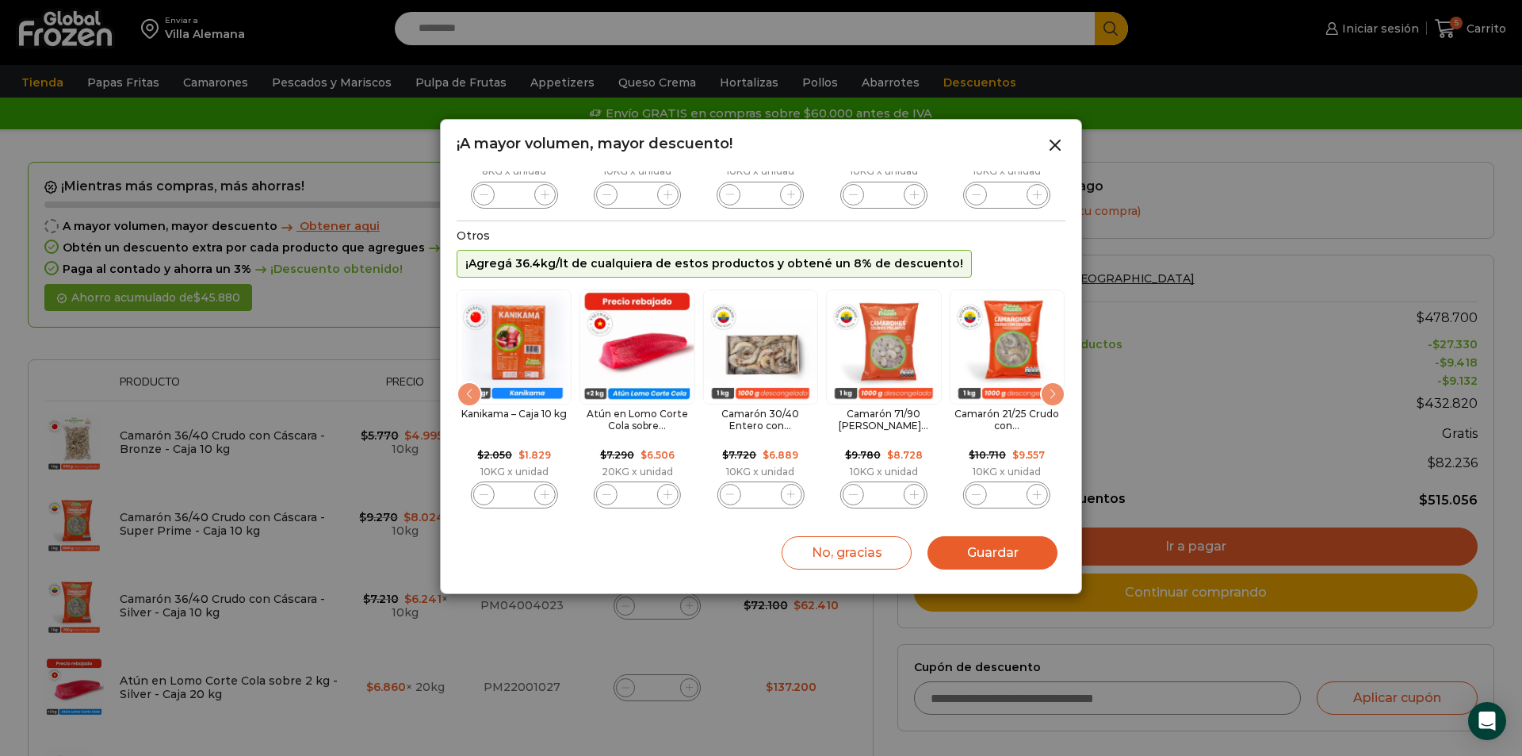
click at [1047, 394] on div "Next slide" at bounding box center [1052, 393] width 25 height 25
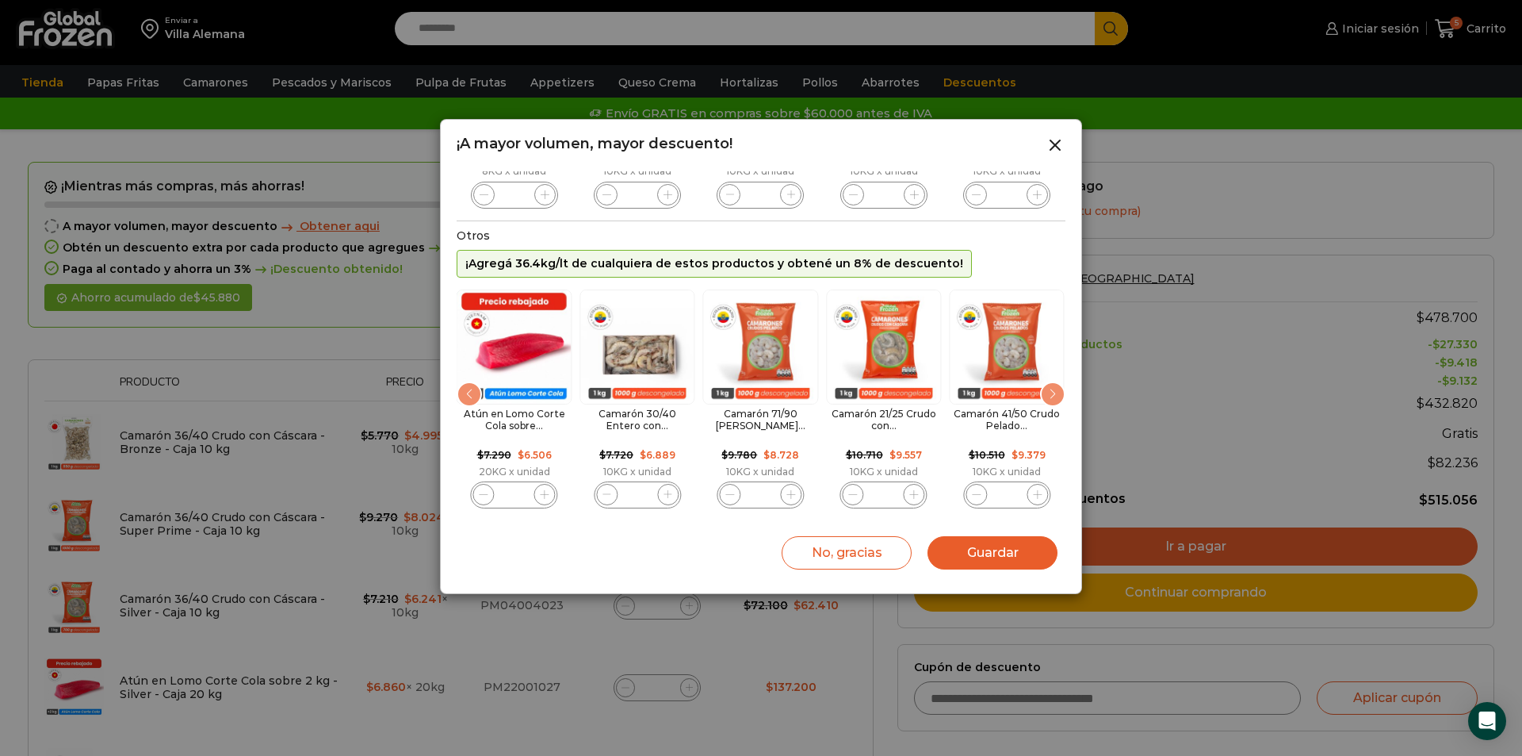
click at [1047, 394] on div "Next slide" at bounding box center [1052, 393] width 25 height 25
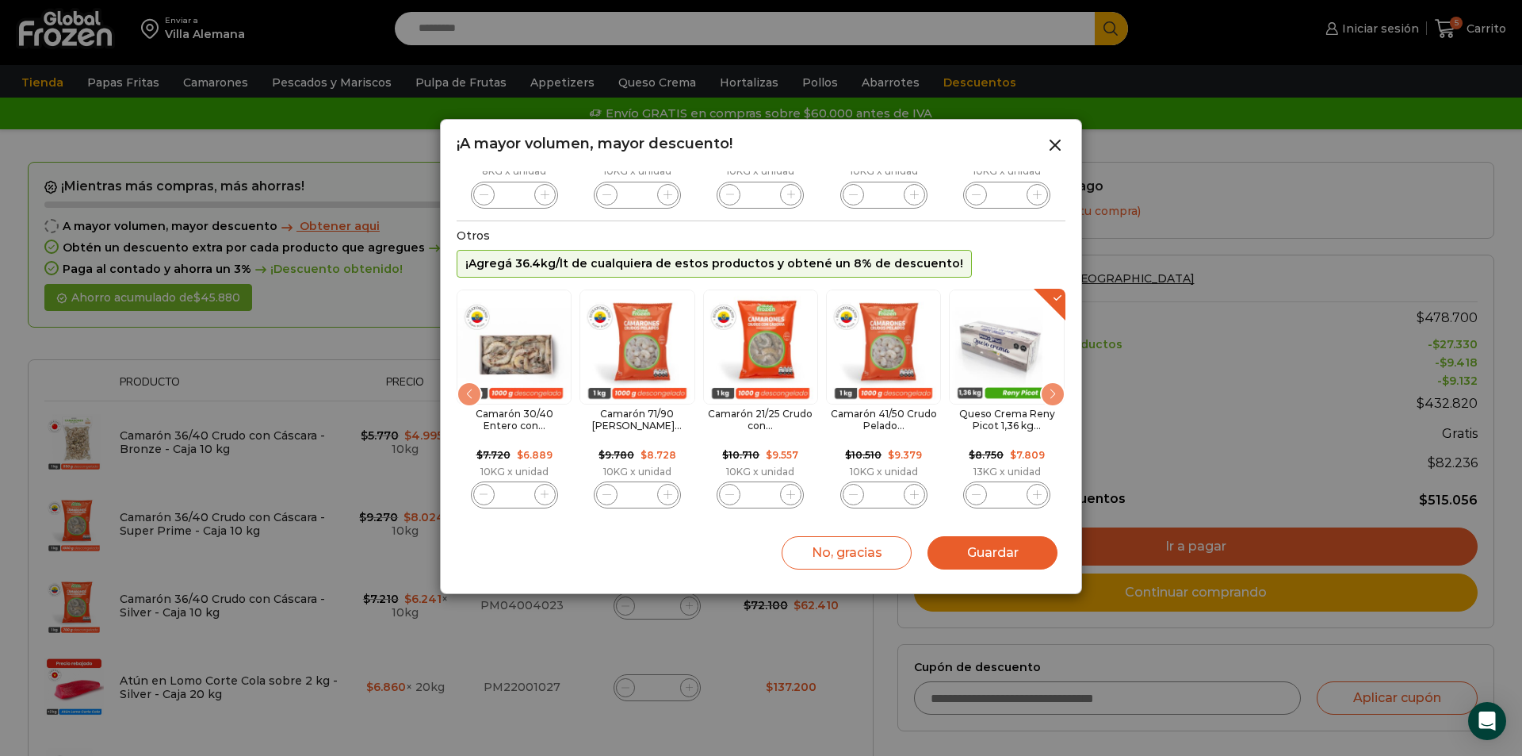
click at [1047, 394] on div "Next slide" at bounding box center [1052, 393] width 25 height 25
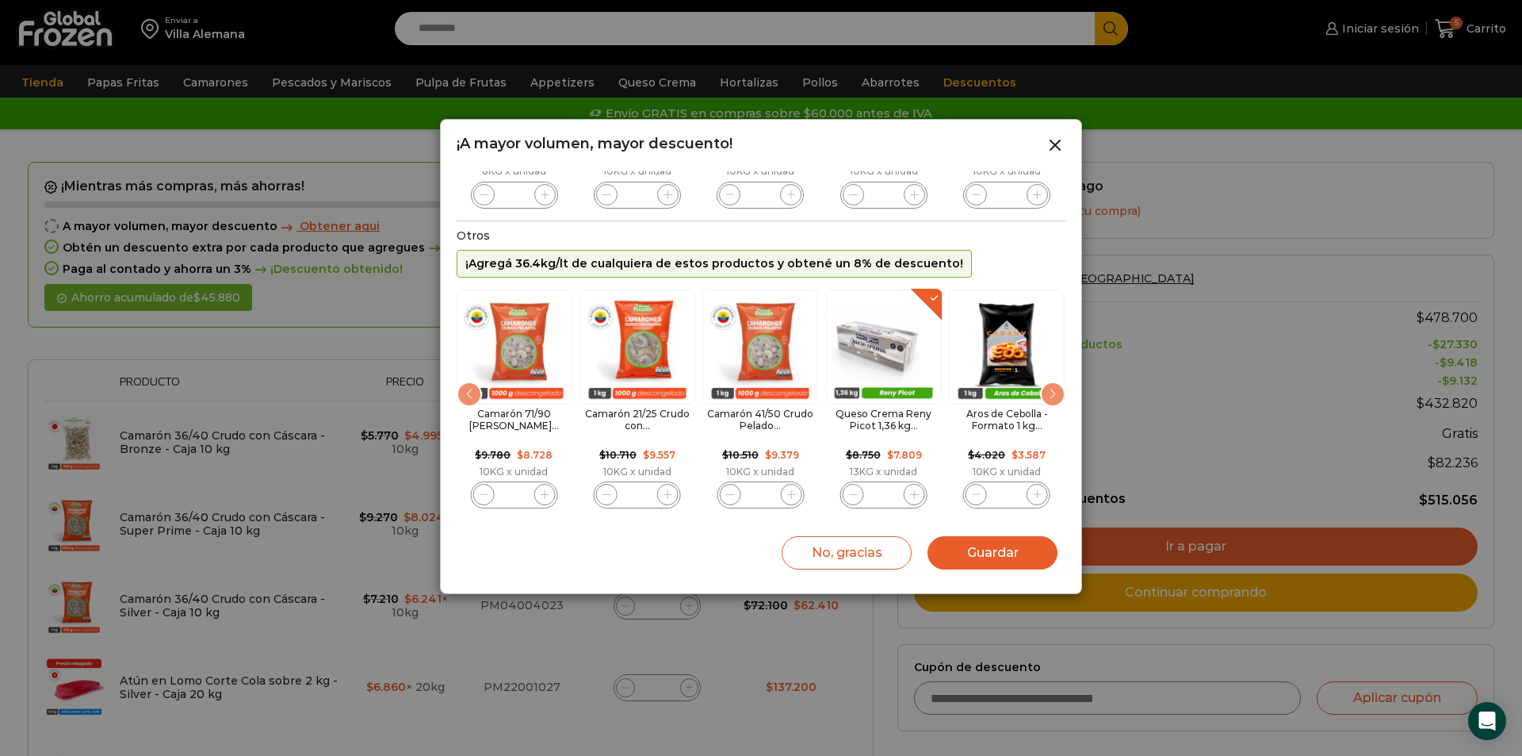
click at [1047, 394] on div "Next slide" at bounding box center [1052, 393] width 25 height 25
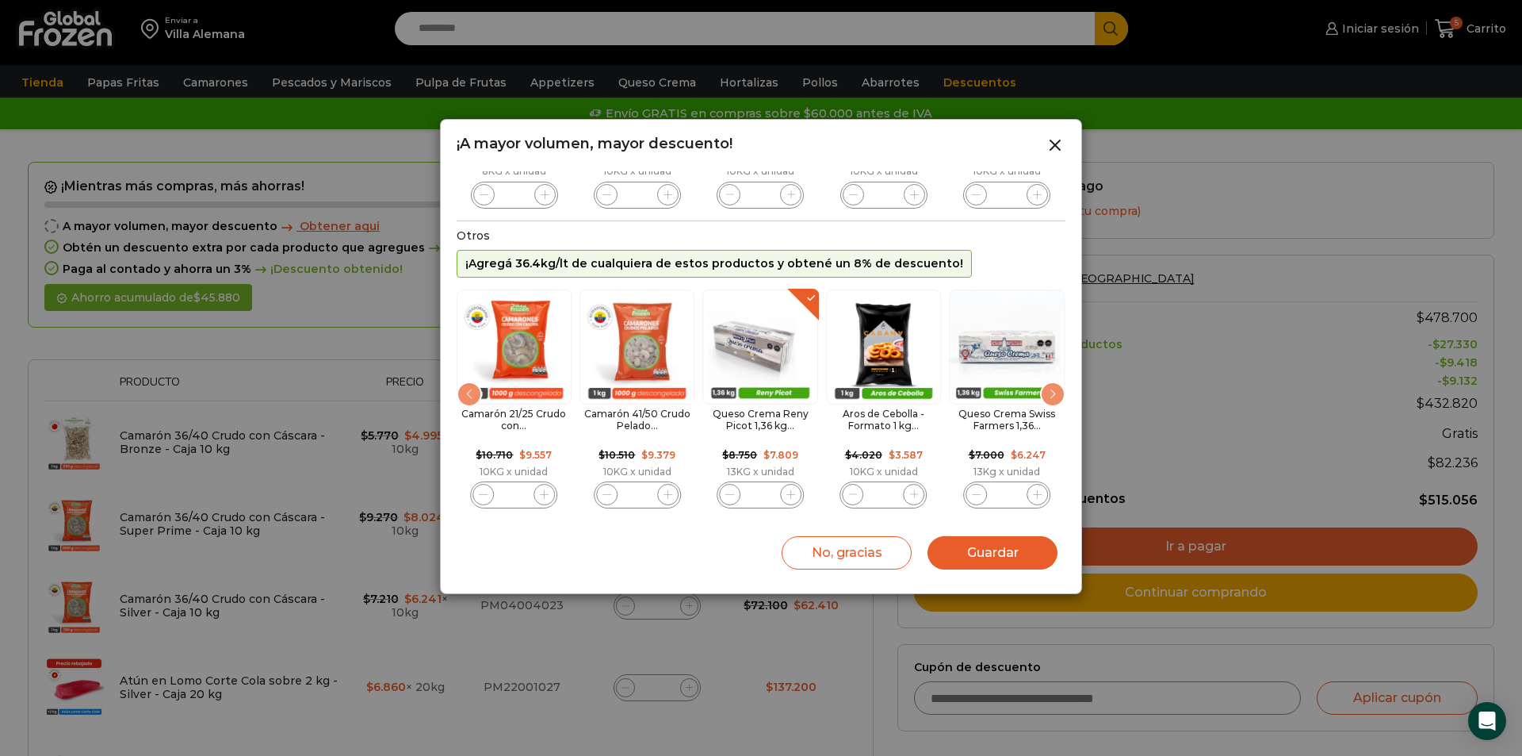
click at [1047, 394] on div "Next slide" at bounding box center [1052, 393] width 25 height 25
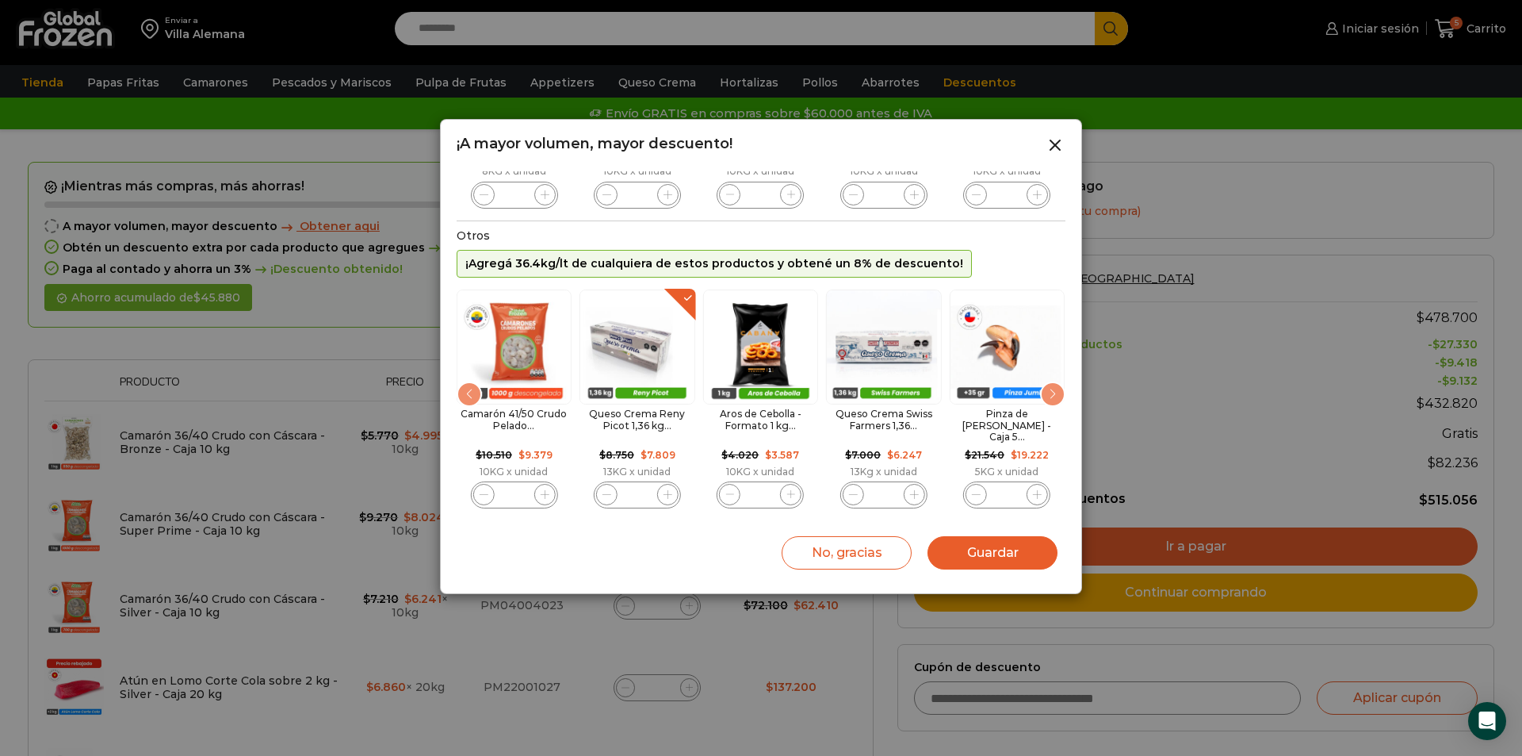
click at [1047, 394] on div "Next slide" at bounding box center [1052, 393] width 25 height 25
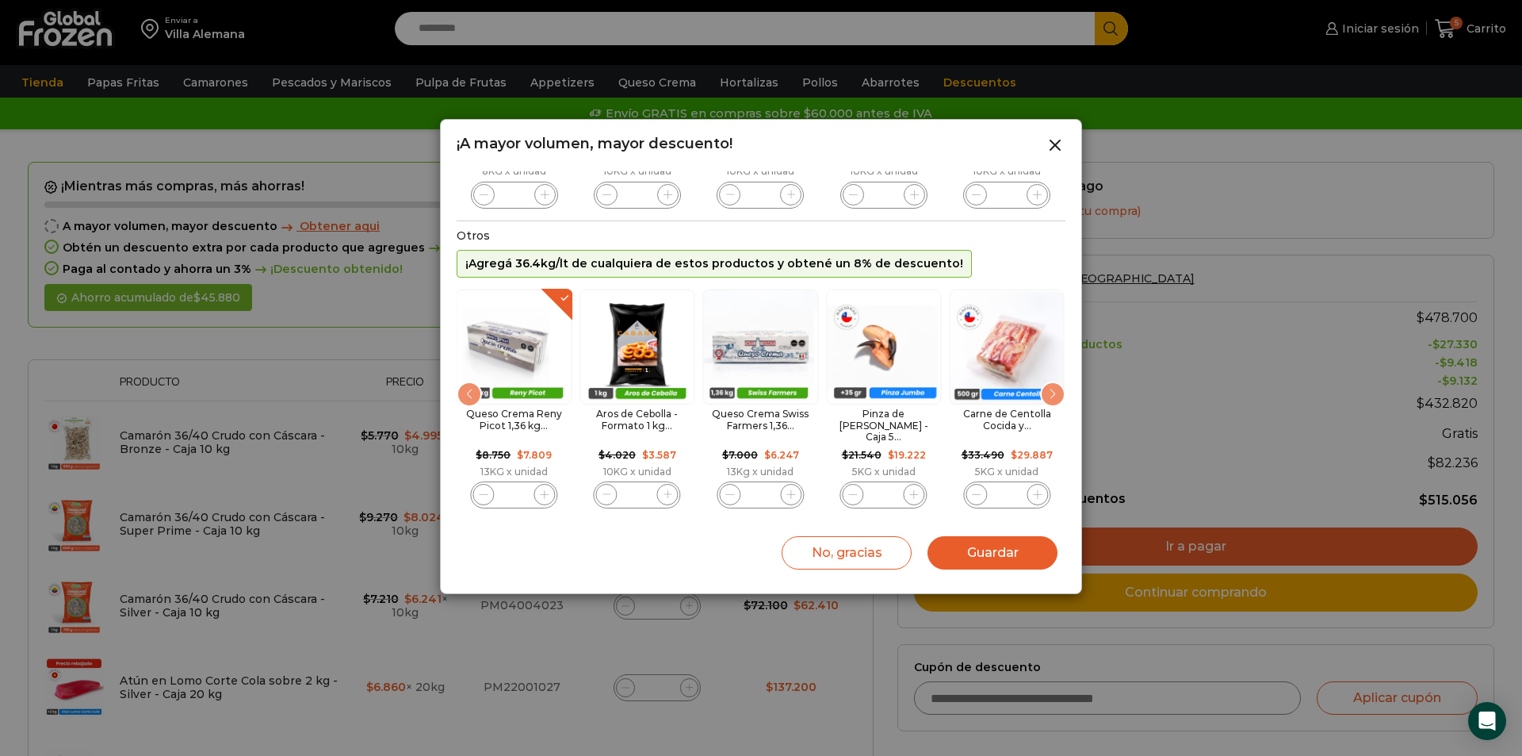
click at [1047, 394] on div "Next slide" at bounding box center [1052, 393] width 25 height 25
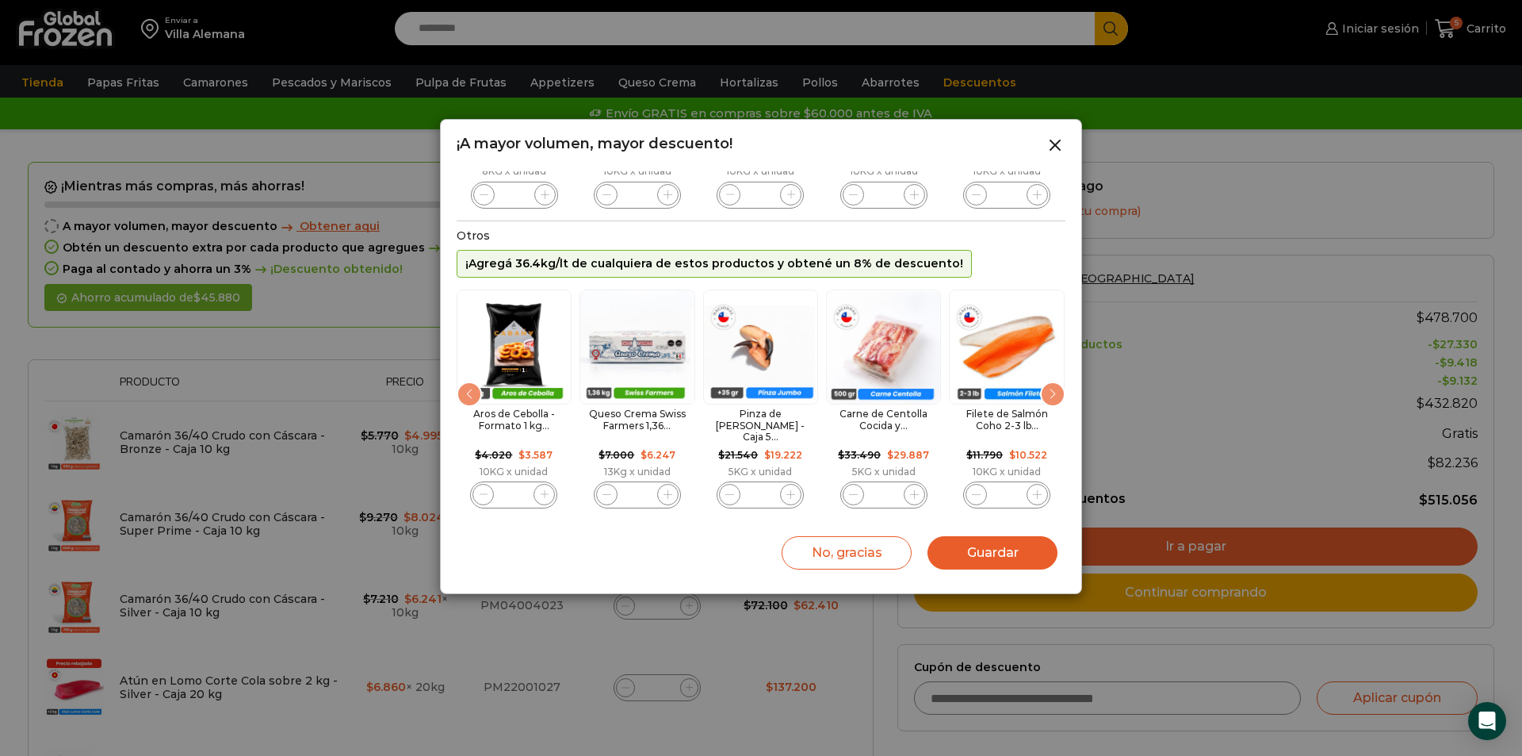
click at [1047, 394] on div "Next slide" at bounding box center [1052, 393] width 25 height 25
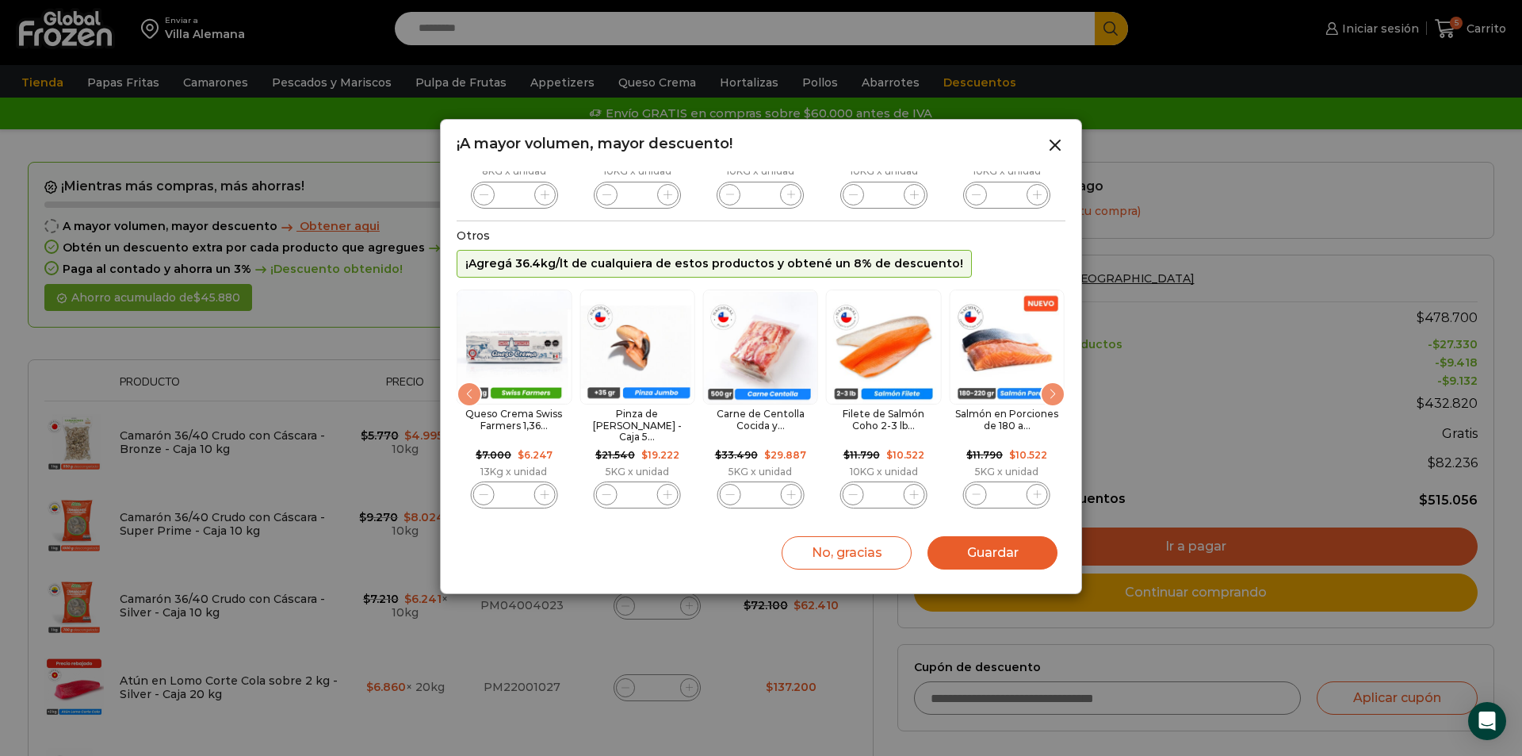
click at [1047, 394] on div "Next slide" at bounding box center [1052, 393] width 25 height 25
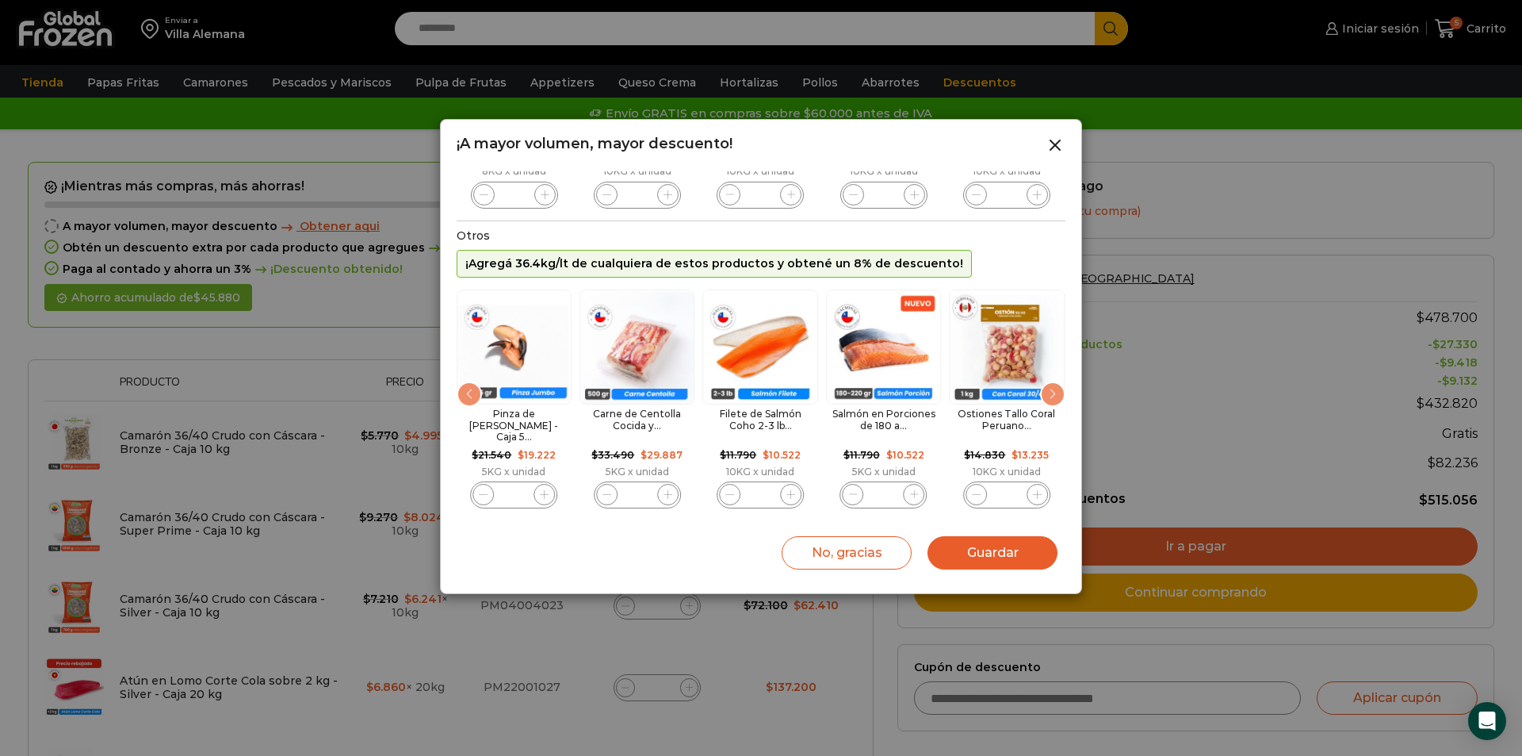
click at [1047, 394] on div "Next slide" at bounding box center [1052, 393] width 25 height 25
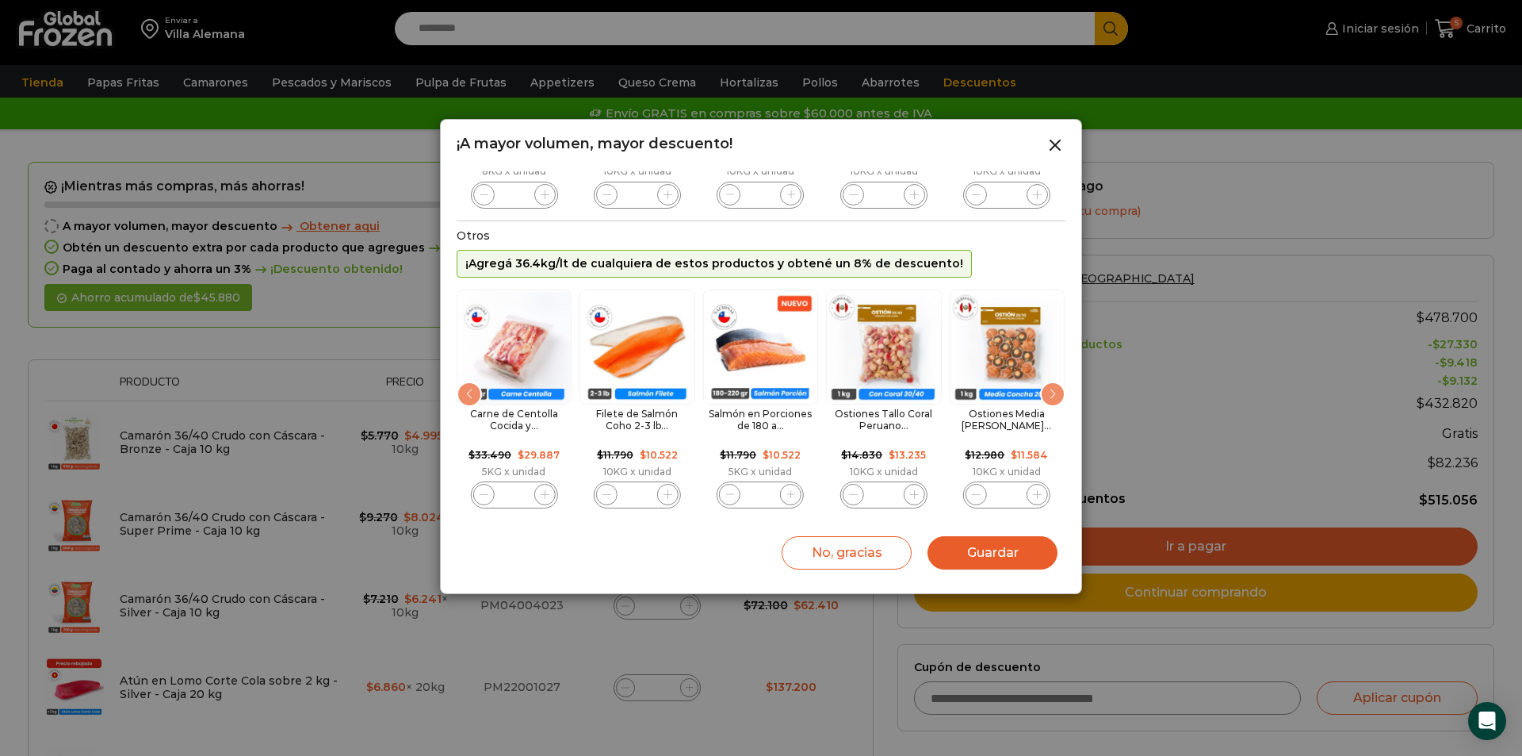
click at [1047, 394] on div "Next slide" at bounding box center [1052, 393] width 25 height 25
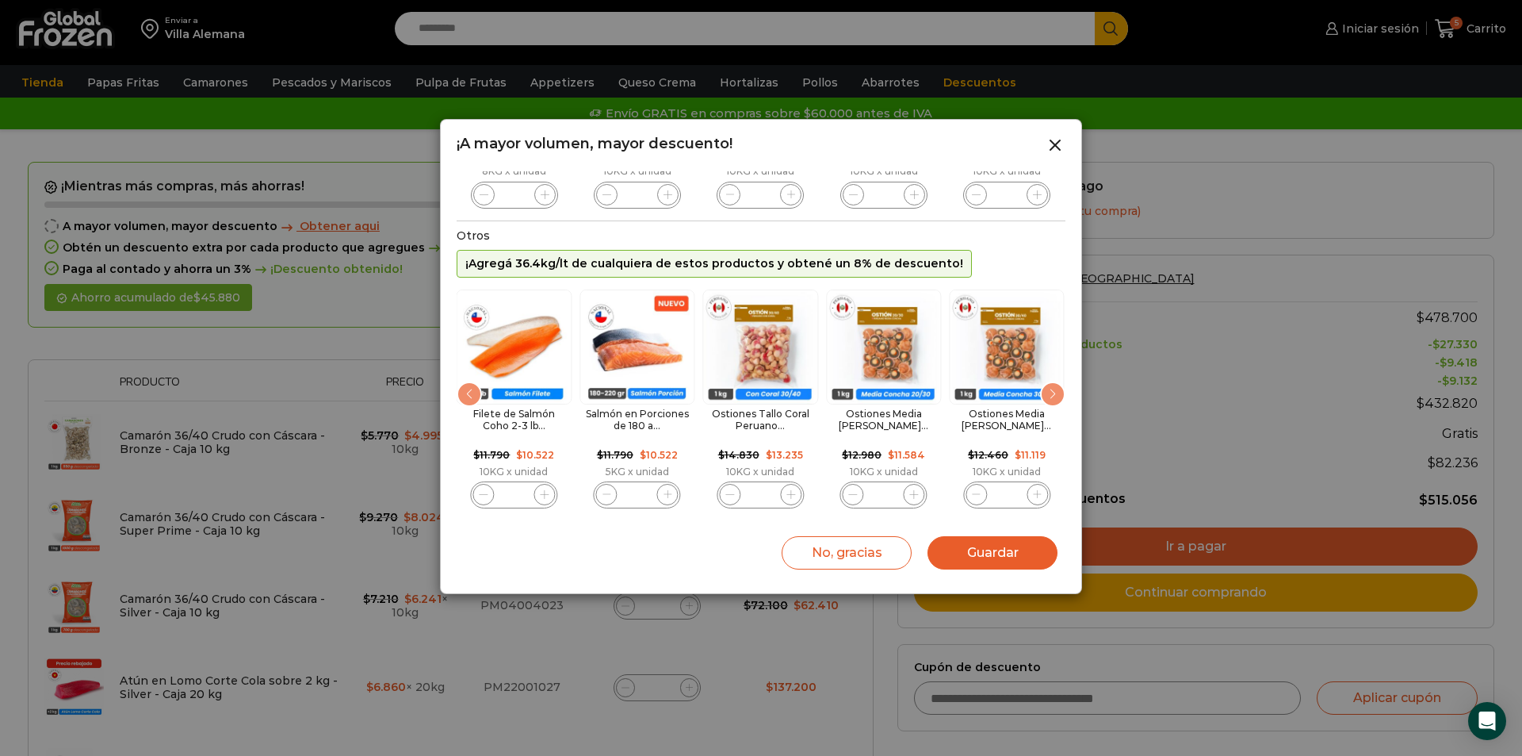
click at [1047, 394] on div "Next slide" at bounding box center [1052, 393] width 25 height 25
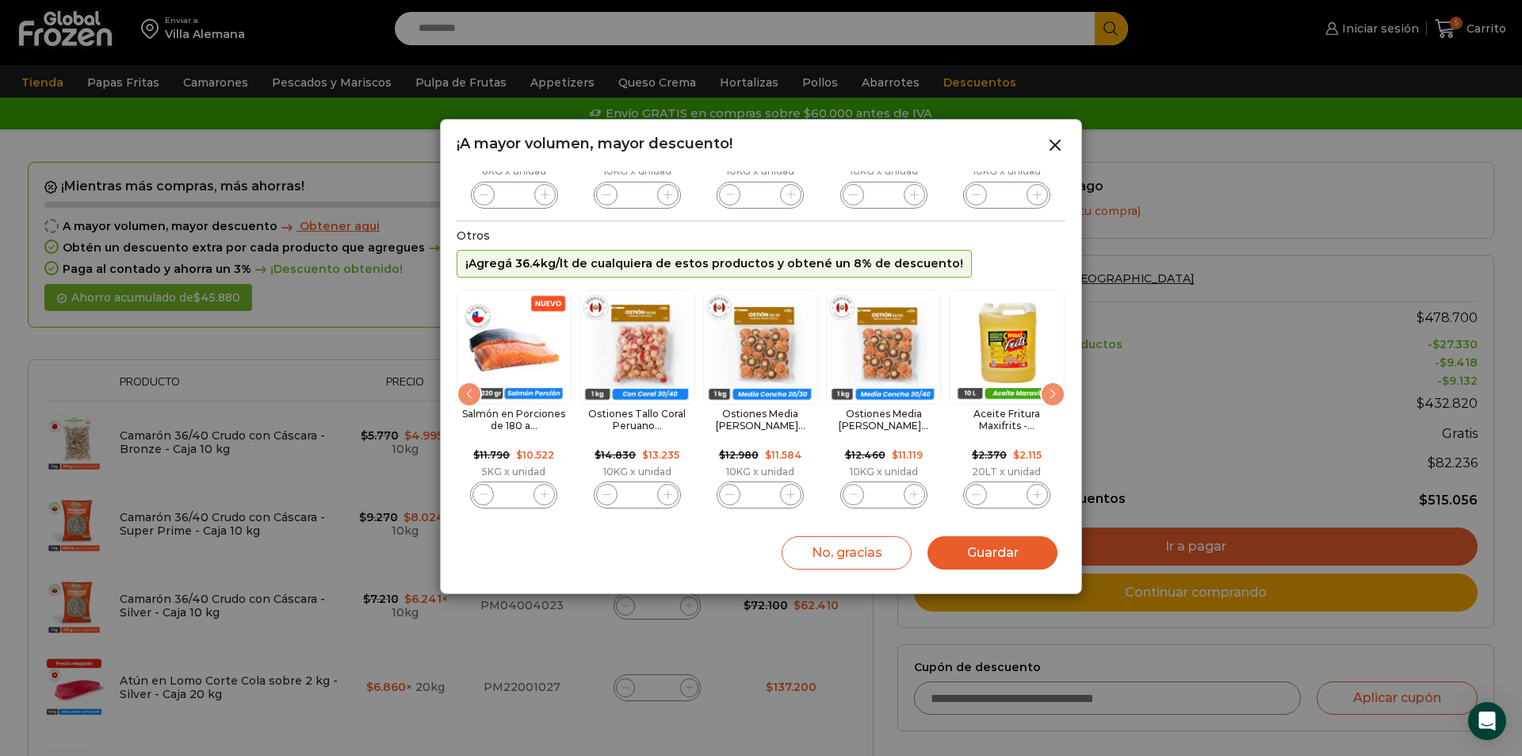
click at [1047, 394] on div "Next slide" at bounding box center [1052, 393] width 25 height 25
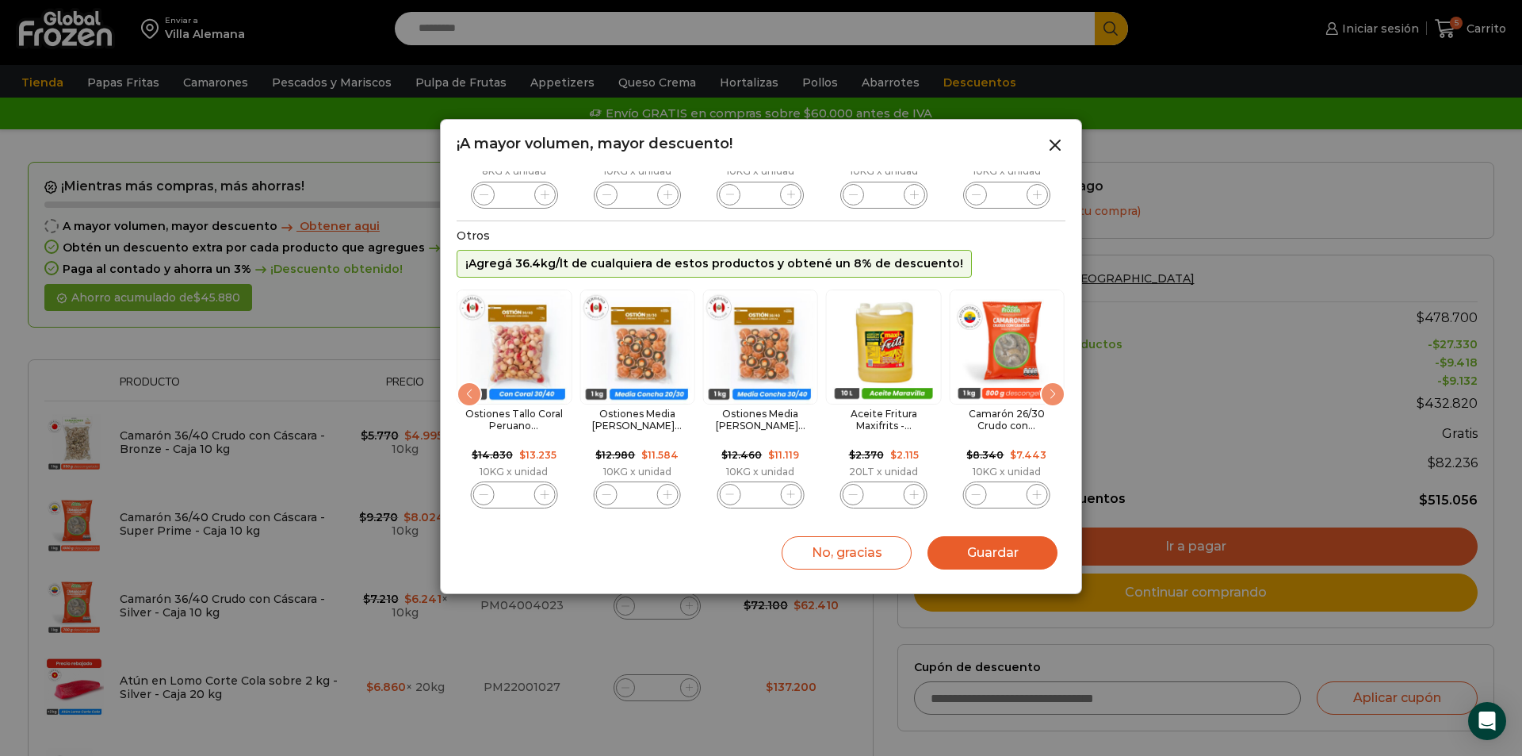
click at [1047, 394] on div "Next slide" at bounding box center [1052, 393] width 25 height 25
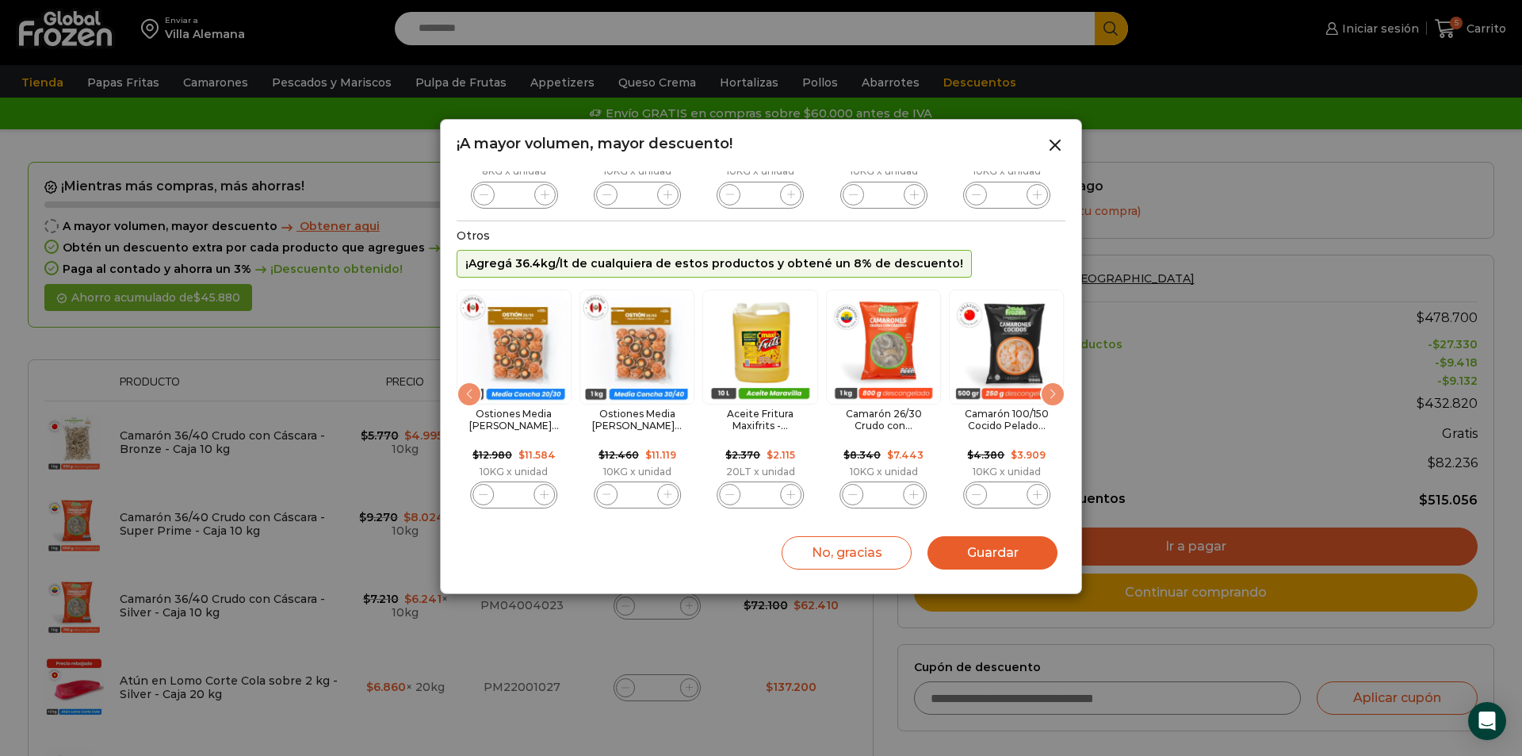
click at [1047, 394] on div "Next slide" at bounding box center [1052, 393] width 25 height 25
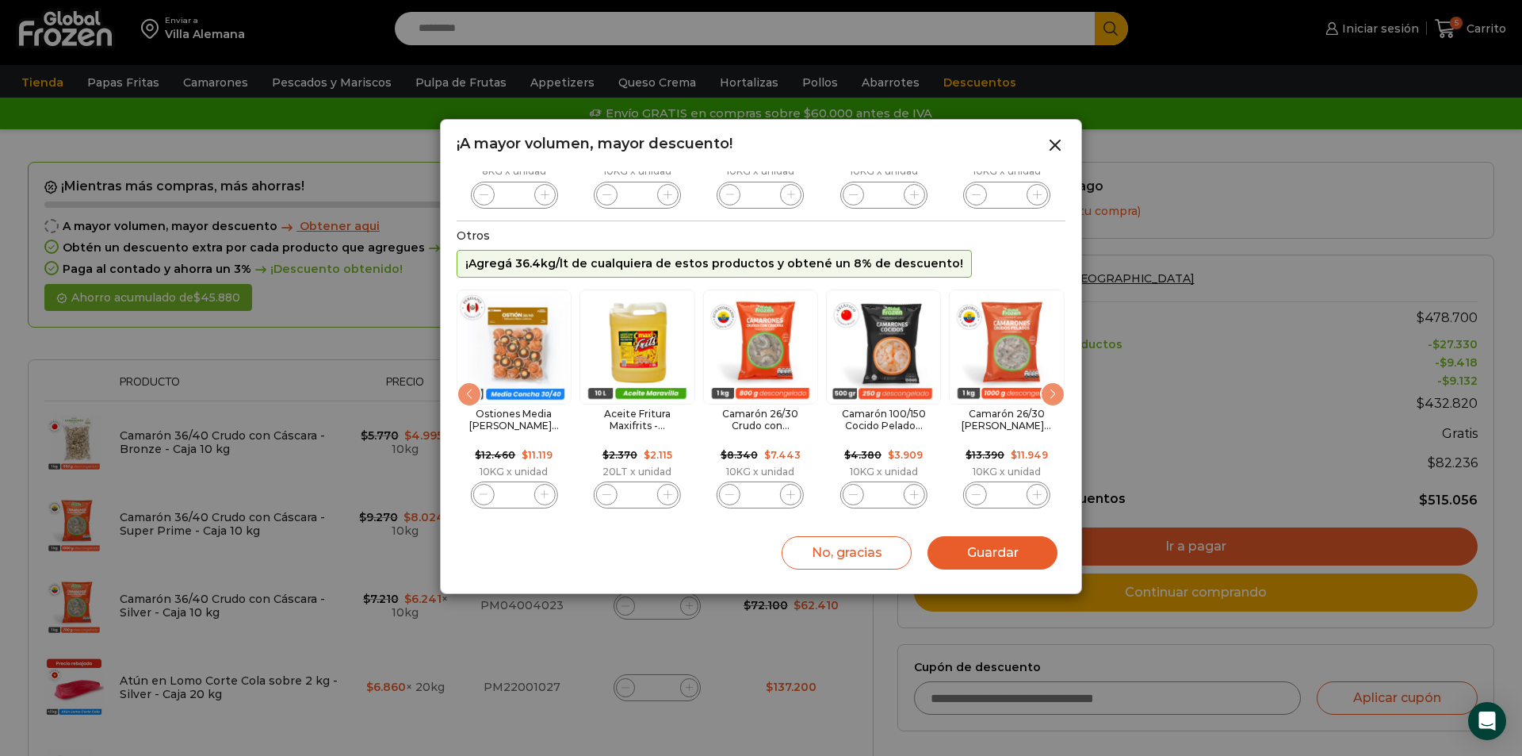
click at [1047, 394] on div "Next slide" at bounding box center [1052, 393] width 25 height 25
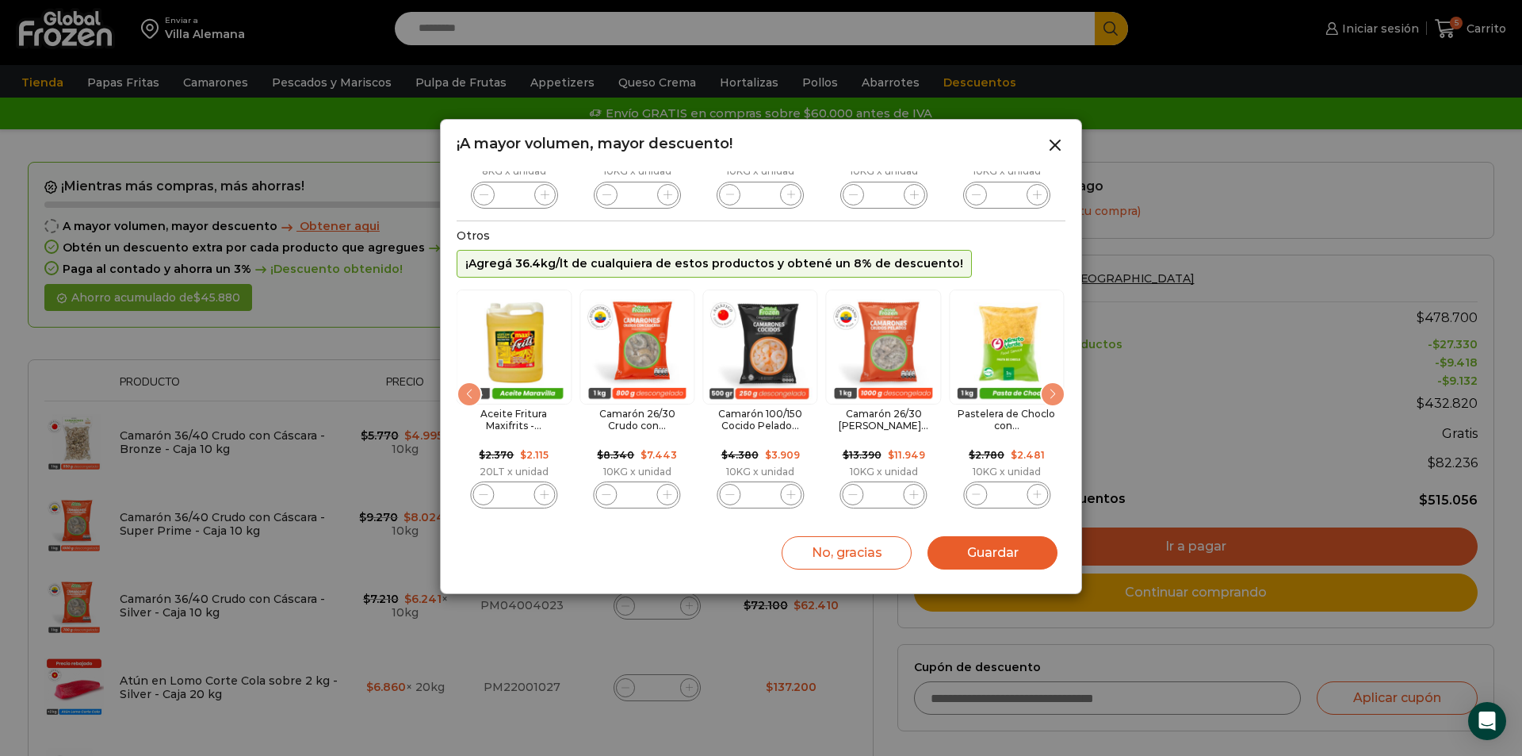
click at [1047, 394] on div "Next slide" at bounding box center [1052, 393] width 25 height 25
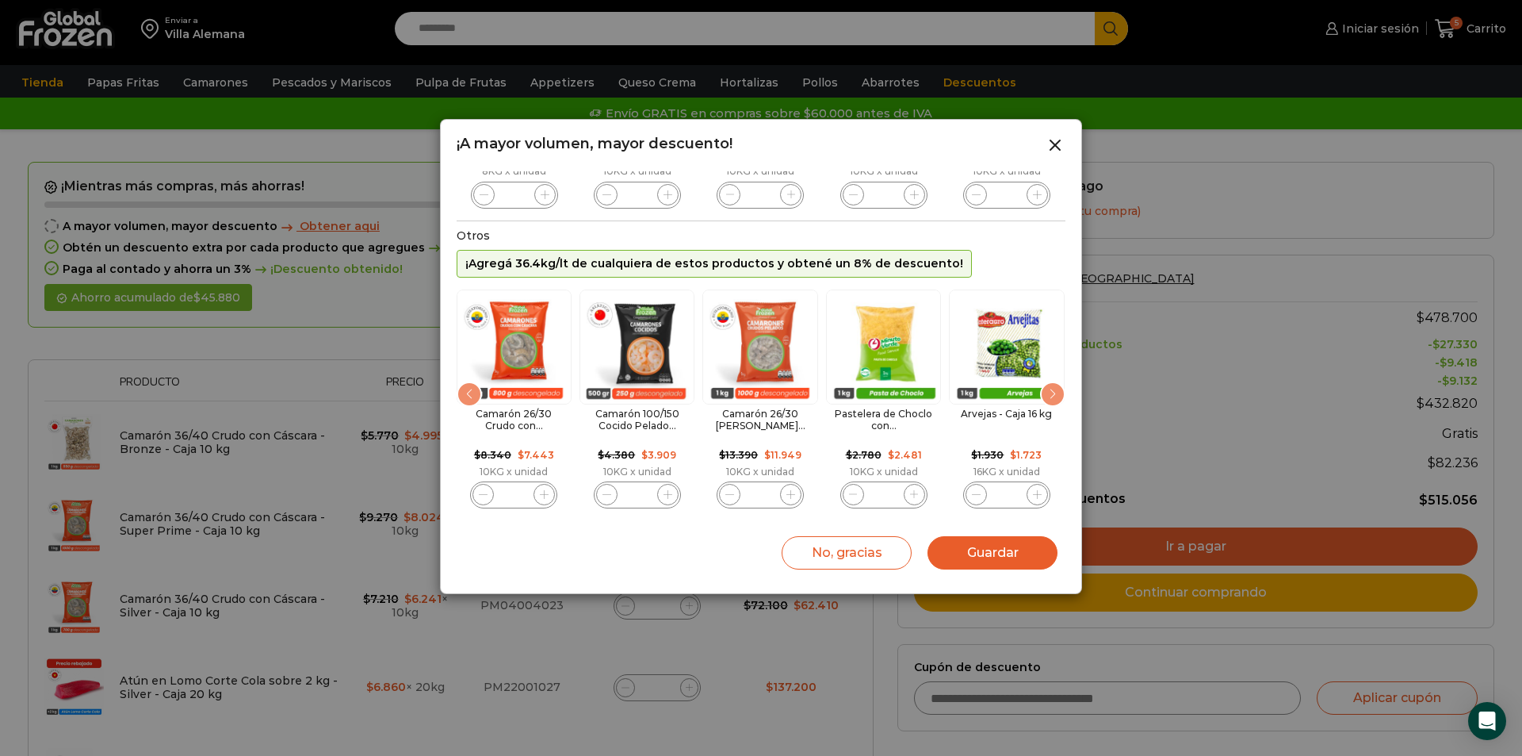
click at [1047, 394] on div "Next slide" at bounding box center [1052, 393] width 25 height 25
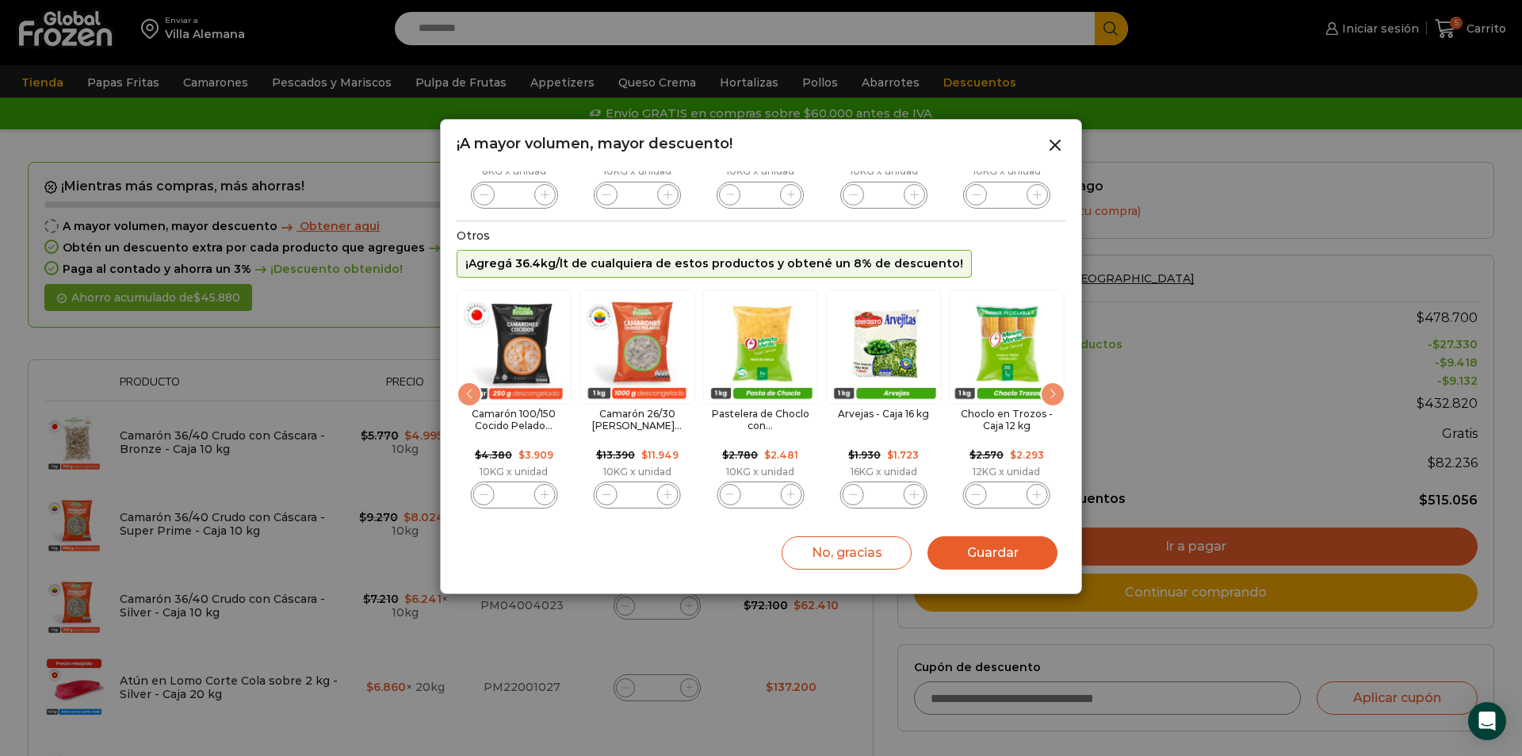
click at [1047, 394] on div "Next slide" at bounding box center [1052, 393] width 25 height 25
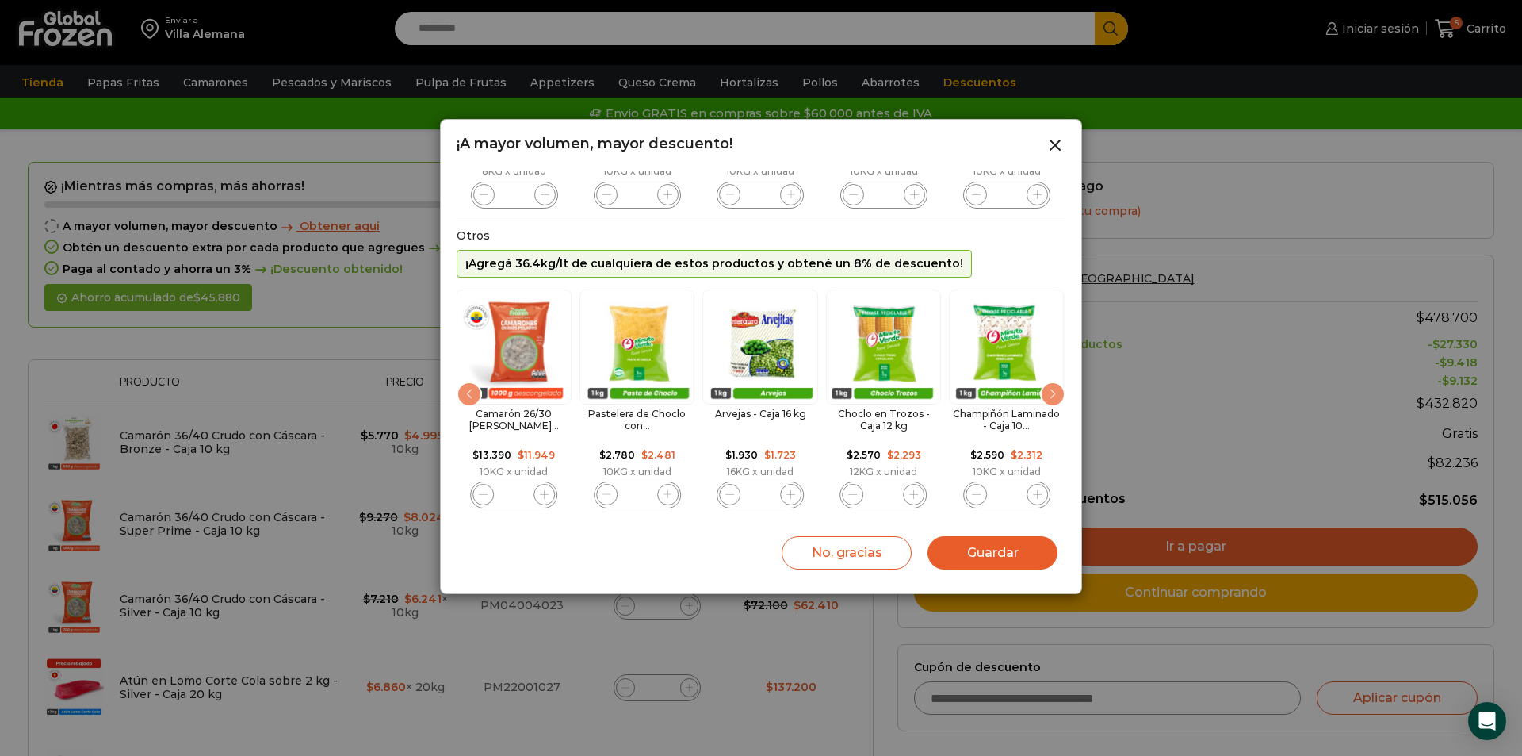
click at [1047, 394] on div "Next slide" at bounding box center [1052, 393] width 25 height 25
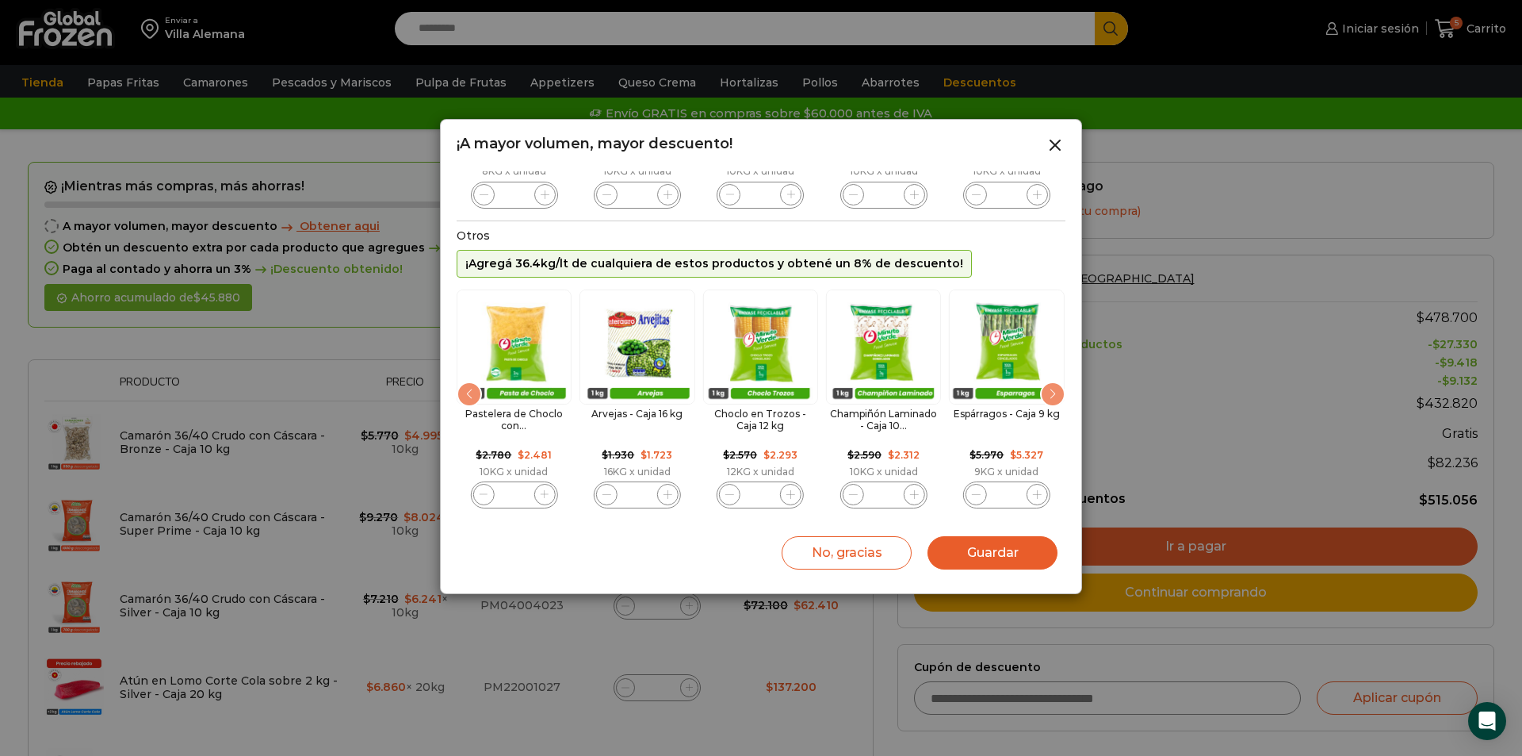
click at [1047, 394] on div "Next slide" at bounding box center [1052, 393] width 25 height 25
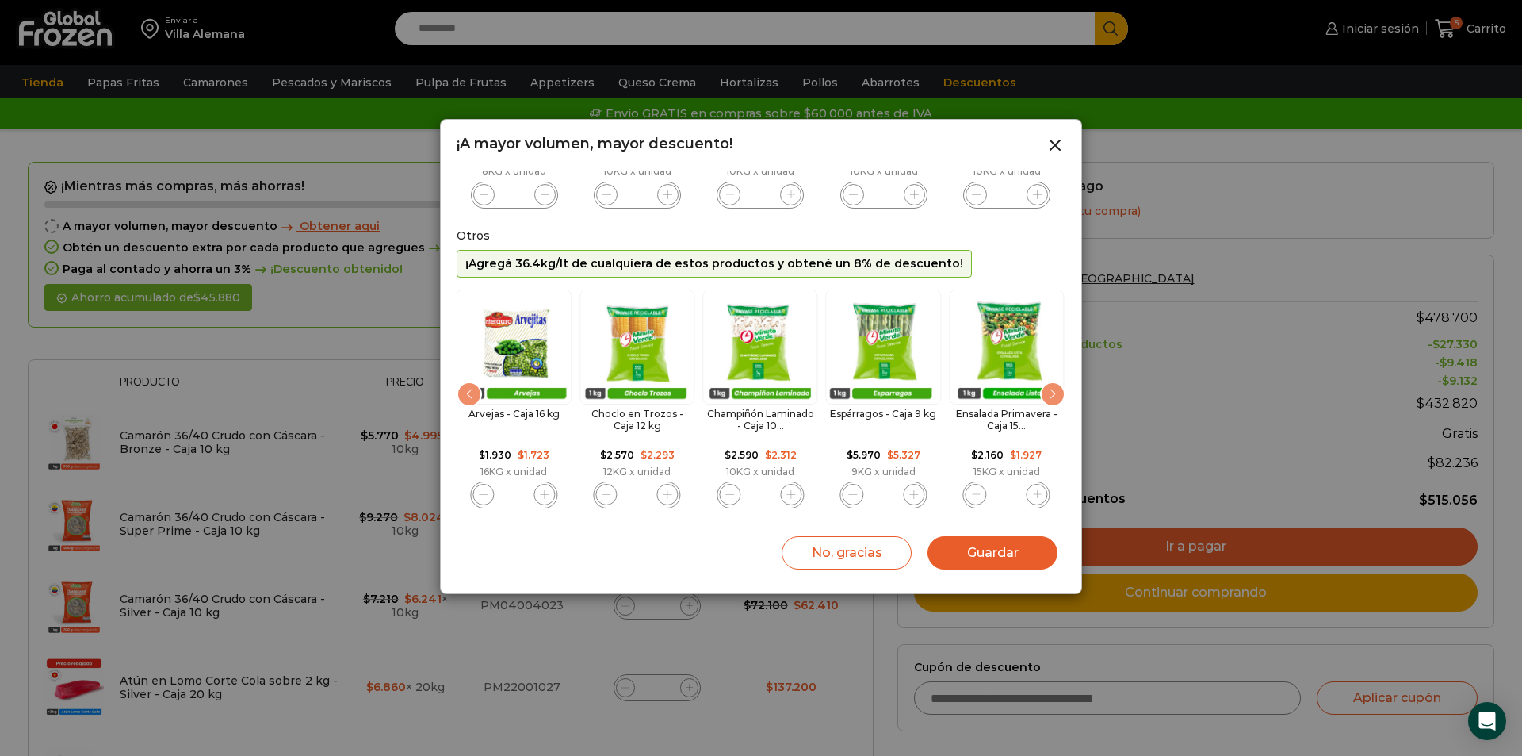
click at [1047, 394] on div "Next slide" at bounding box center [1052, 393] width 25 height 25
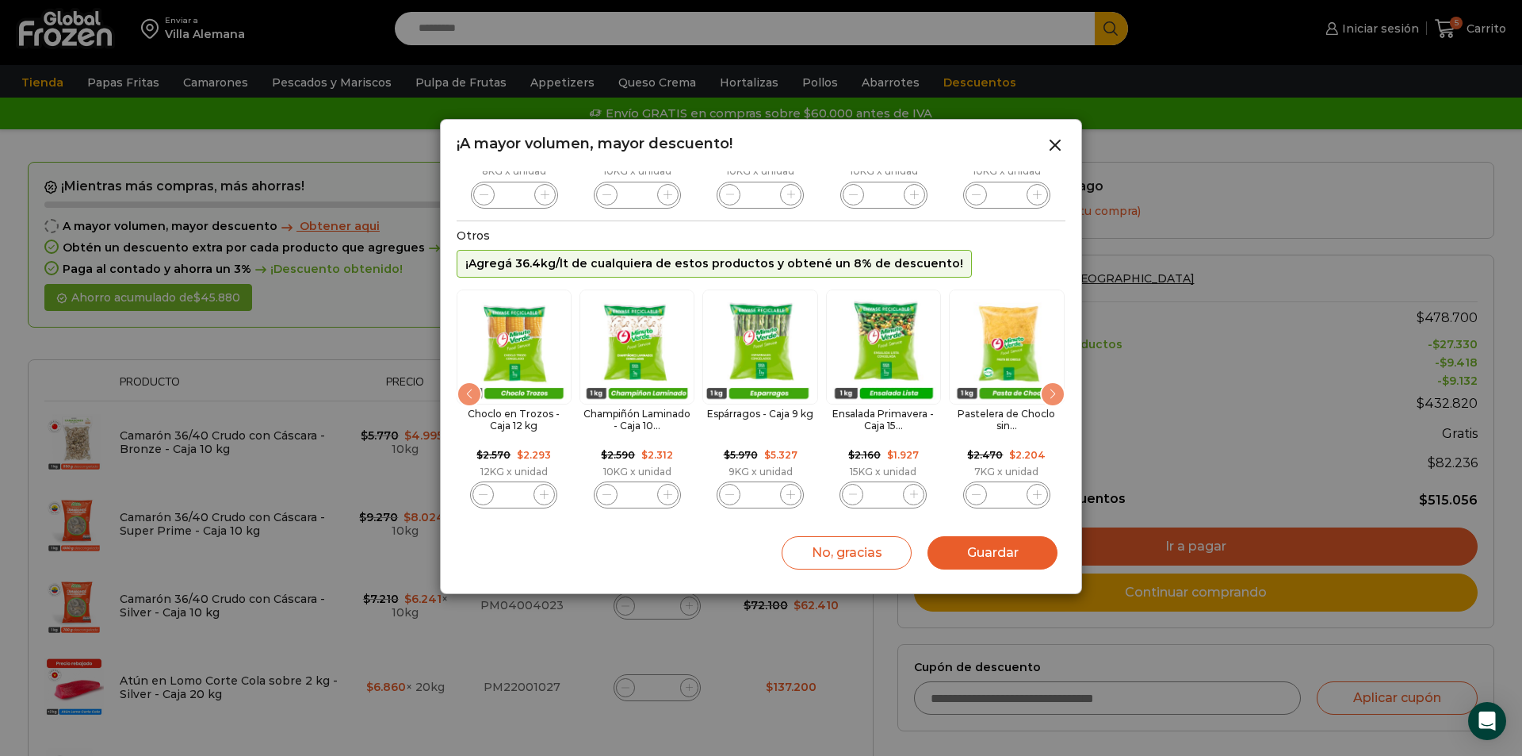
click at [1047, 394] on div "Next slide" at bounding box center [1052, 393] width 25 height 25
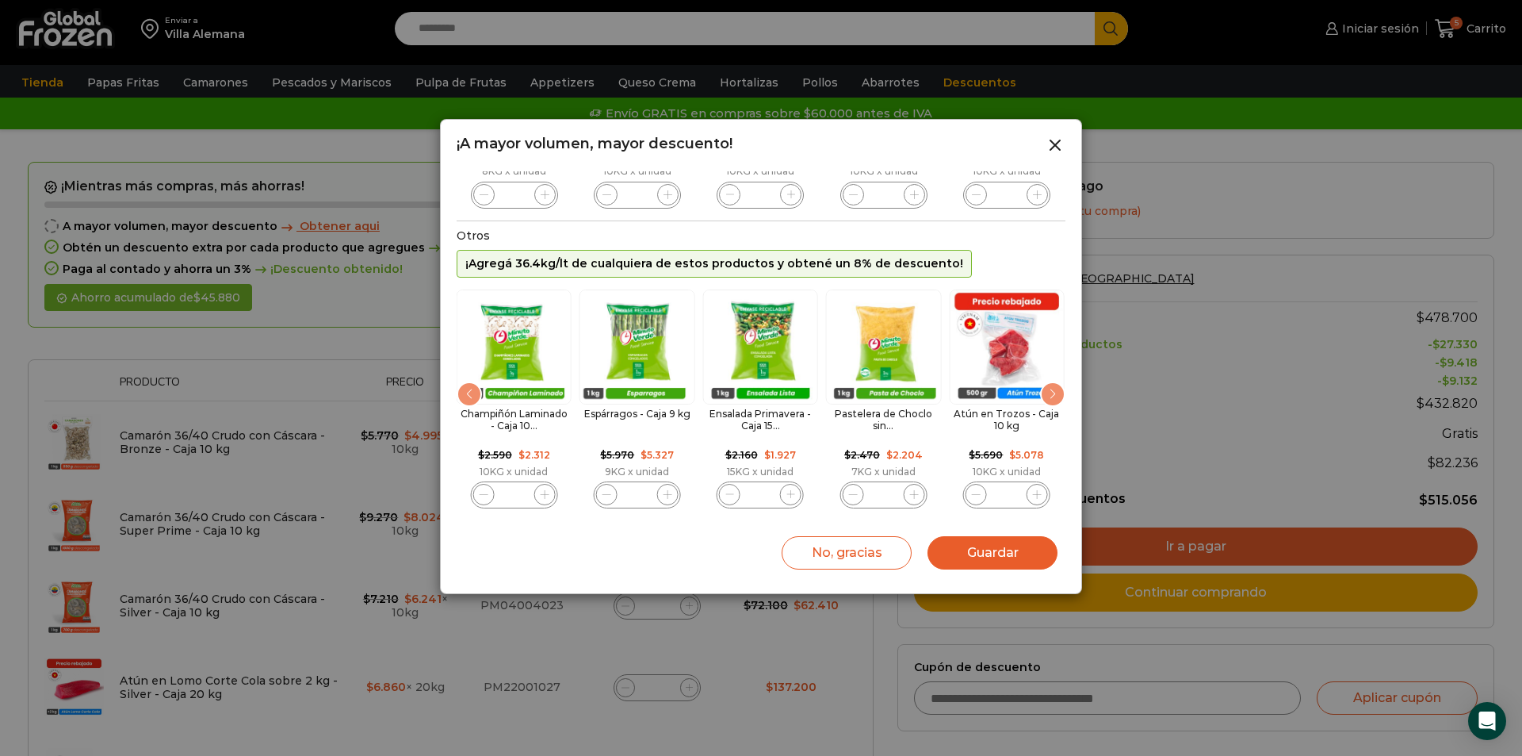
click at [1047, 394] on div "Next slide" at bounding box center [1052, 393] width 25 height 25
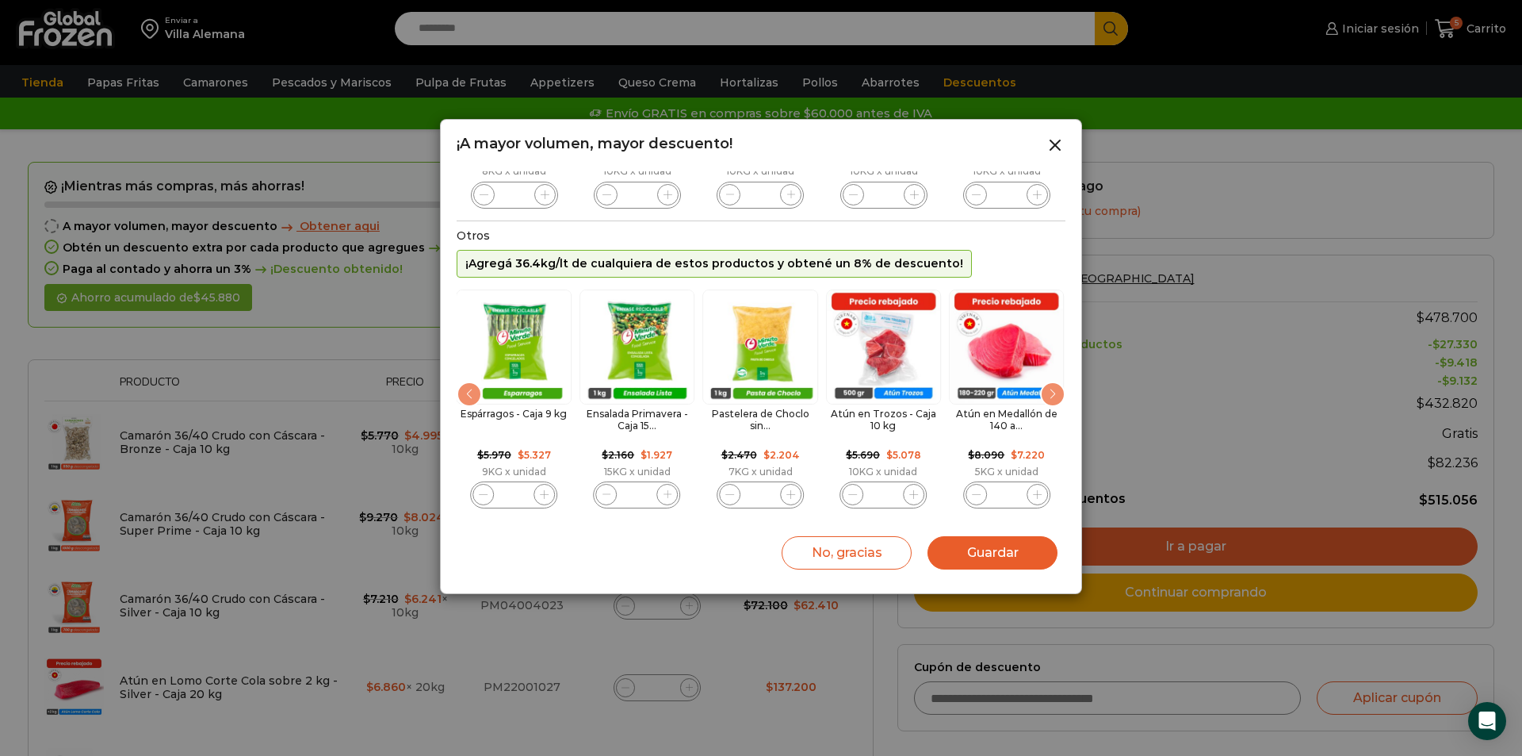
click at [1008, 561] on button "Guardar" at bounding box center [993, 552] width 130 height 33
click at [993, 550] on button "Guardar" at bounding box center [993, 552] width 130 height 33
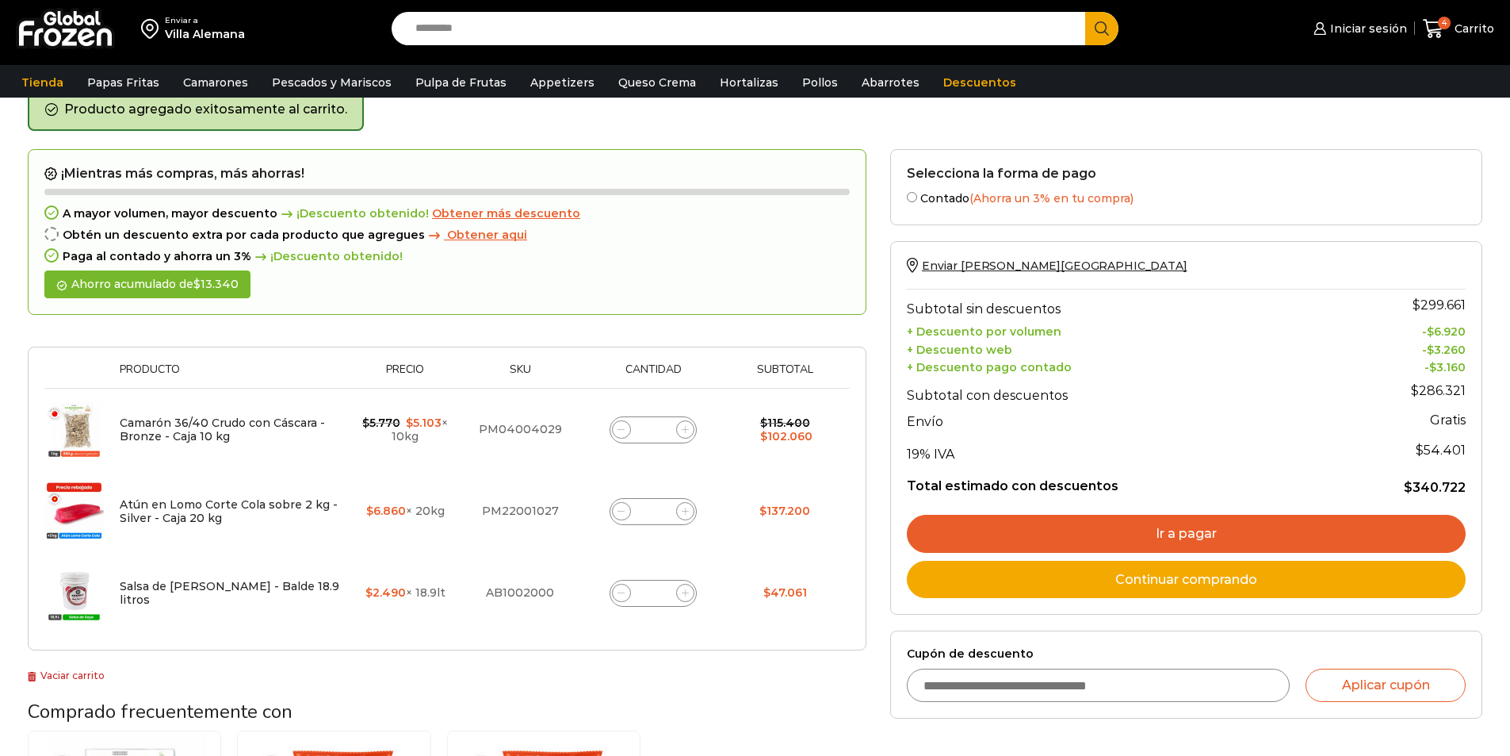
scroll to position [159, 0]
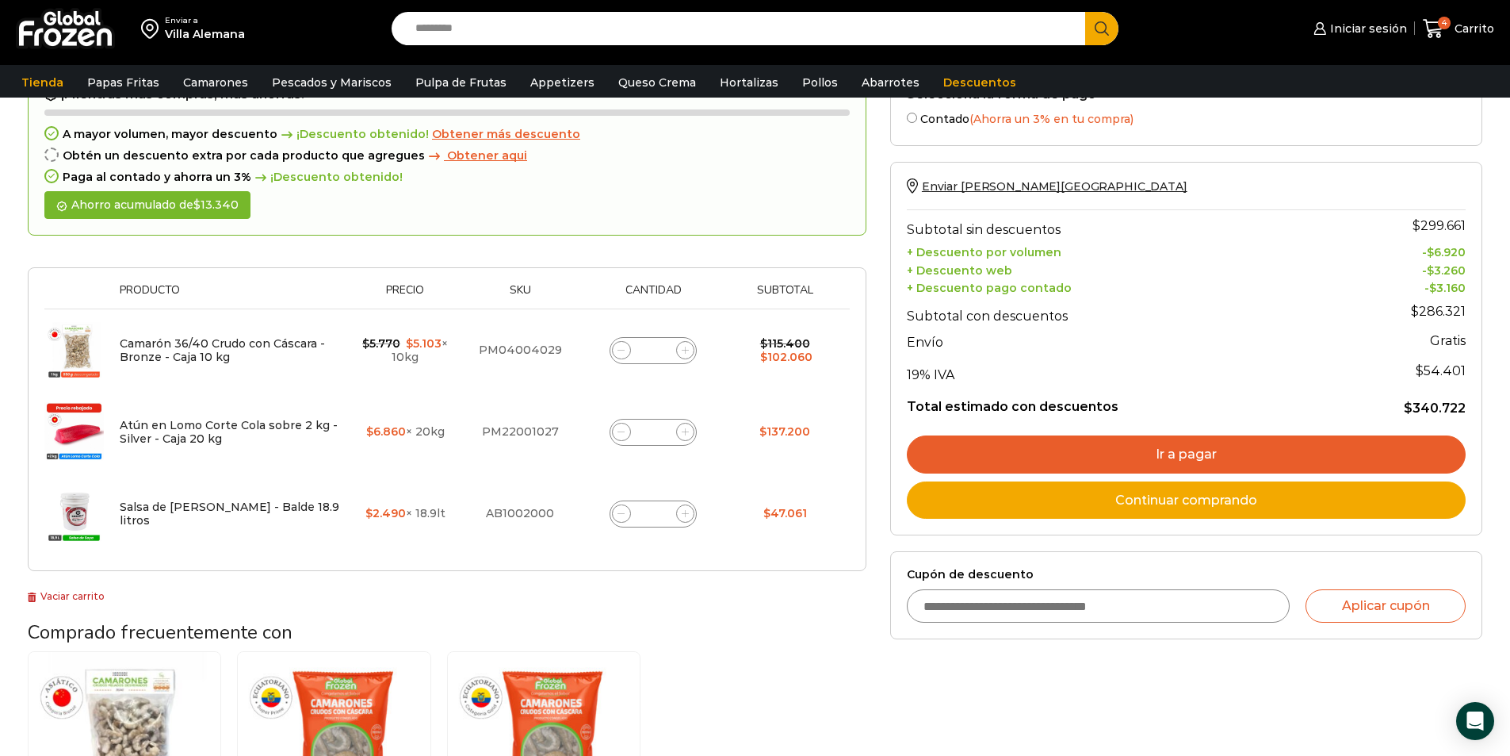
click at [621, 511] on icon at bounding box center [621, 513] width 7 height 7
type input "*"
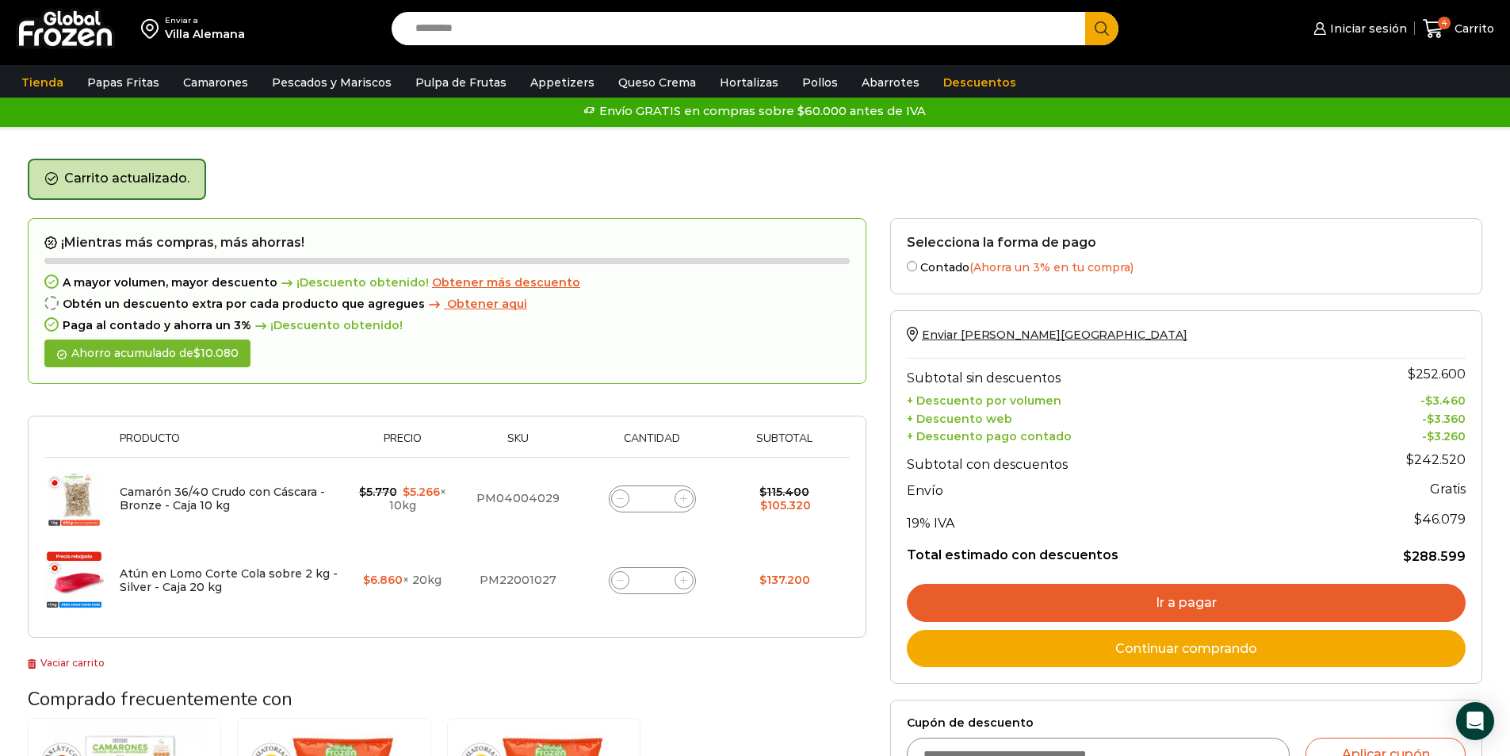
scroll to position [0, 0]
